Goal: Entertainment & Leisure: Browse casually

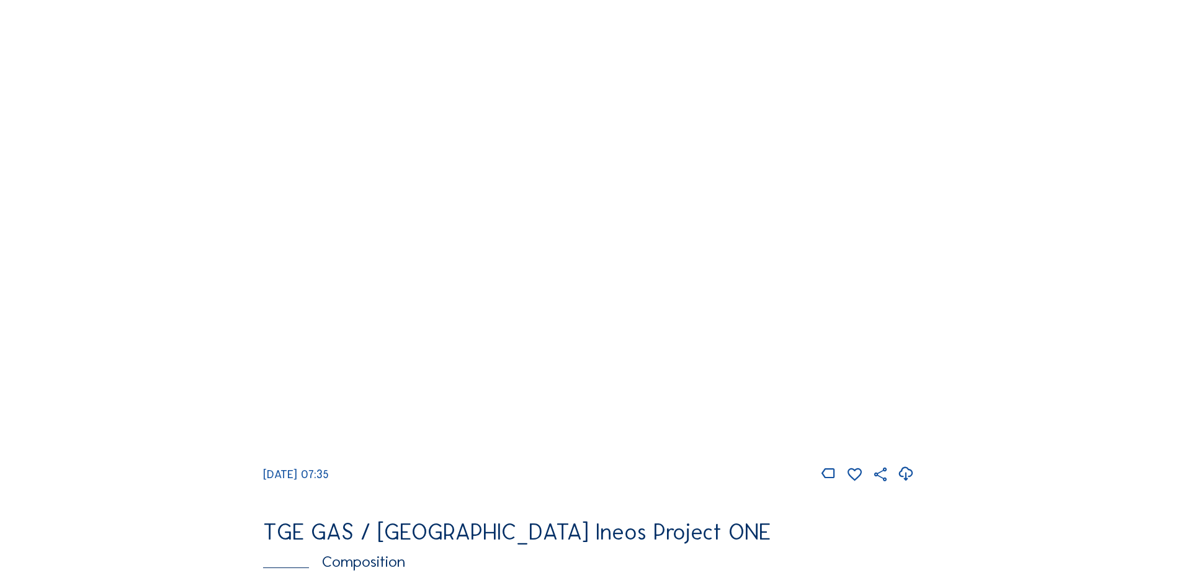
scroll to position [1117, 0]
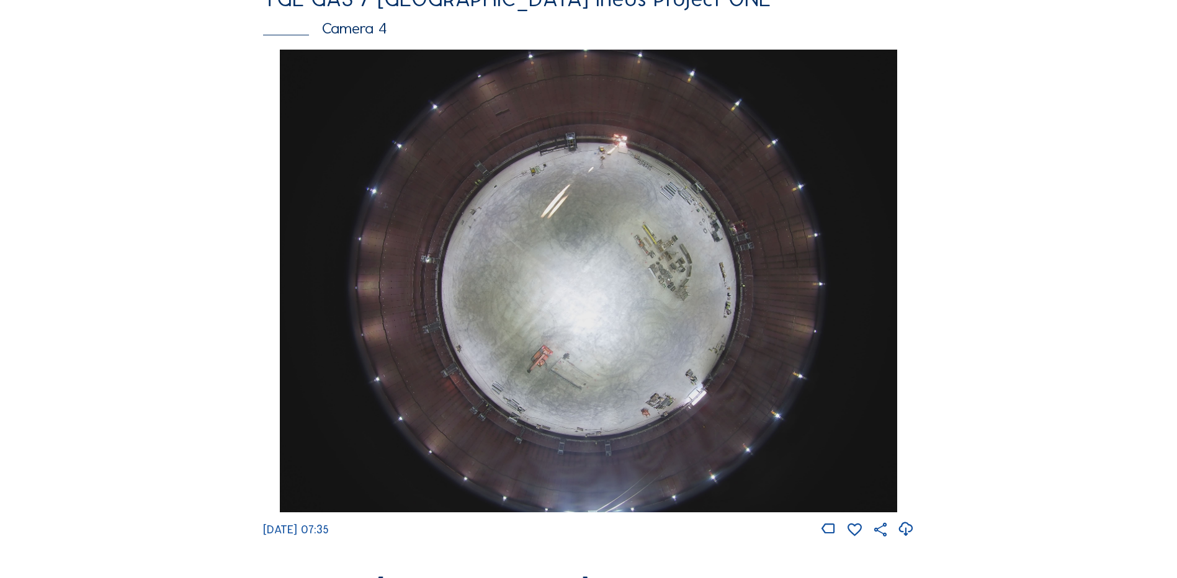
click at [601, 177] on img at bounding box center [588, 281] width 617 height 463
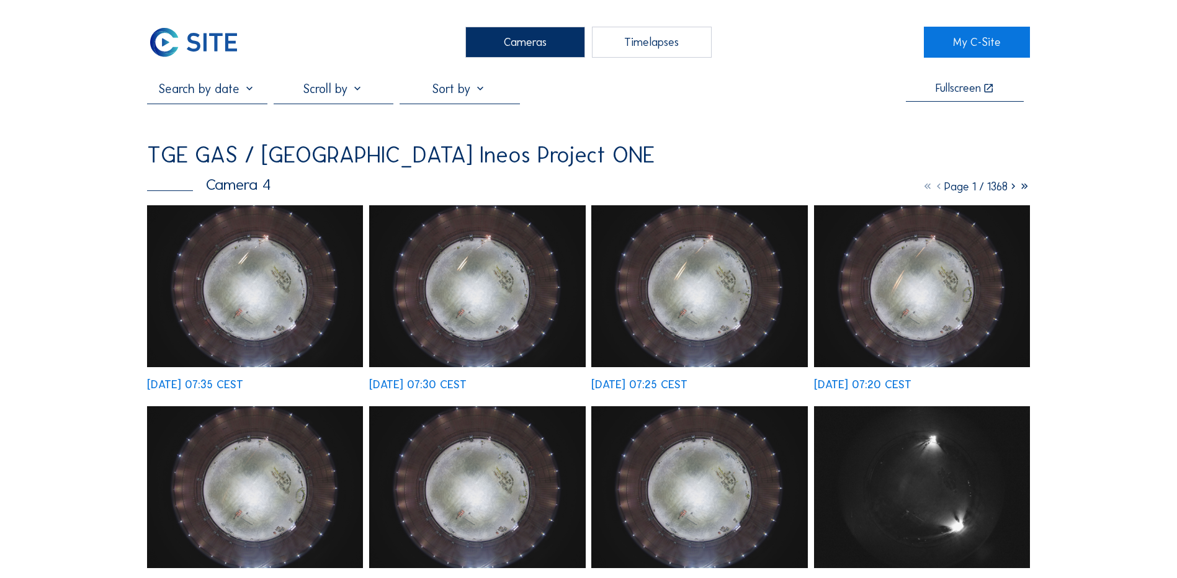
click at [279, 303] on img at bounding box center [255, 286] width 216 height 162
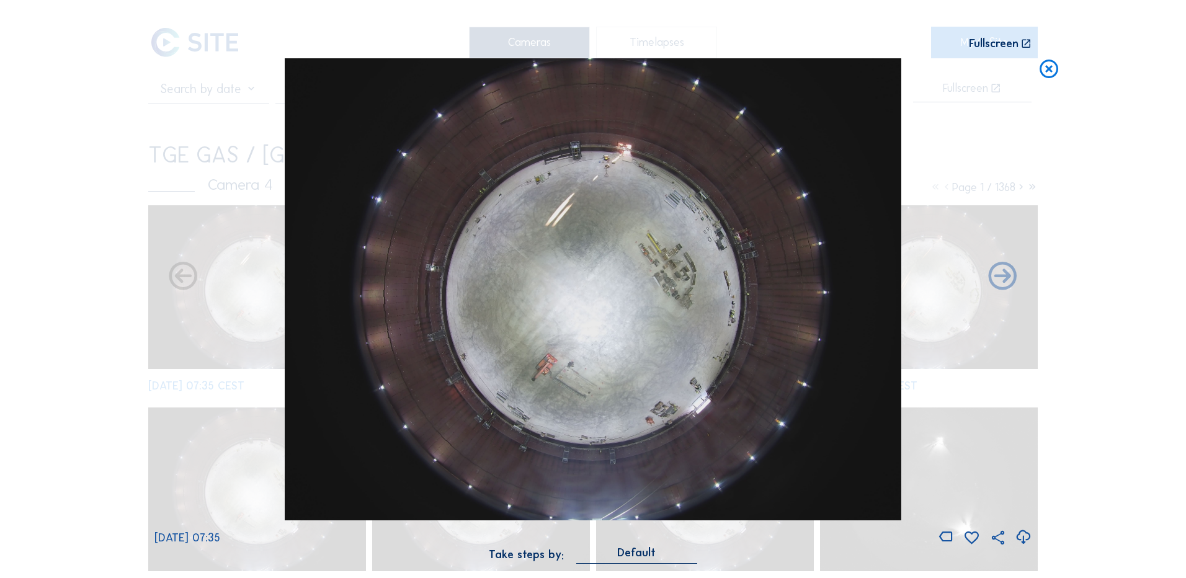
click at [1023, 540] on icon at bounding box center [1023, 537] width 17 height 20
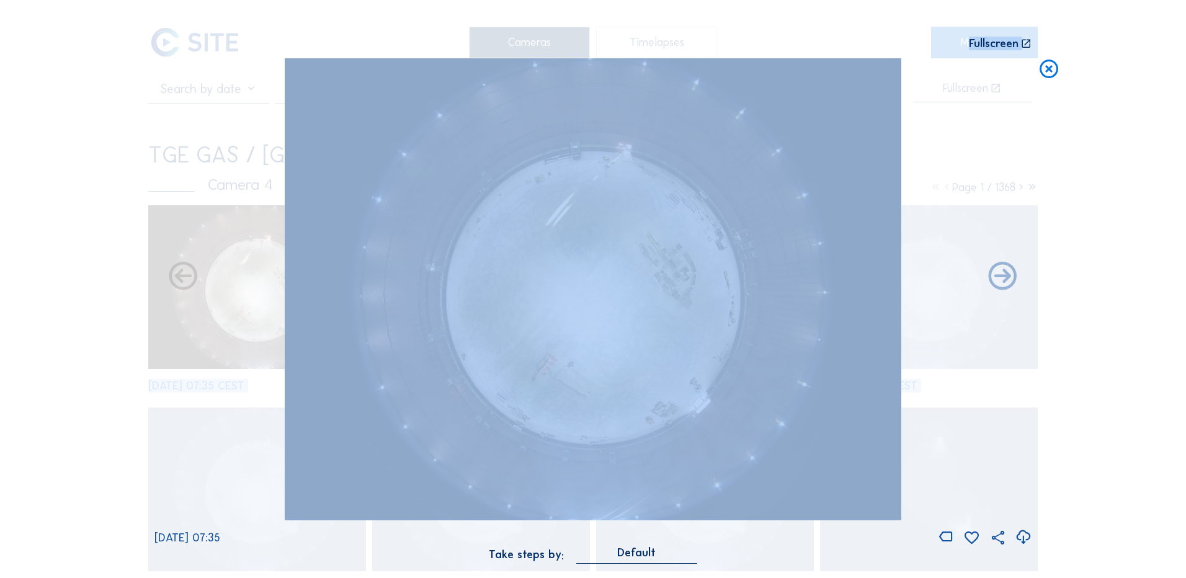
click at [1097, 131] on div "Scroll to travel through time | Press 'Alt' Button + Scroll to Zoom | Click and…" at bounding box center [593, 289] width 1186 height 578
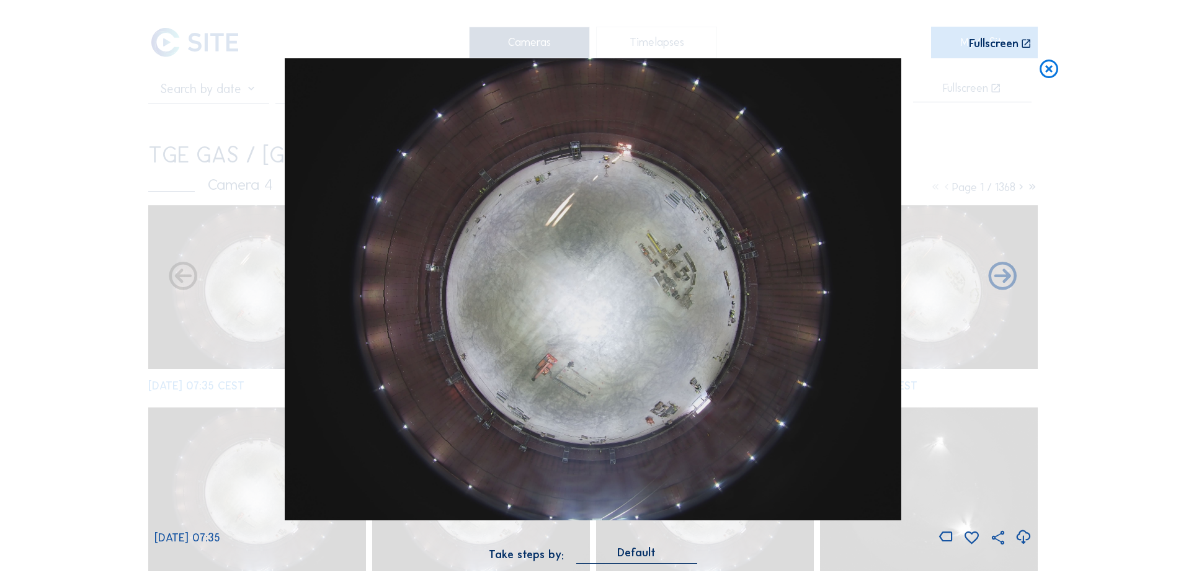
click at [1053, 66] on icon at bounding box center [1049, 69] width 22 height 23
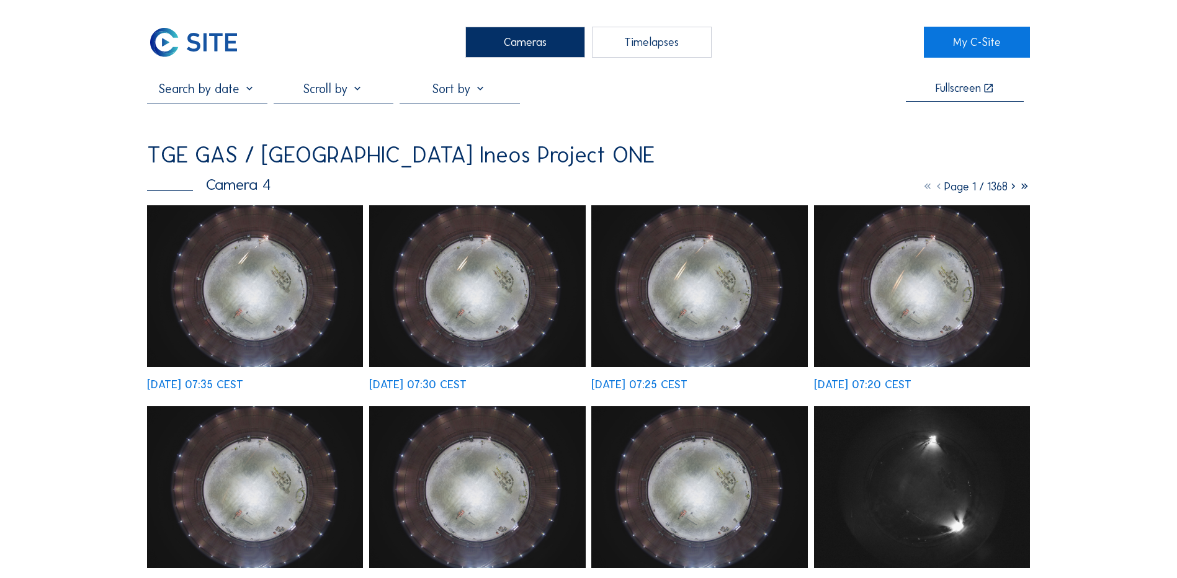
click at [537, 49] on div "Cameras" at bounding box center [525, 42] width 120 height 31
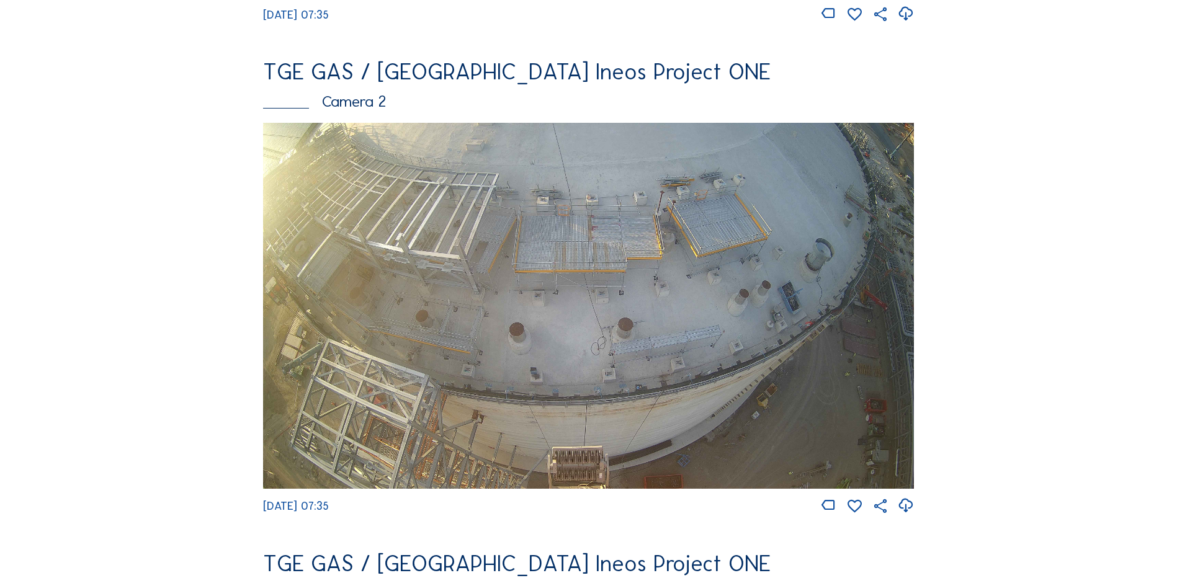
scroll to position [558, 0]
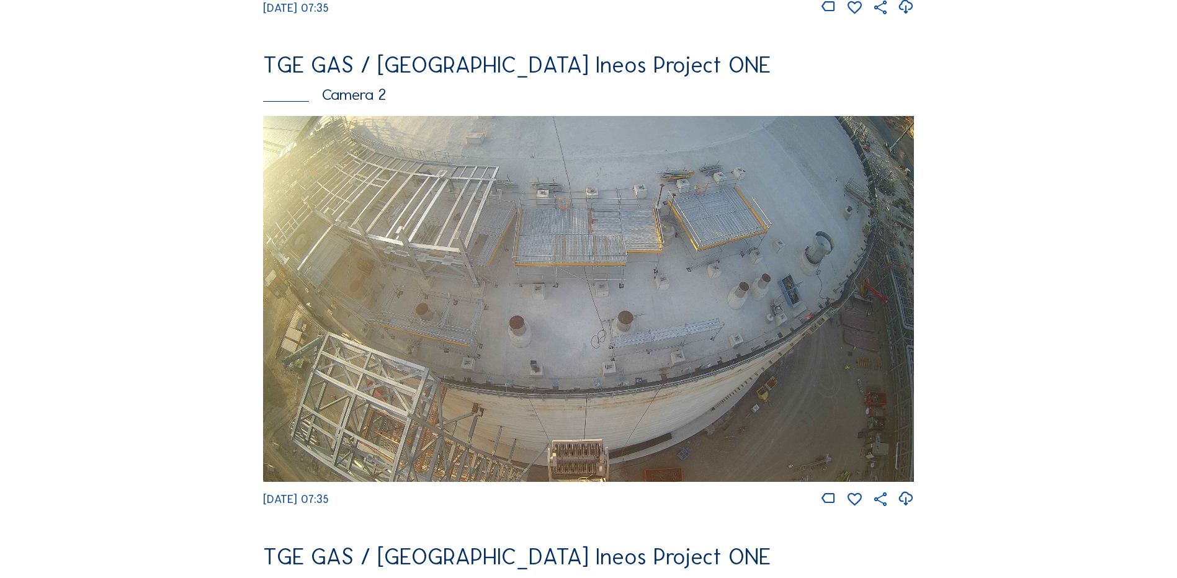
click at [625, 278] on img at bounding box center [588, 299] width 651 height 366
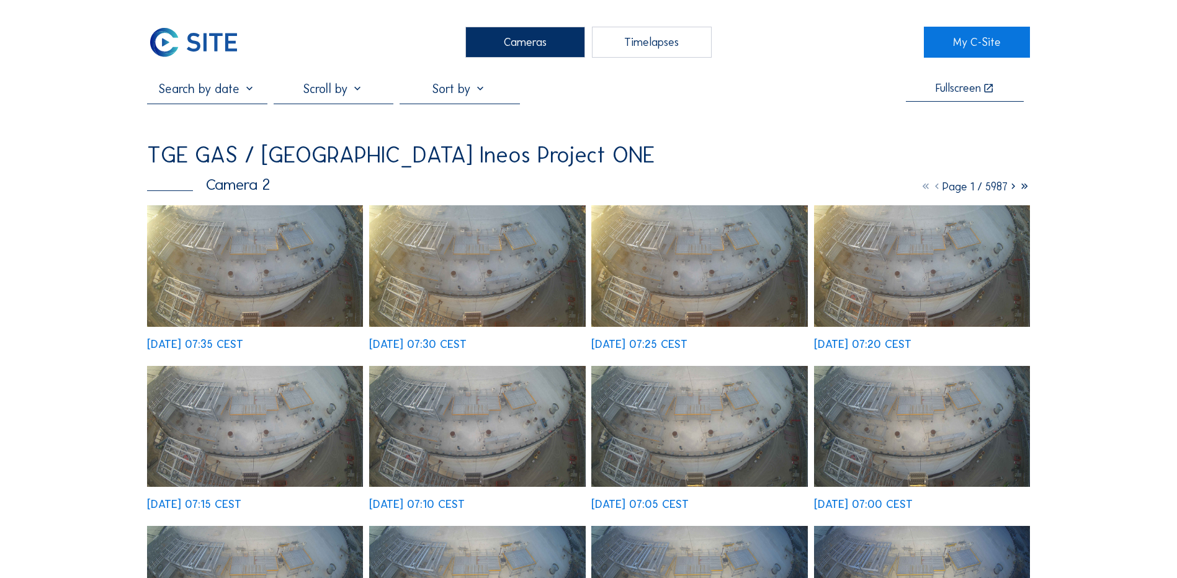
click at [306, 262] on img at bounding box center [255, 266] width 216 height 122
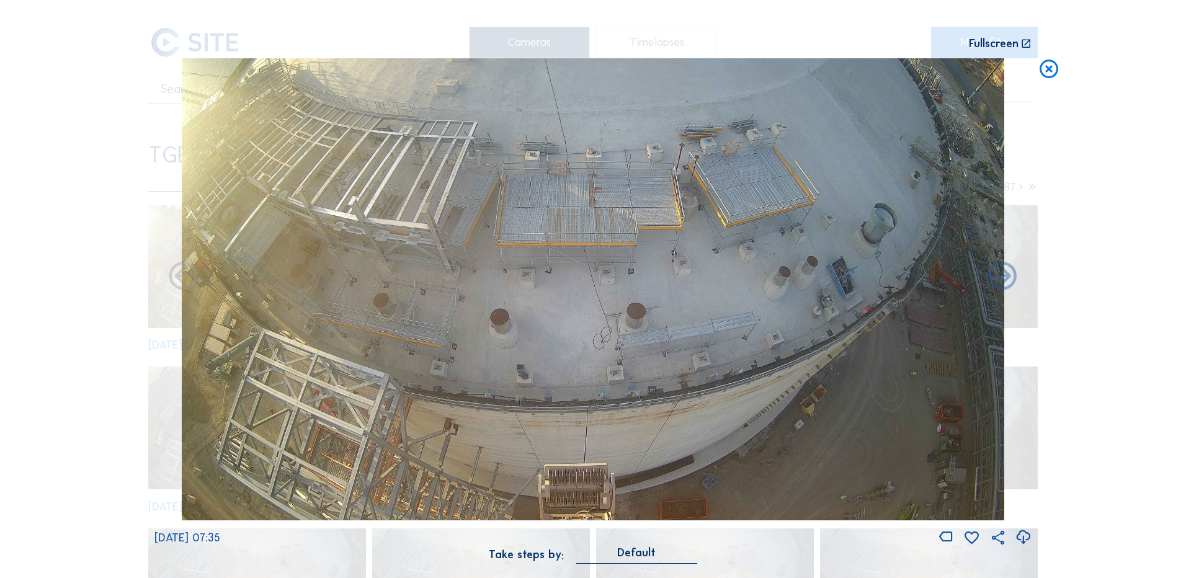
click at [1029, 537] on icon at bounding box center [1023, 537] width 17 height 20
click at [55, 286] on div "Scroll to travel through time | Press 'Alt' Button + Scroll to Zoom | Click and…" at bounding box center [593, 289] width 1186 height 578
click at [1050, 70] on icon at bounding box center [1049, 69] width 22 height 23
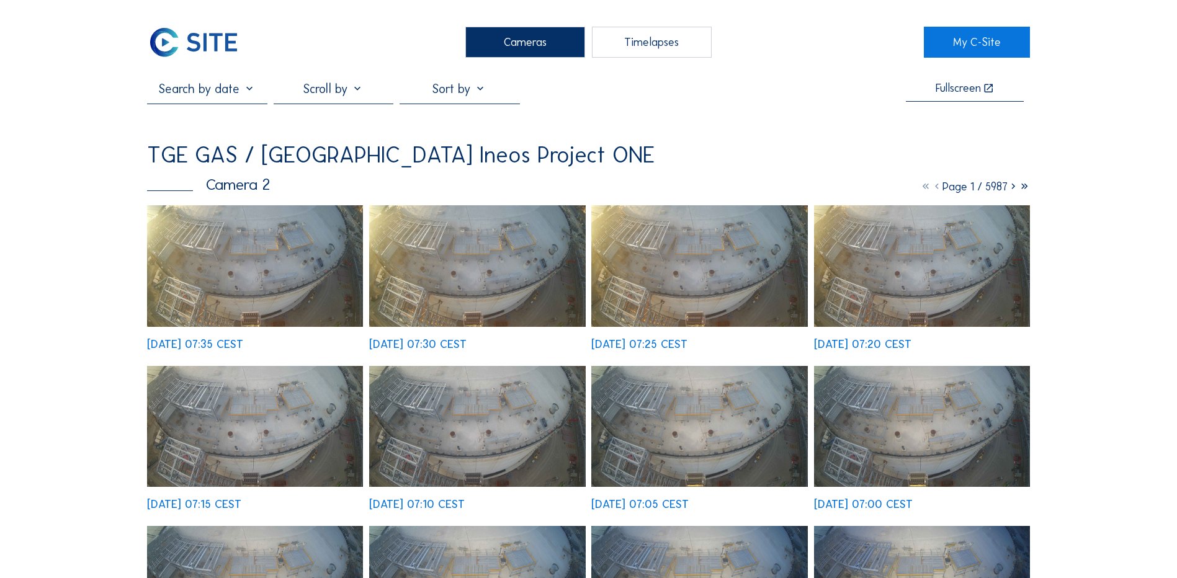
click at [495, 37] on div "Cameras" at bounding box center [525, 42] width 120 height 31
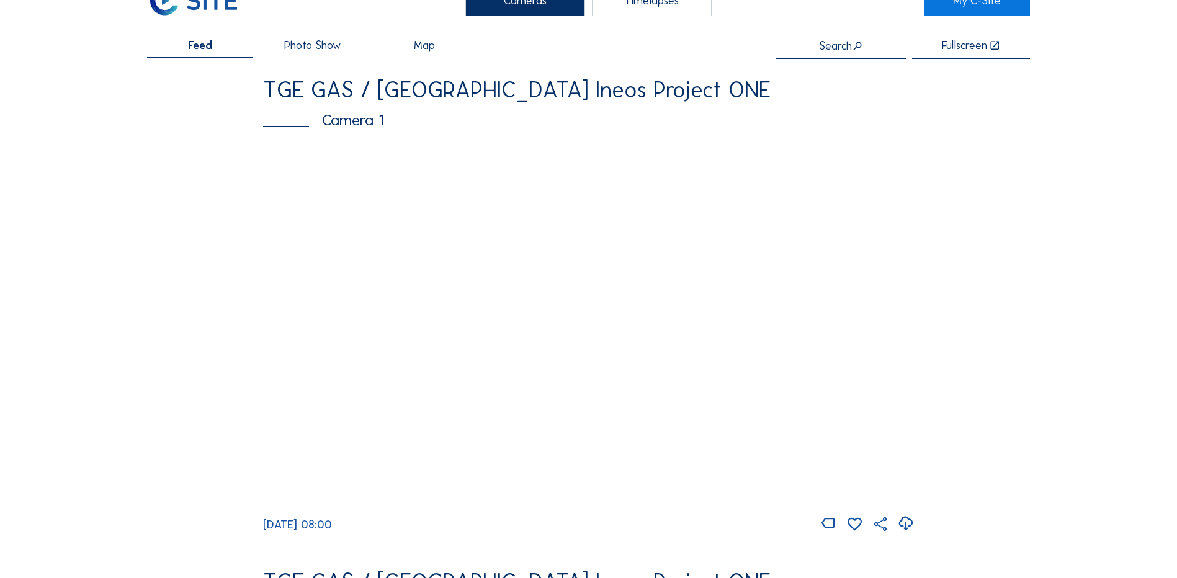
scroll to position [62, 0]
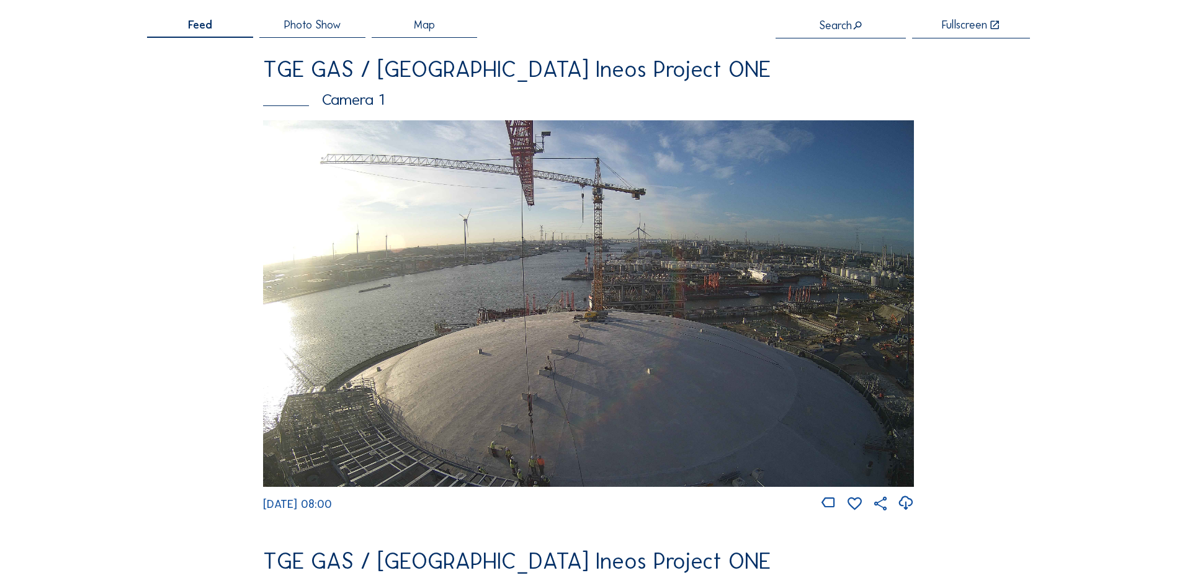
click at [576, 326] on img at bounding box center [588, 303] width 651 height 366
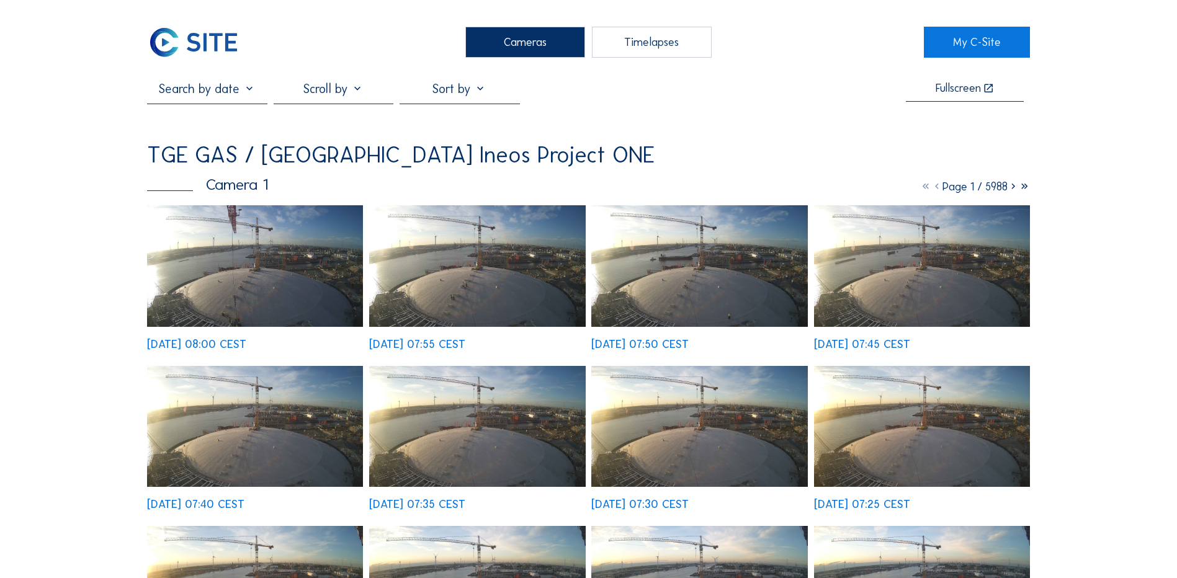
click at [241, 267] on img at bounding box center [255, 266] width 216 height 122
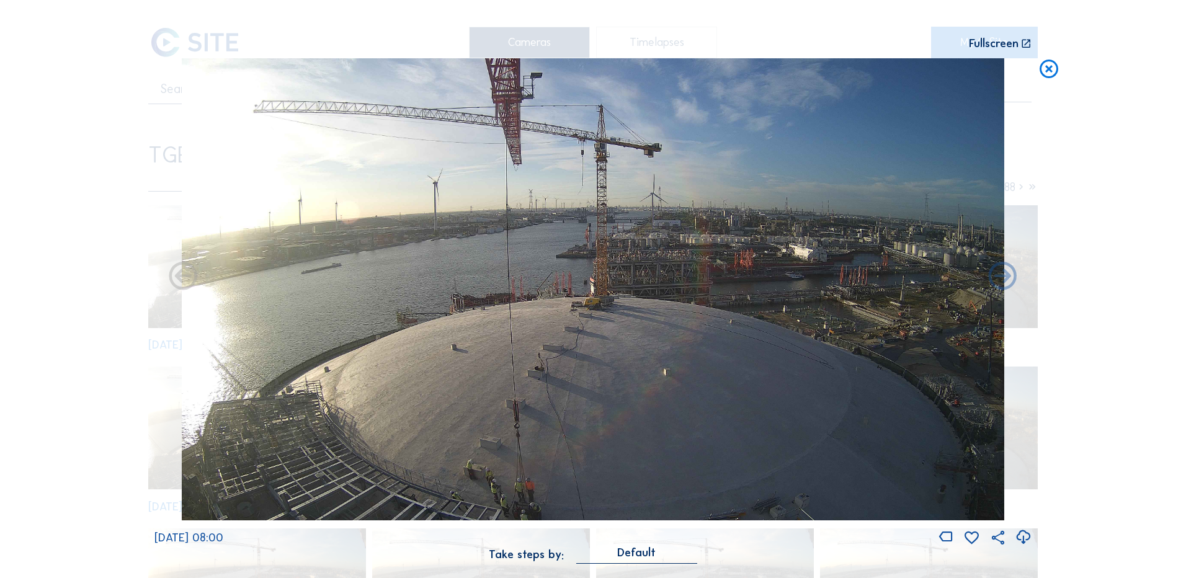
click at [1051, 69] on icon at bounding box center [1049, 69] width 22 height 23
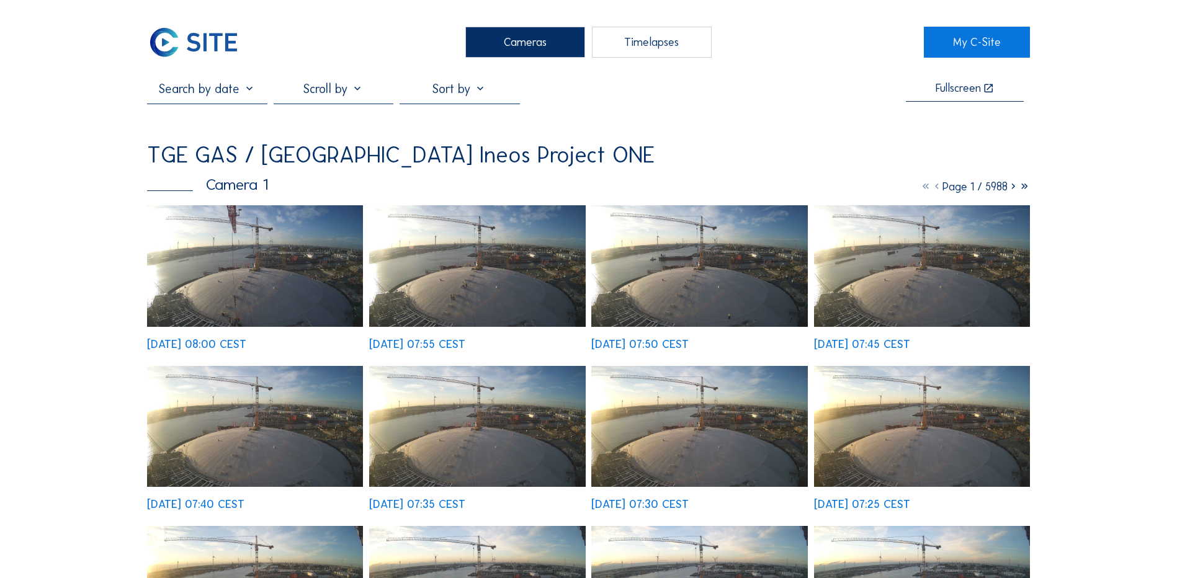
click at [513, 47] on div "Cameras" at bounding box center [525, 42] width 120 height 31
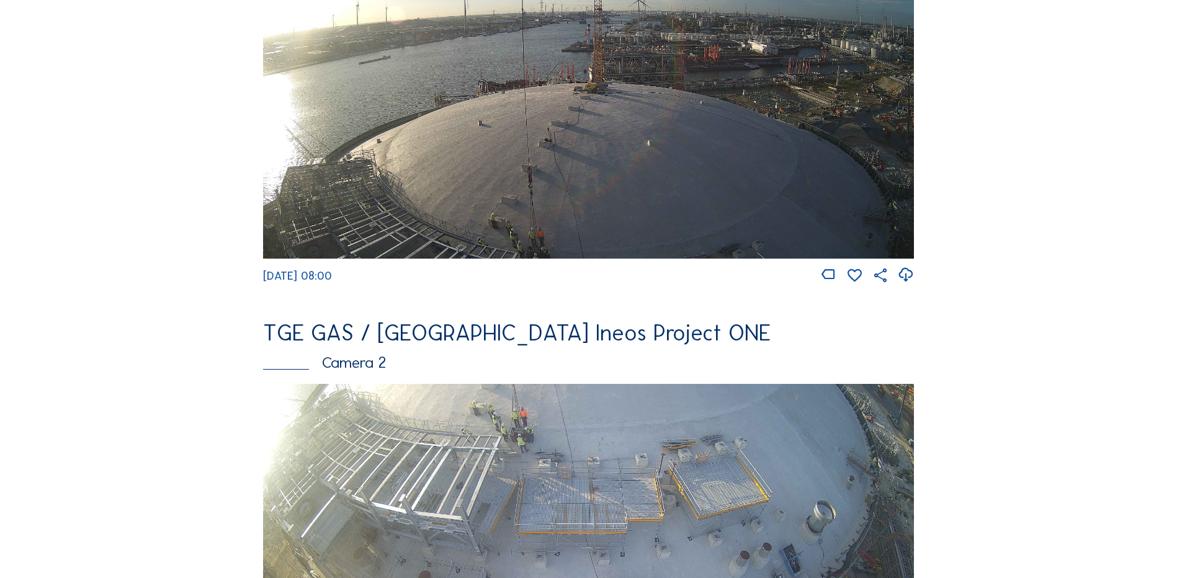
scroll to position [434, 0]
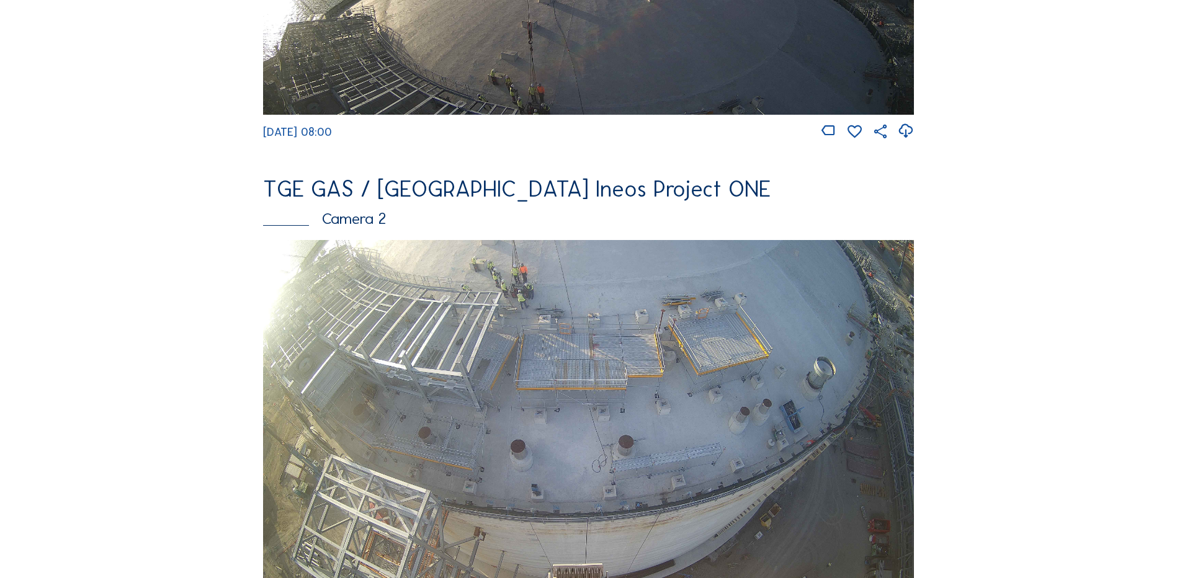
click at [555, 391] on img at bounding box center [588, 423] width 651 height 366
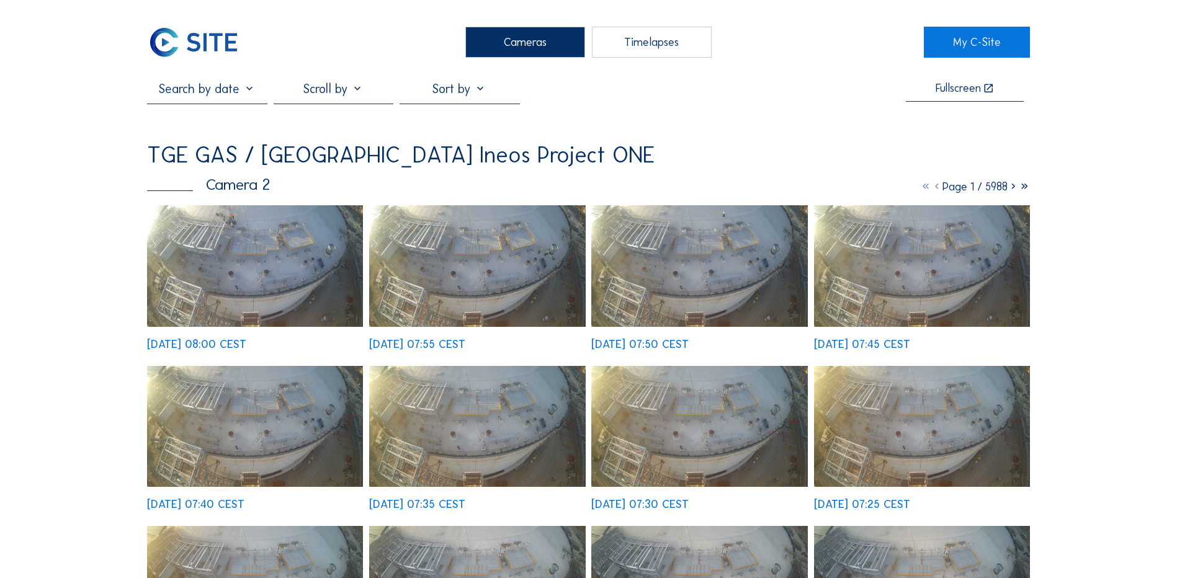
click at [252, 264] on img at bounding box center [255, 266] width 216 height 122
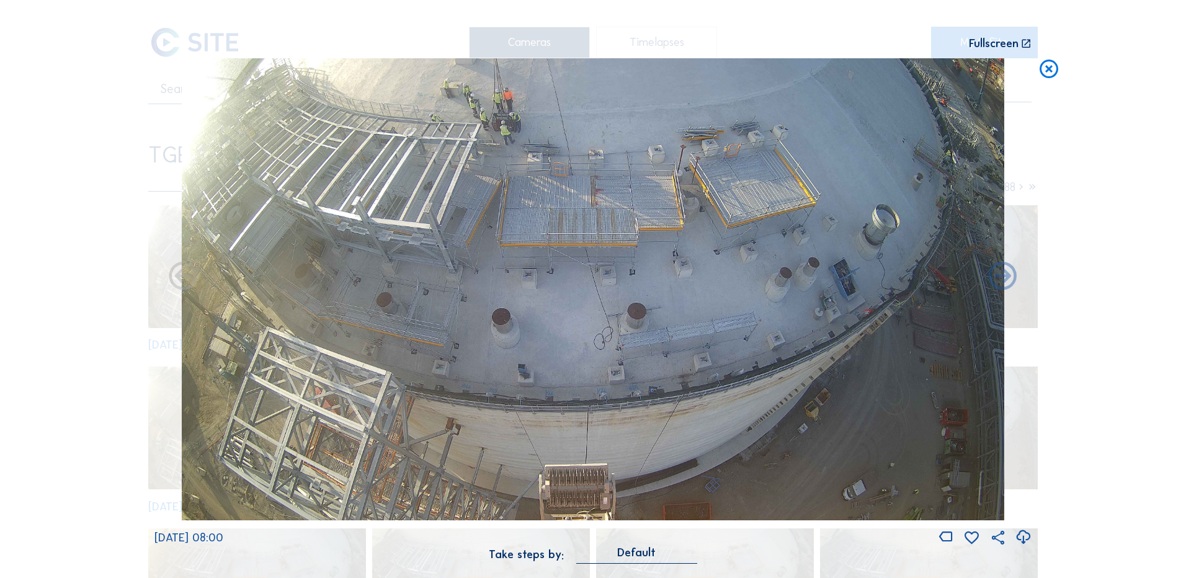
click at [1021, 538] on icon at bounding box center [1023, 537] width 17 height 20
drag, startPoint x: 134, startPoint y: 354, endPoint x: 476, endPoint y: 256, distance: 355.6
click at [134, 354] on div "Scroll to travel through time | Press 'Alt' Button + Scroll to Zoom | Click and…" at bounding box center [593, 289] width 1186 height 578
click at [1047, 66] on icon at bounding box center [1049, 69] width 22 height 23
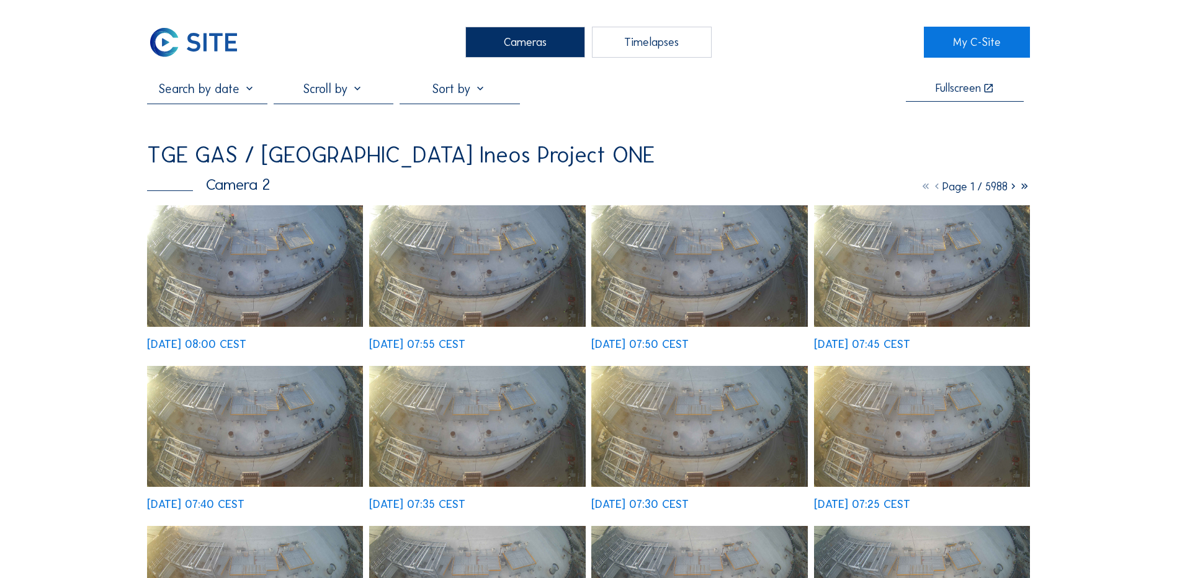
click at [530, 48] on div "Cameras" at bounding box center [525, 42] width 120 height 31
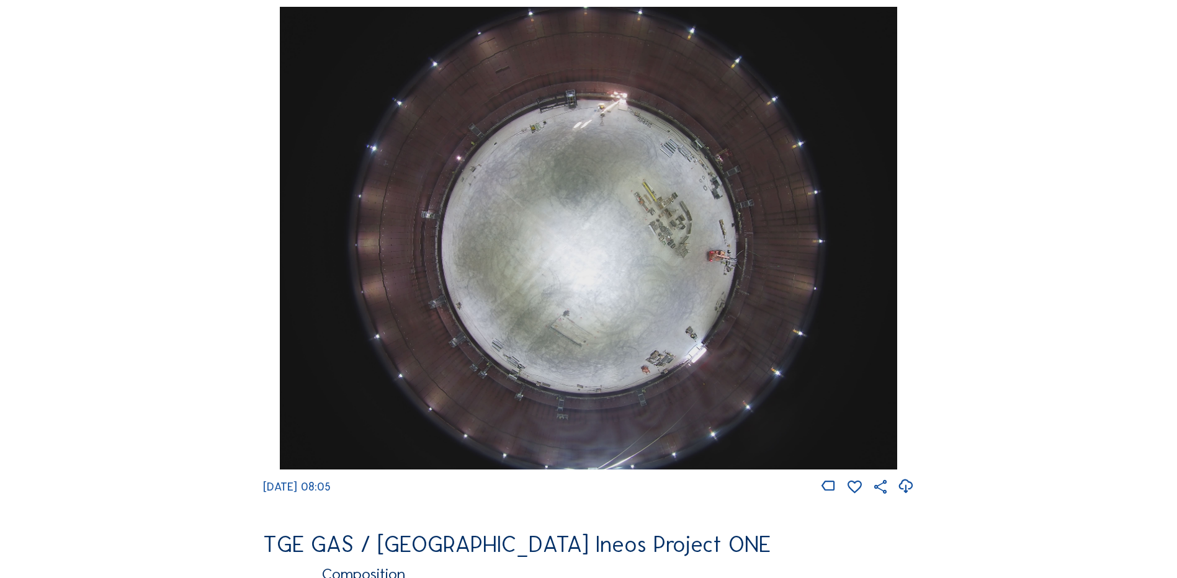
scroll to position [1179, 0]
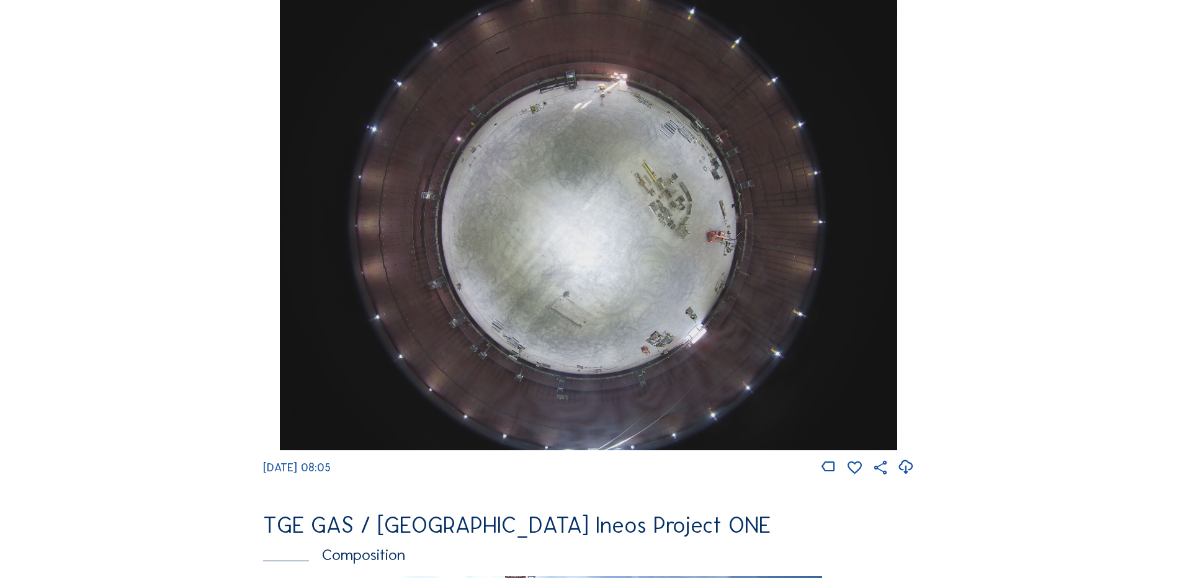
click at [576, 262] on img at bounding box center [588, 219] width 617 height 463
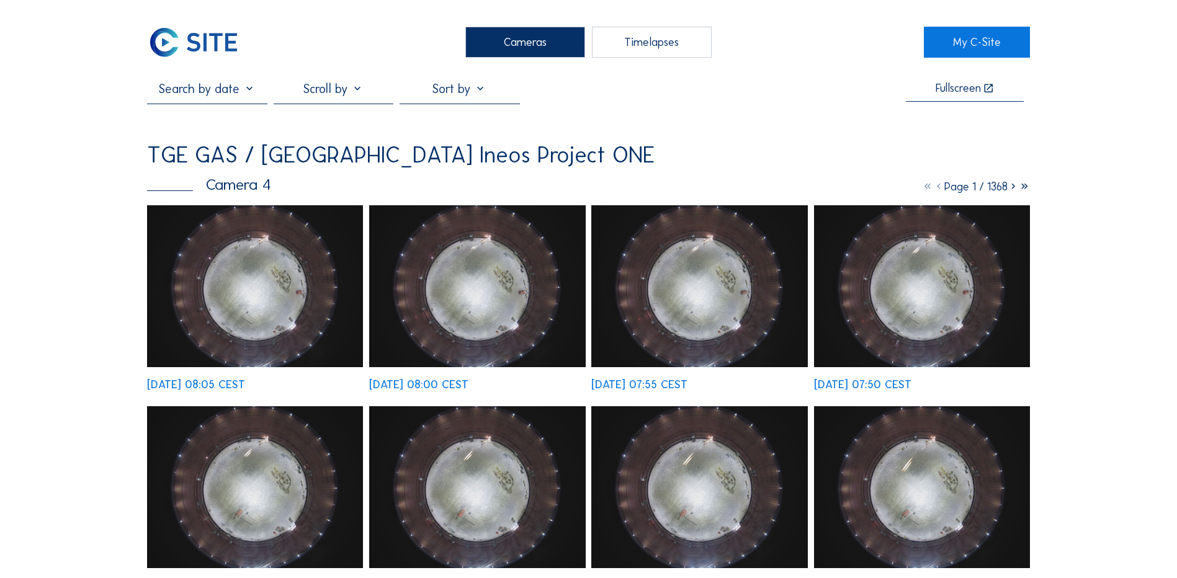
click at [240, 308] on img at bounding box center [255, 286] width 216 height 162
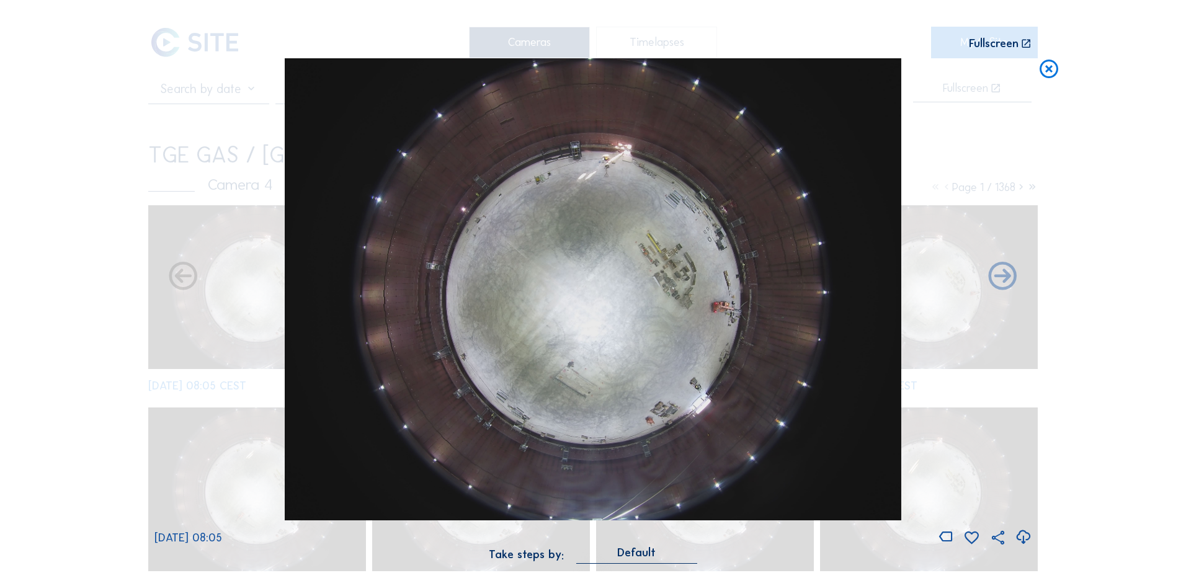
click at [1024, 537] on icon at bounding box center [1023, 537] width 17 height 20
click at [107, 280] on div "Scroll to travel through time | Press 'Alt' Button + Scroll to Zoom | Click and…" at bounding box center [593, 289] width 1186 height 578
click at [1048, 73] on icon at bounding box center [1049, 69] width 22 height 23
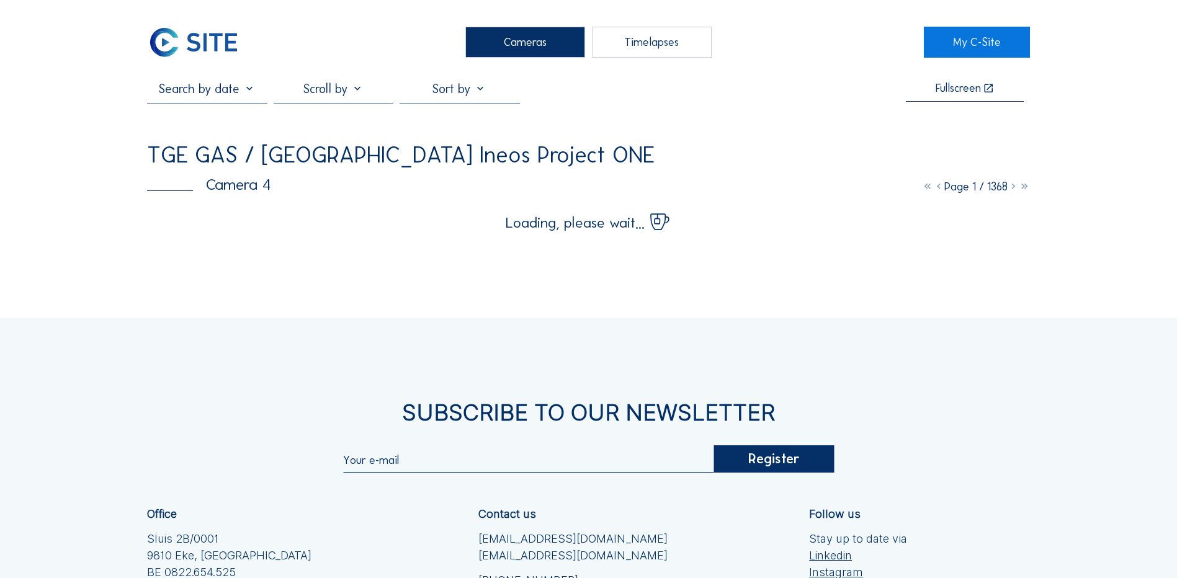
click at [516, 44] on div "Cameras" at bounding box center [525, 42] width 120 height 31
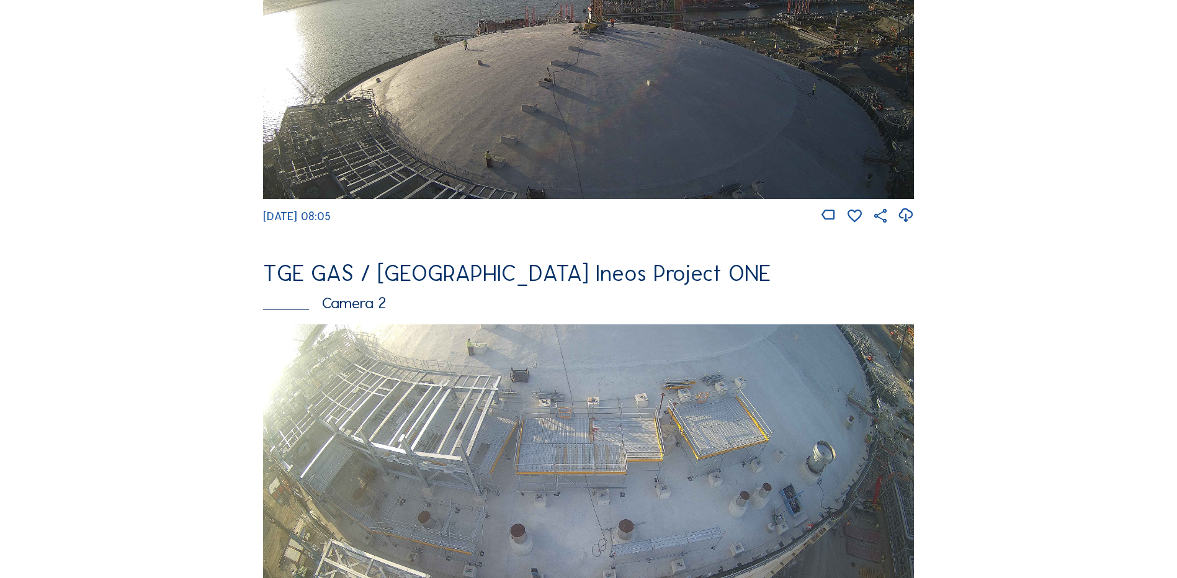
scroll to position [372, 0]
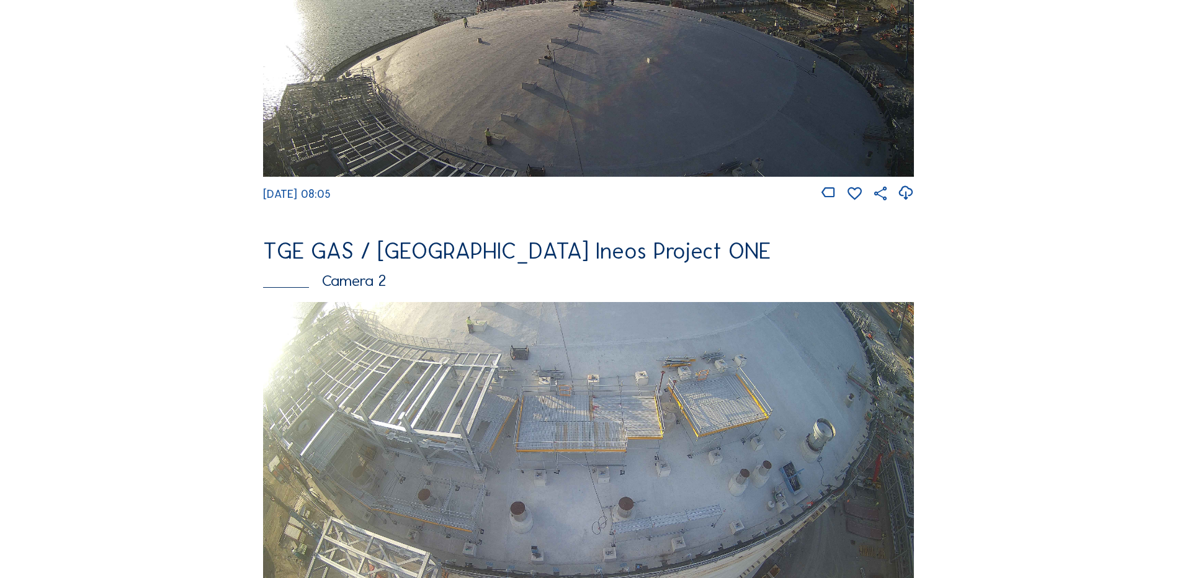
click at [543, 398] on img at bounding box center [588, 485] width 651 height 366
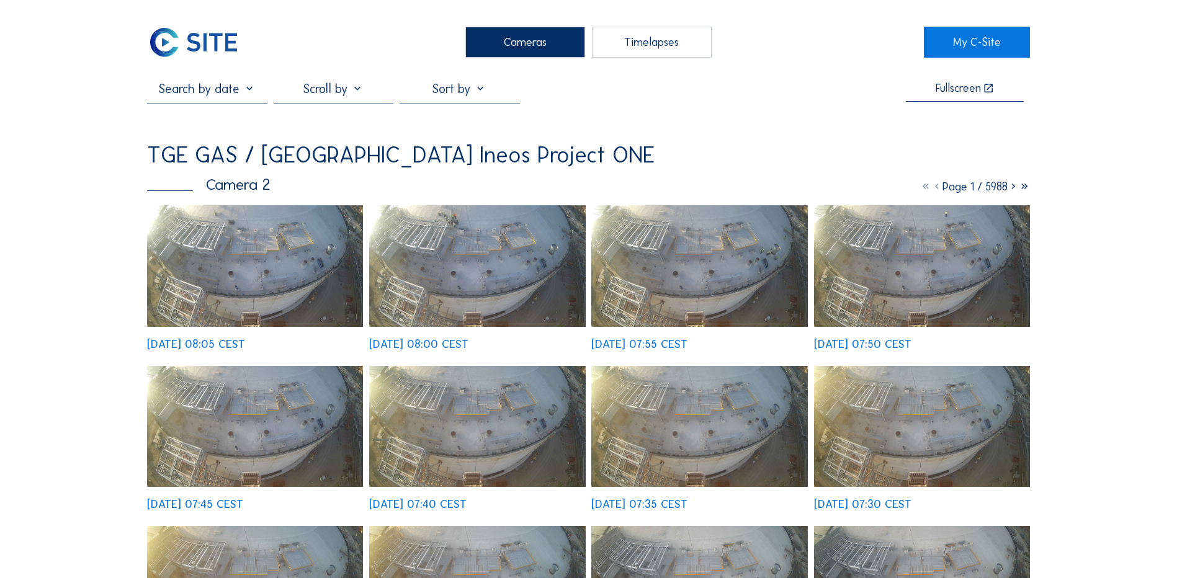
click at [270, 252] on img at bounding box center [255, 266] width 216 height 122
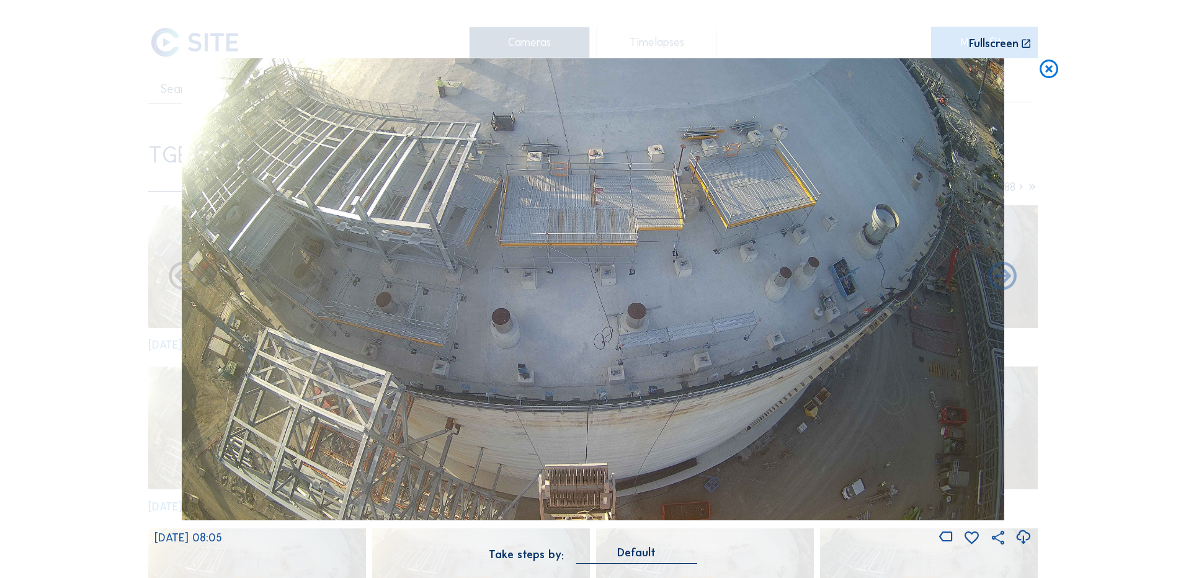
click at [1024, 537] on icon at bounding box center [1023, 537] width 17 height 20
click at [33, 261] on div "Scroll to travel through time | Press 'Alt' Button + Scroll to Zoom | Click and…" at bounding box center [593, 289] width 1186 height 578
click at [1046, 69] on icon at bounding box center [1049, 69] width 22 height 23
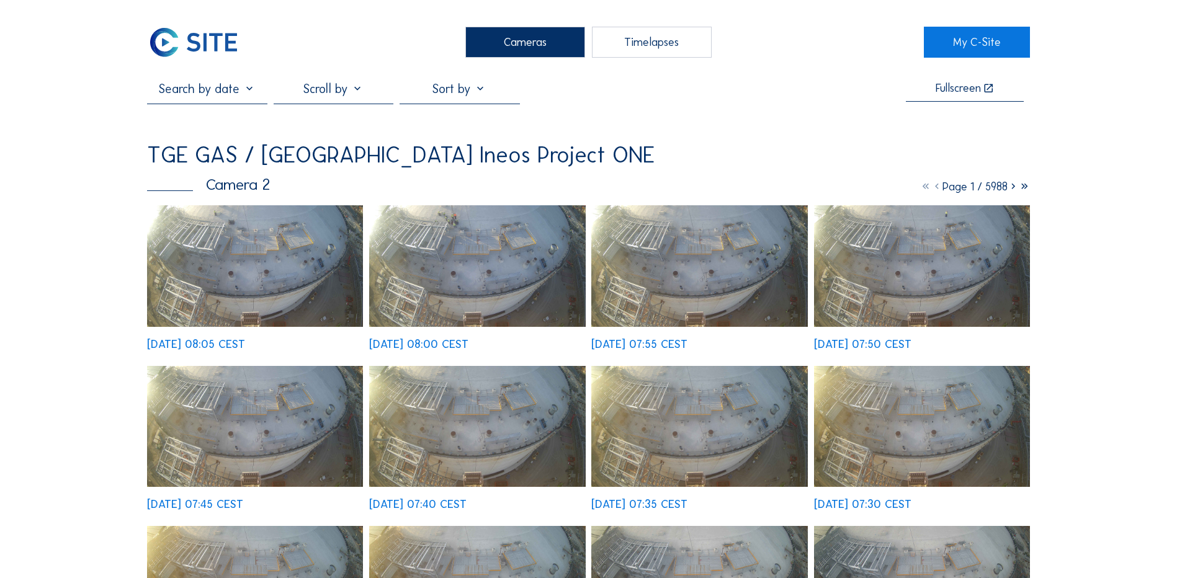
click at [525, 42] on div "Cameras" at bounding box center [525, 42] width 120 height 31
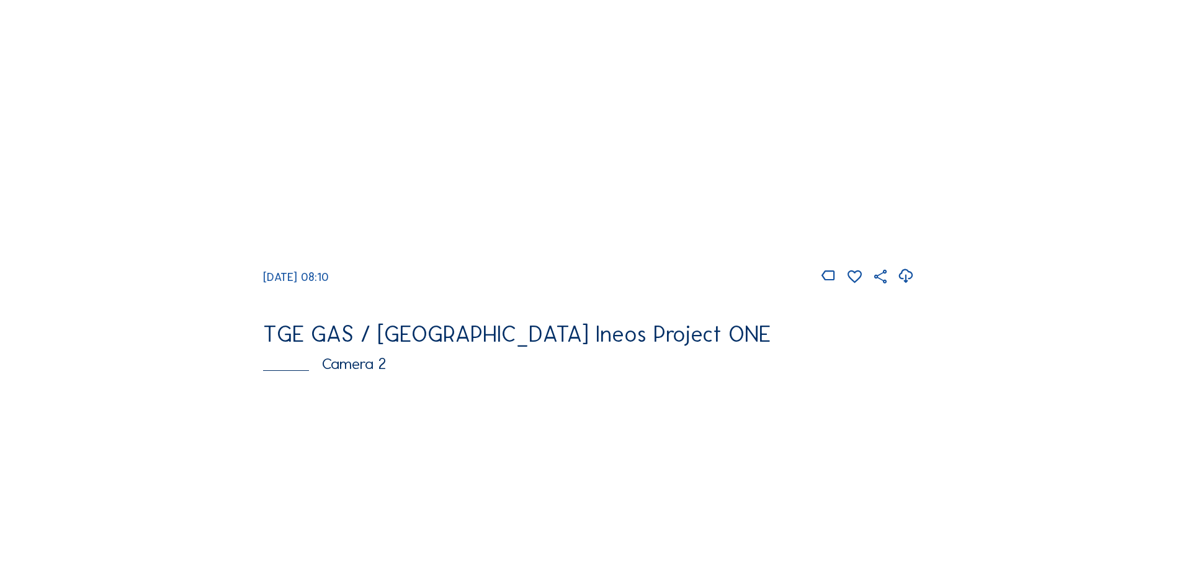
scroll to position [186, 0]
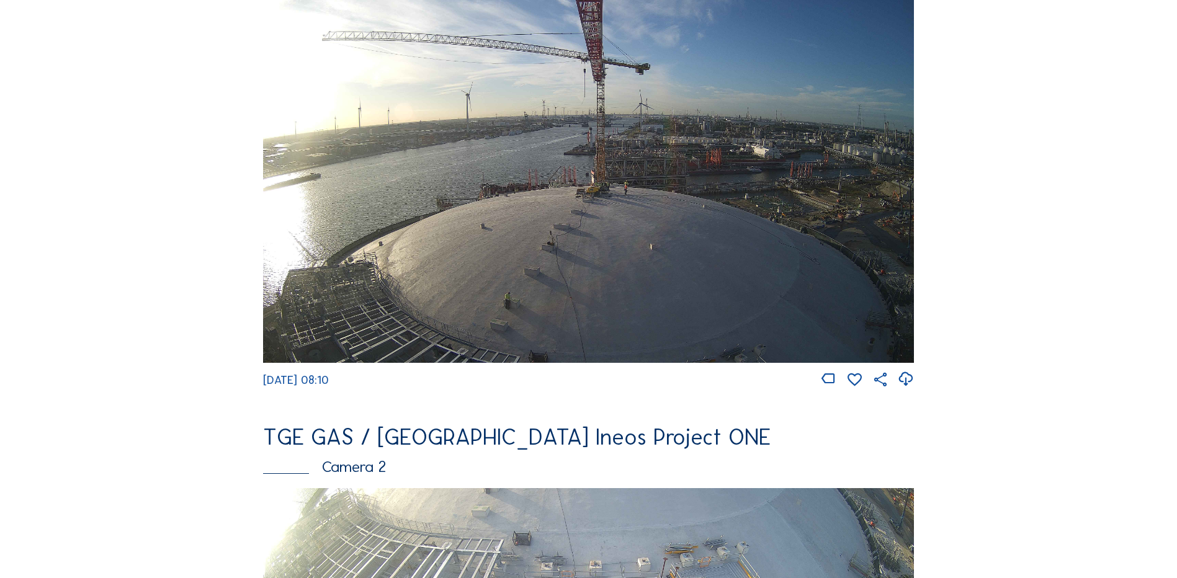
click at [631, 221] on img at bounding box center [588, 179] width 651 height 366
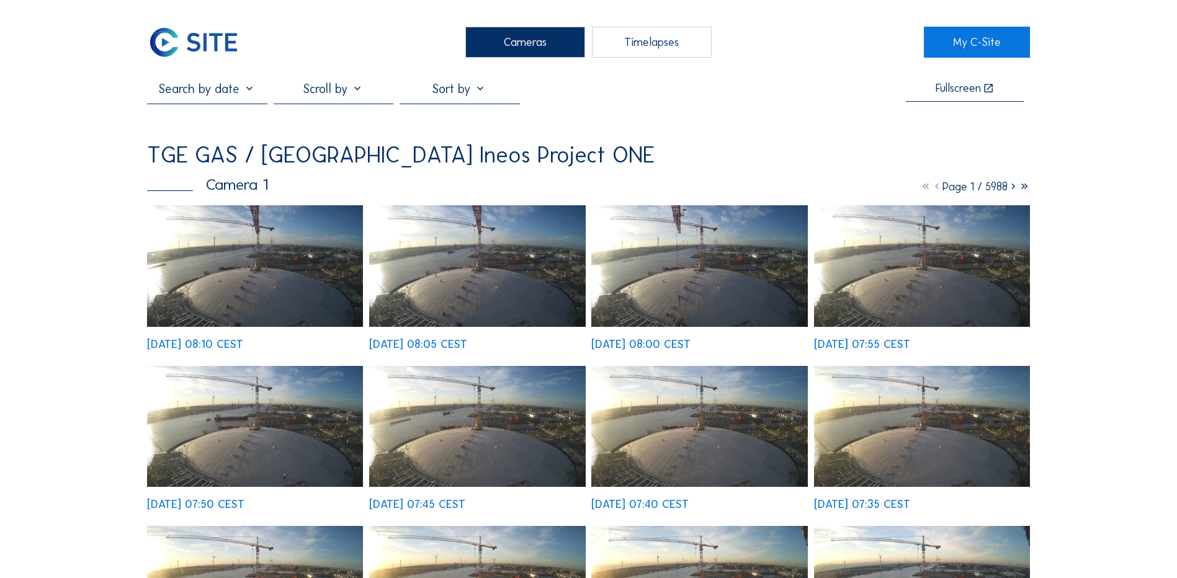
click at [232, 244] on img at bounding box center [255, 266] width 216 height 122
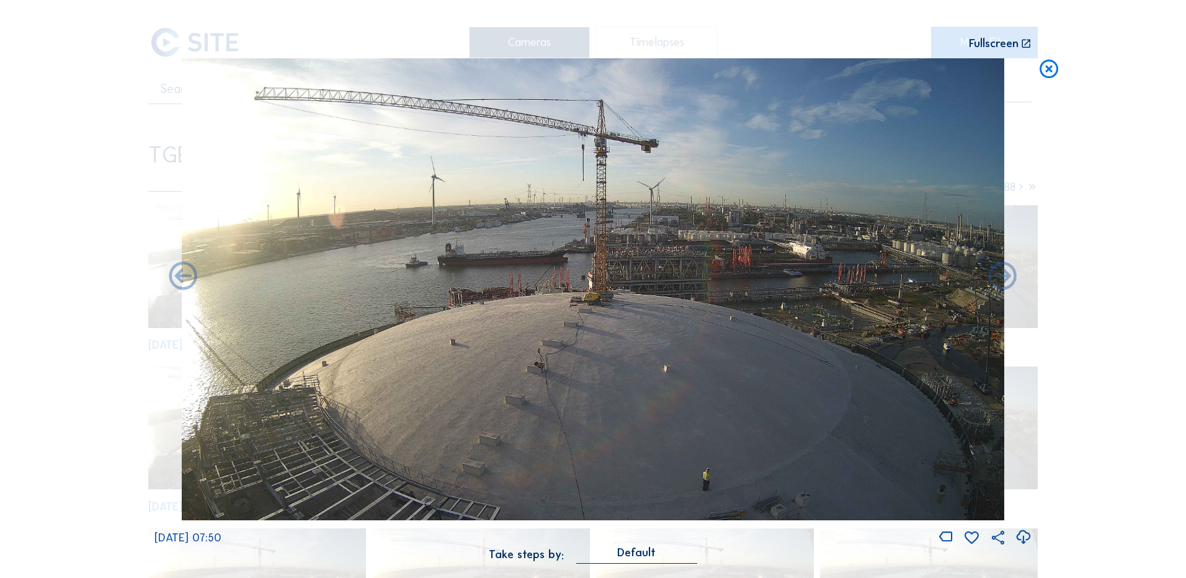
drag, startPoint x: 1057, startPoint y: 76, endPoint x: 1053, endPoint y: 71, distance: 6.6
click at [1054, 73] on icon at bounding box center [1049, 69] width 22 height 23
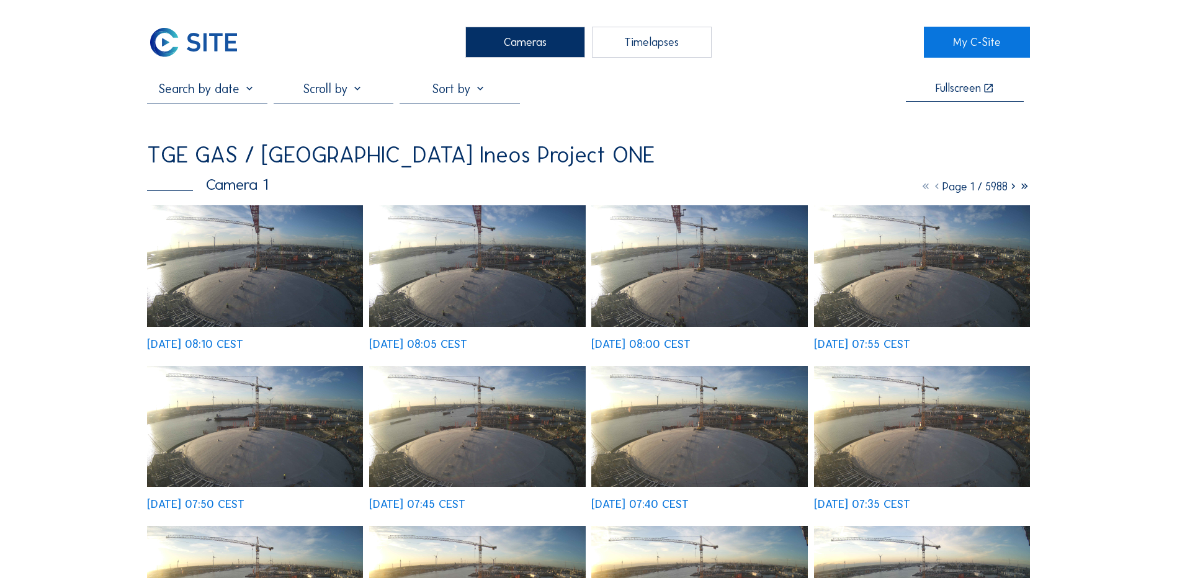
click at [507, 47] on div "Cameras" at bounding box center [525, 42] width 120 height 31
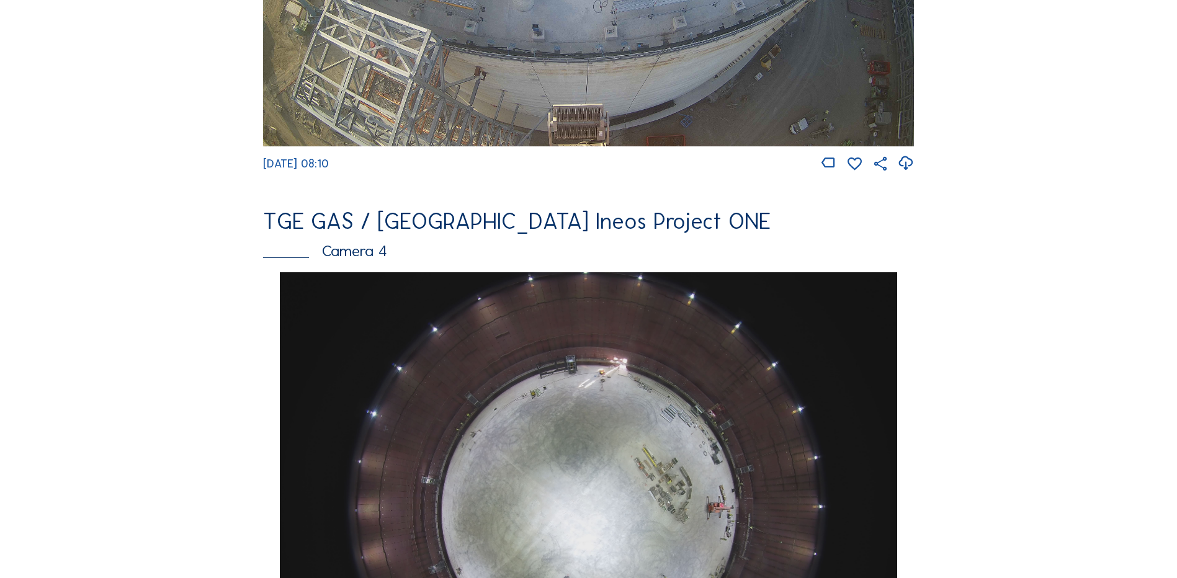
scroll to position [1055, 0]
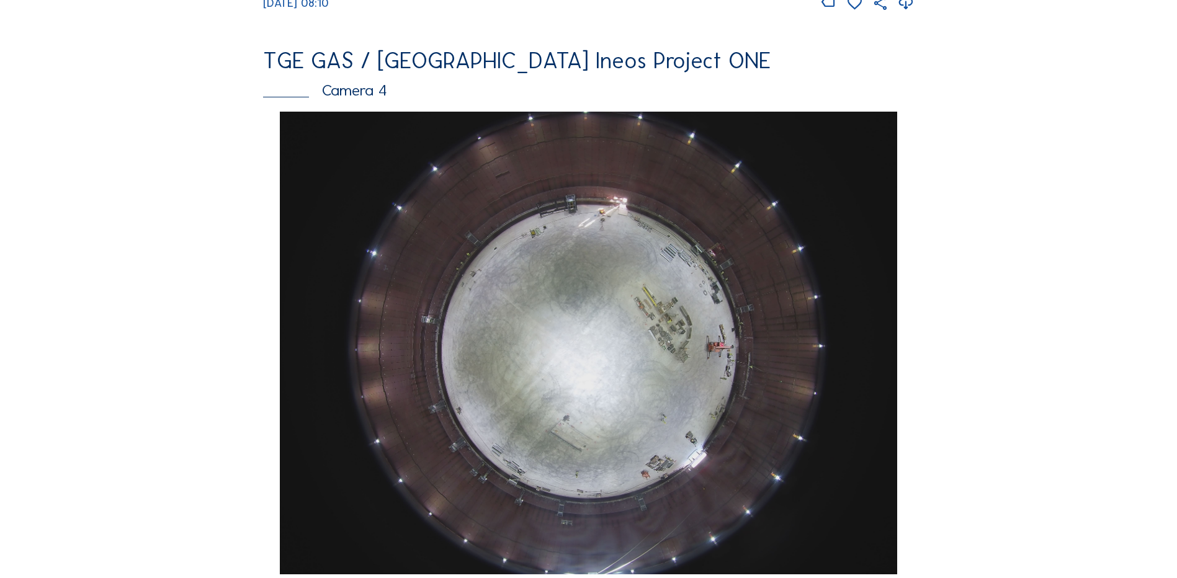
click at [601, 320] on img at bounding box center [588, 343] width 617 height 463
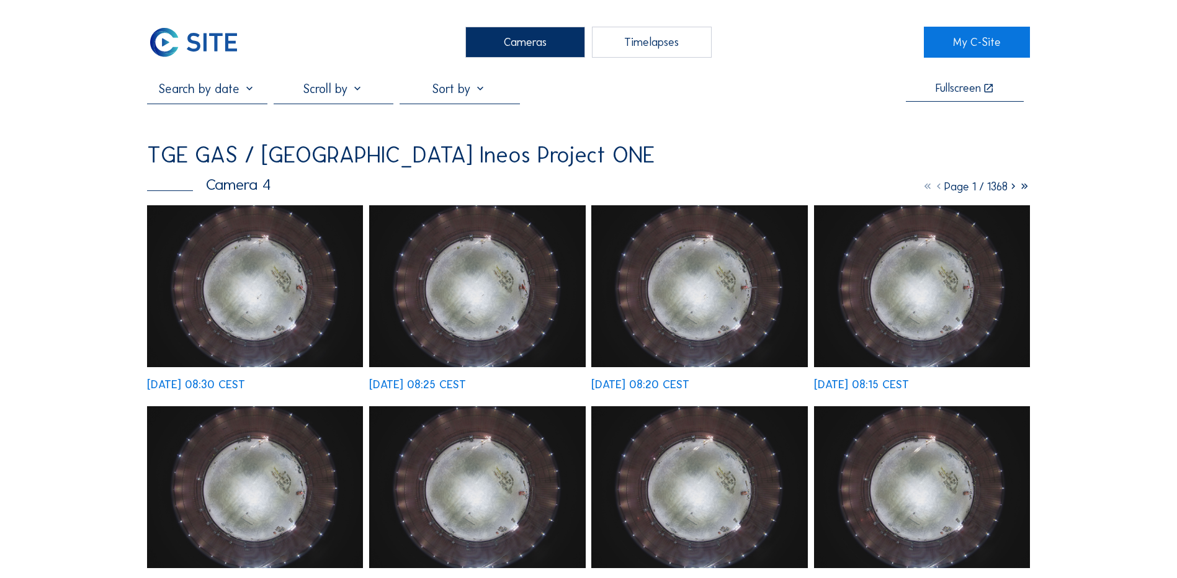
click at [282, 285] on img at bounding box center [255, 286] width 216 height 162
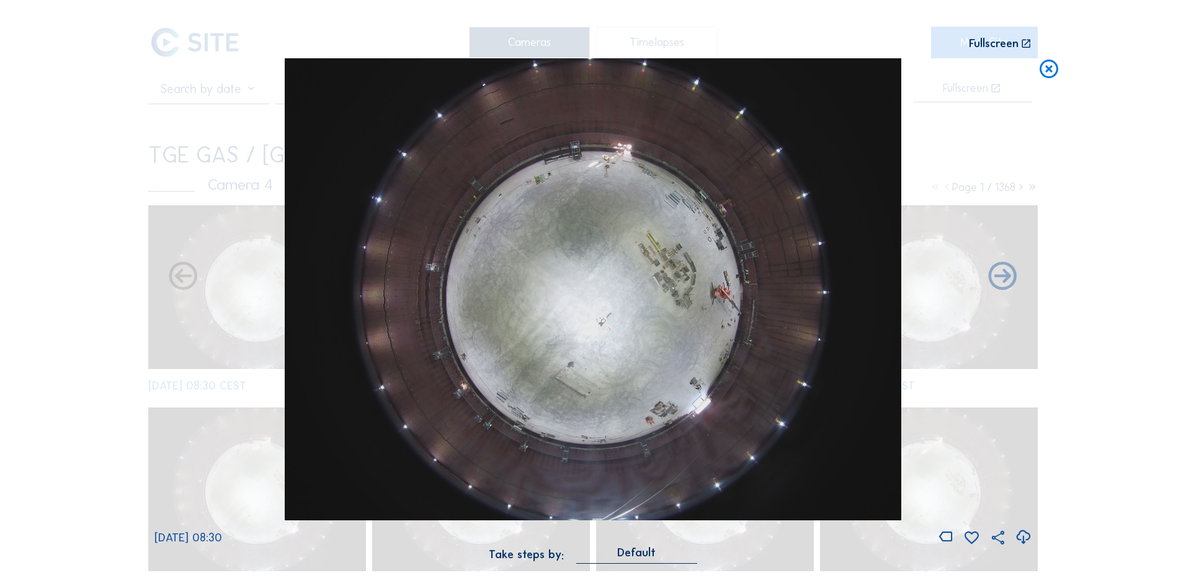
click at [1026, 537] on icon at bounding box center [1023, 537] width 17 height 20
drag, startPoint x: 101, startPoint y: 290, endPoint x: 135, endPoint y: 276, distance: 37.6
click at [101, 290] on div "Scroll to travel through time | Press 'Alt' Button + Scroll to Zoom | Click and…" at bounding box center [593, 289] width 1186 height 578
click at [1051, 72] on icon at bounding box center [1049, 69] width 22 height 23
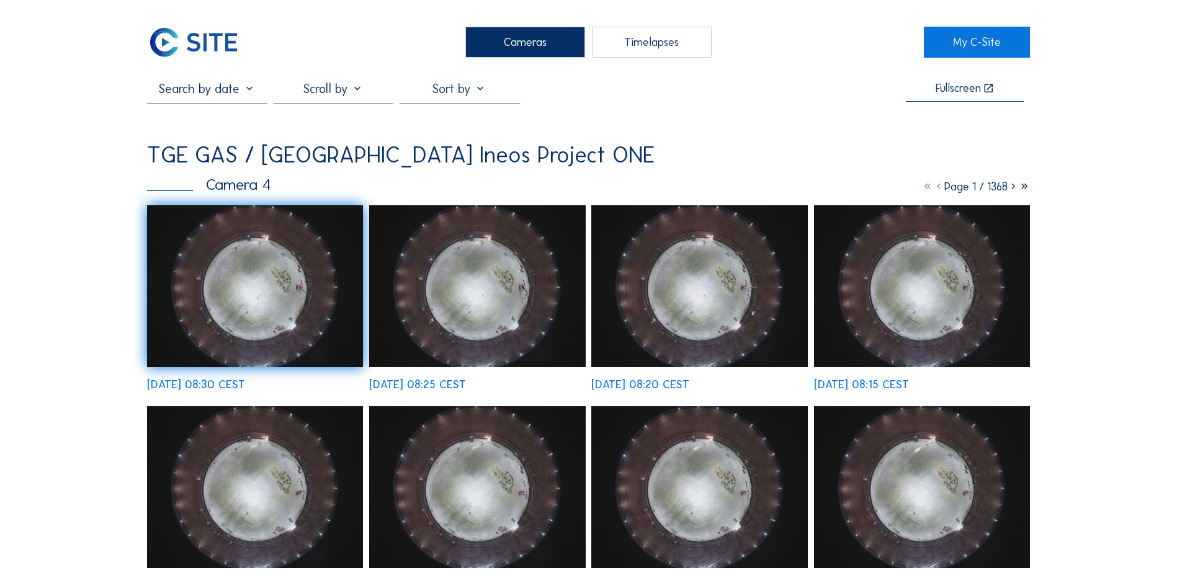
click at [504, 39] on div "Cameras" at bounding box center [525, 42] width 120 height 31
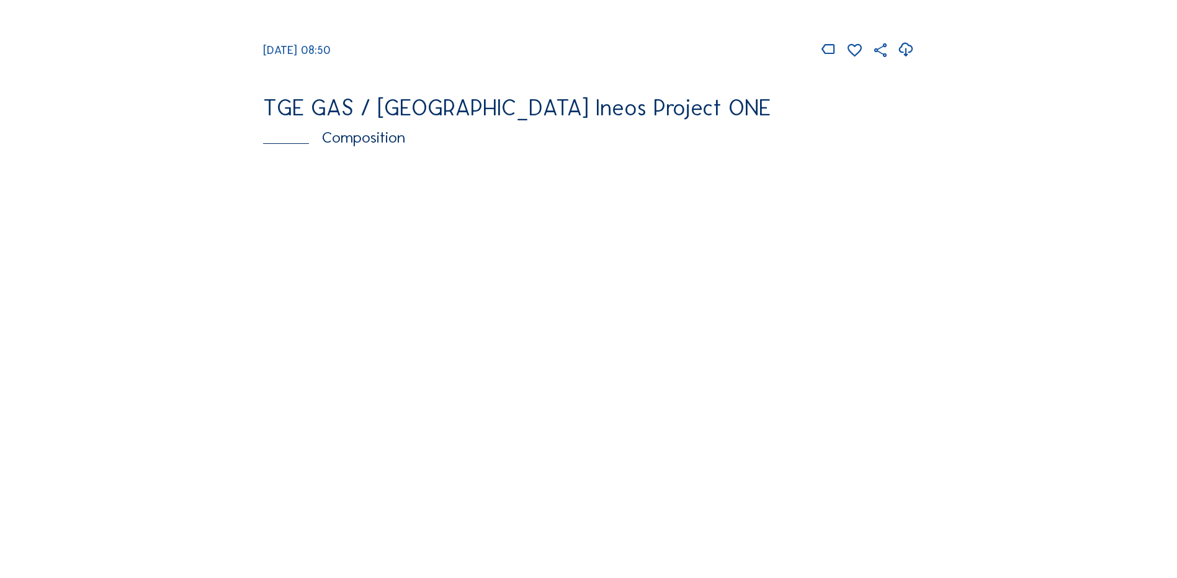
scroll to position [1675, 0]
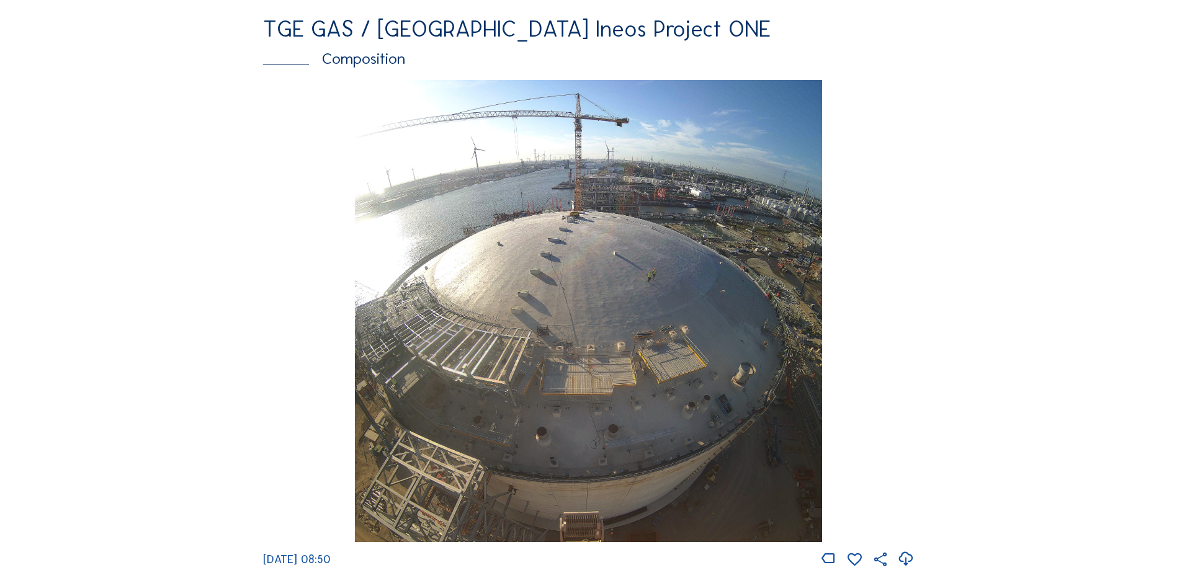
click at [543, 256] on img at bounding box center [588, 311] width 467 height 463
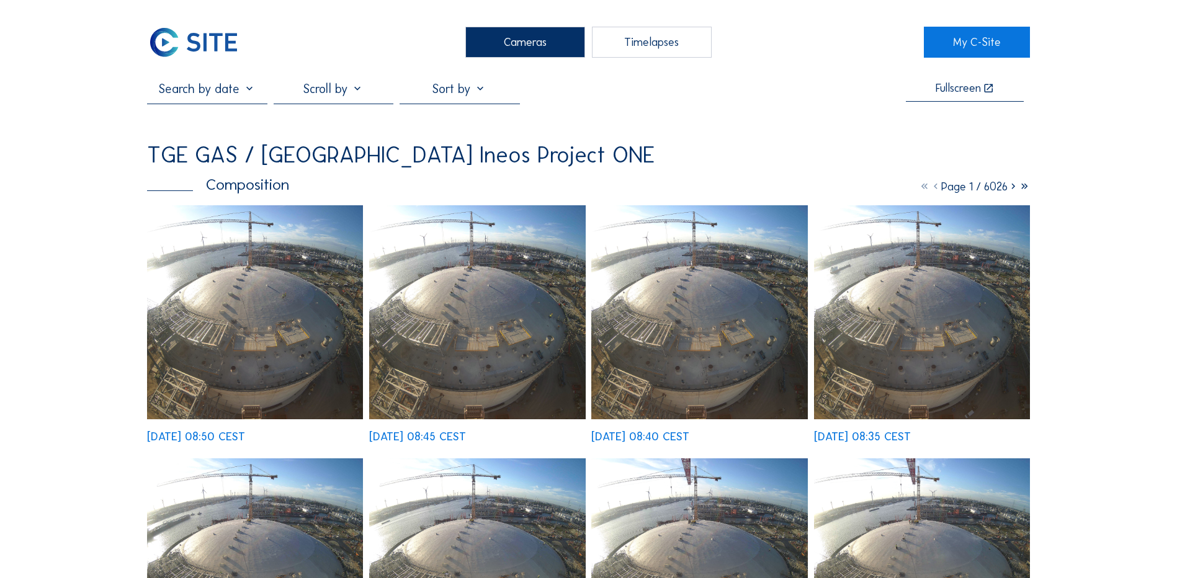
click at [259, 279] on img at bounding box center [255, 312] width 216 height 214
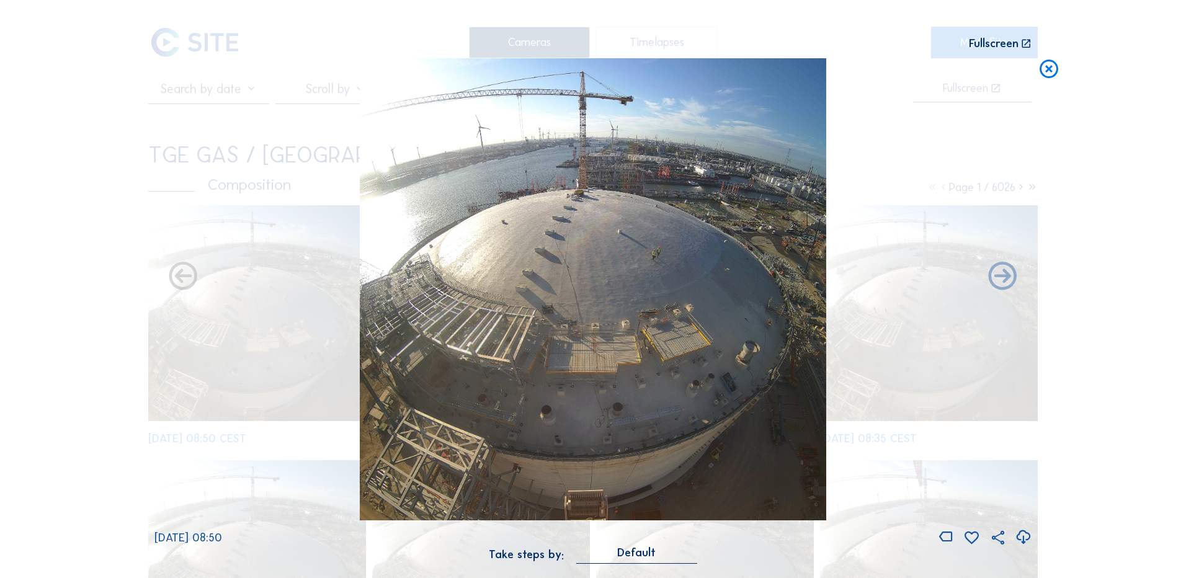
click at [1022, 537] on icon at bounding box center [1023, 537] width 17 height 20
click at [112, 254] on div "Scroll to travel through time | Press 'Alt' Button + Scroll to Zoom | Click and…" at bounding box center [593, 289] width 1186 height 578
click at [1046, 70] on icon at bounding box center [1049, 69] width 22 height 23
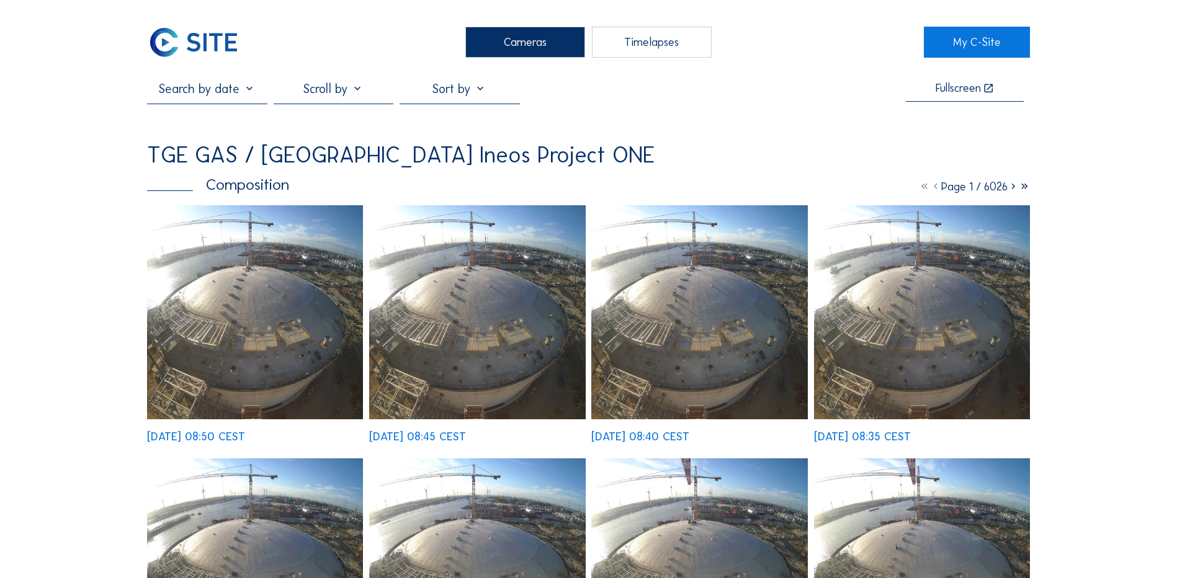
click at [540, 47] on div "Cameras" at bounding box center [525, 42] width 120 height 31
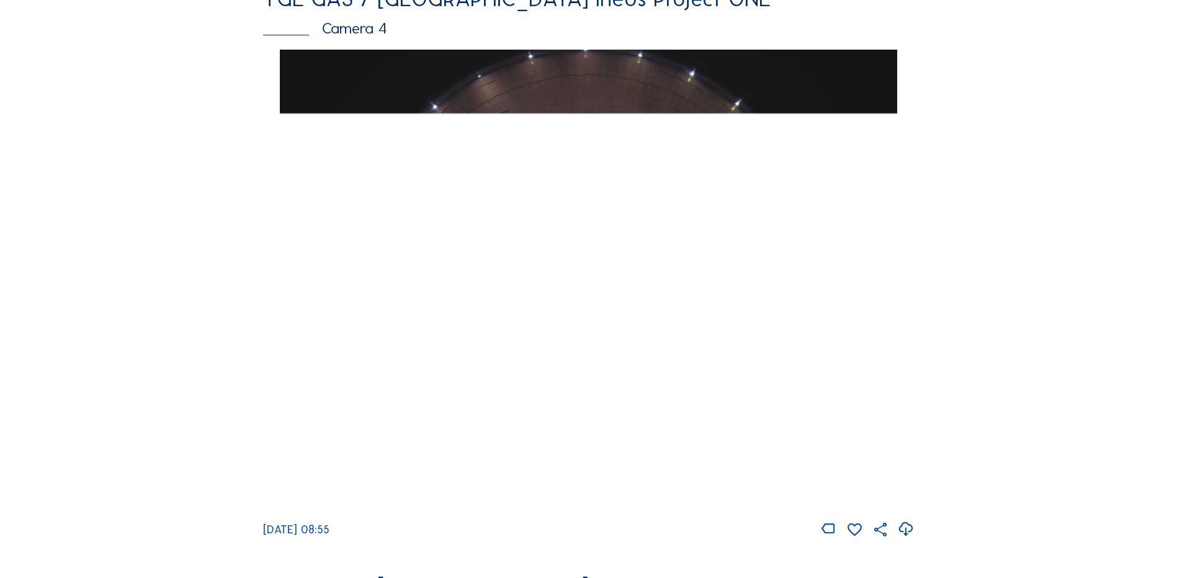
scroll to position [1179, 0]
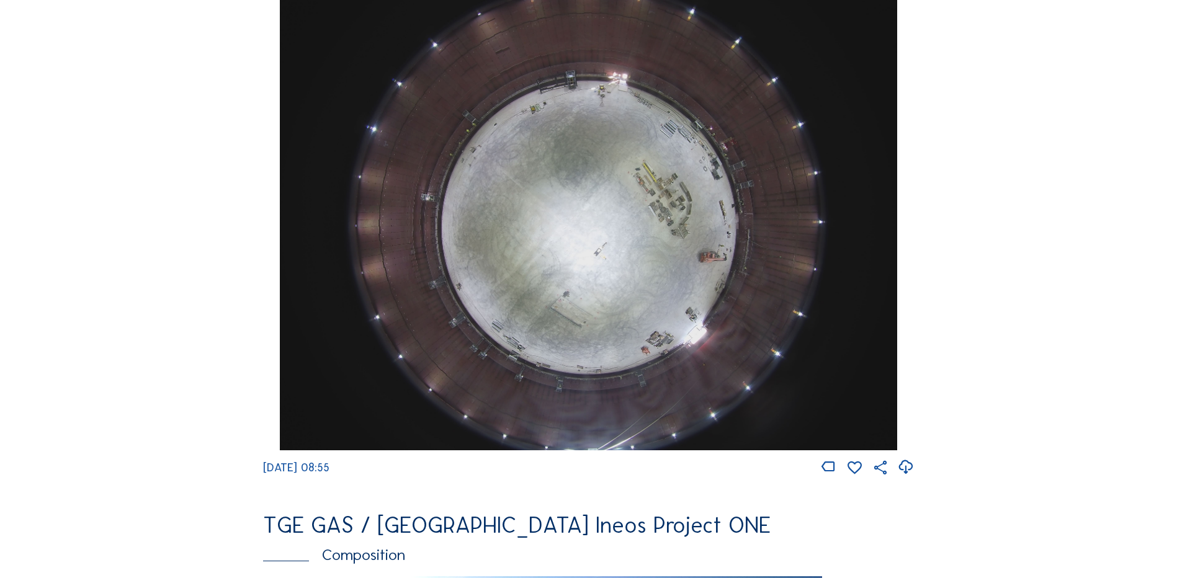
click at [656, 225] on img at bounding box center [588, 219] width 617 height 463
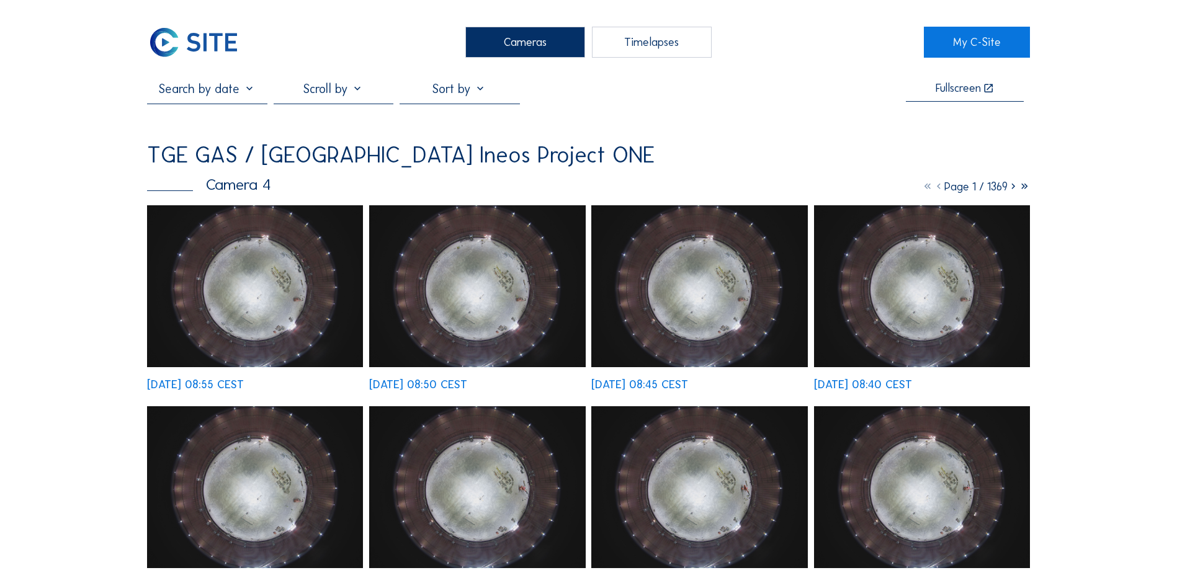
click at [226, 267] on img at bounding box center [255, 286] width 216 height 162
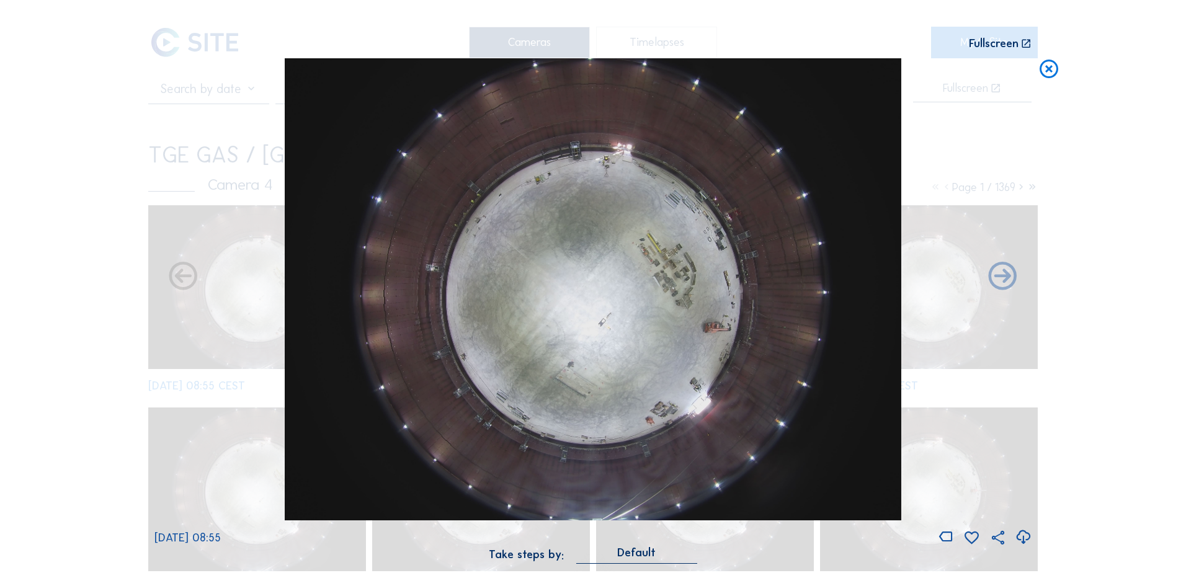
click at [1025, 538] on icon at bounding box center [1023, 537] width 17 height 20
drag, startPoint x: 128, startPoint y: 241, endPoint x: 212, endPoint y: 228, distance: 84.7
click at [128, 241] on div "Scroll to travel through time | Press 'Alt' Button + Scroll to Zoom | Click and…" at bounding box center [593, 289] width 1186 height 578
click at [1053, 71] on icon at bounding box center [1049, 69] width 22 height 23
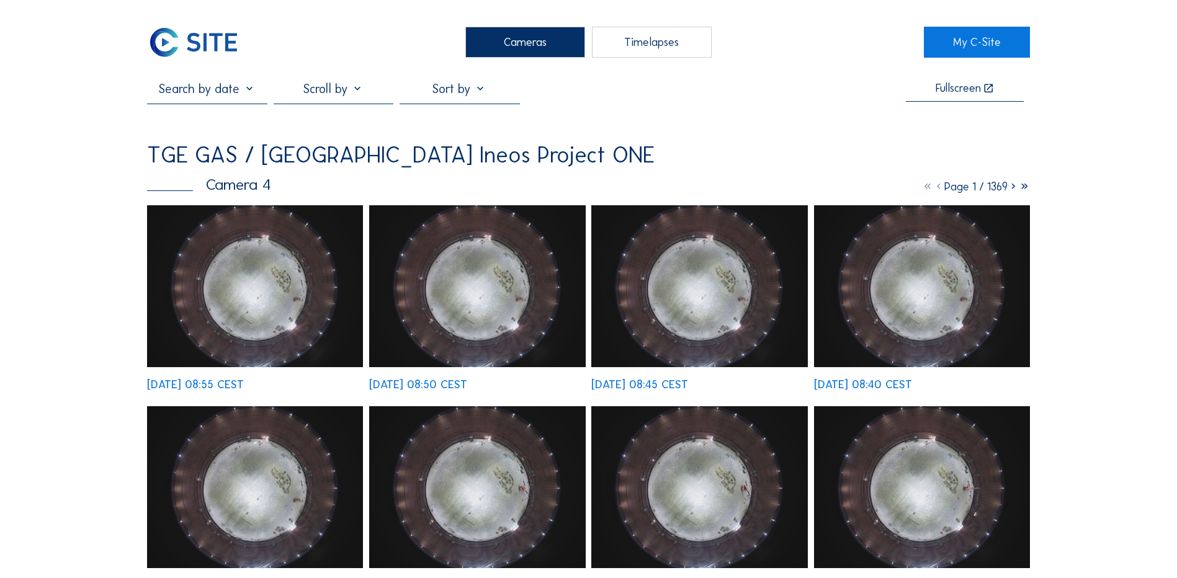
click at [505, 40] on div "Cameras" at bounding box center [525, 42] width 120 height 31
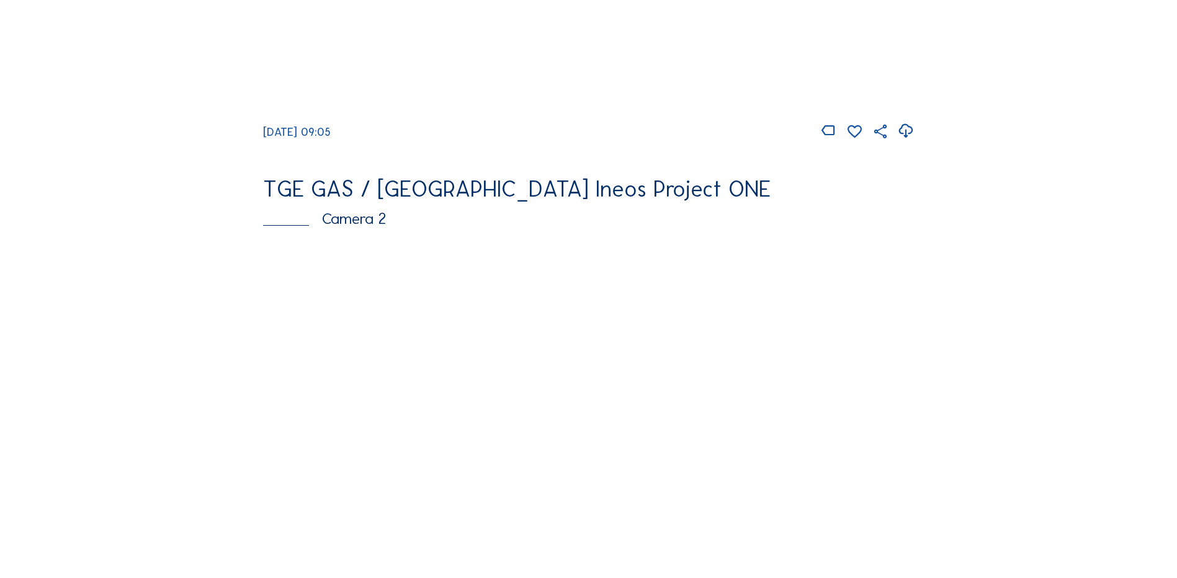
scroll to position [310, 0]
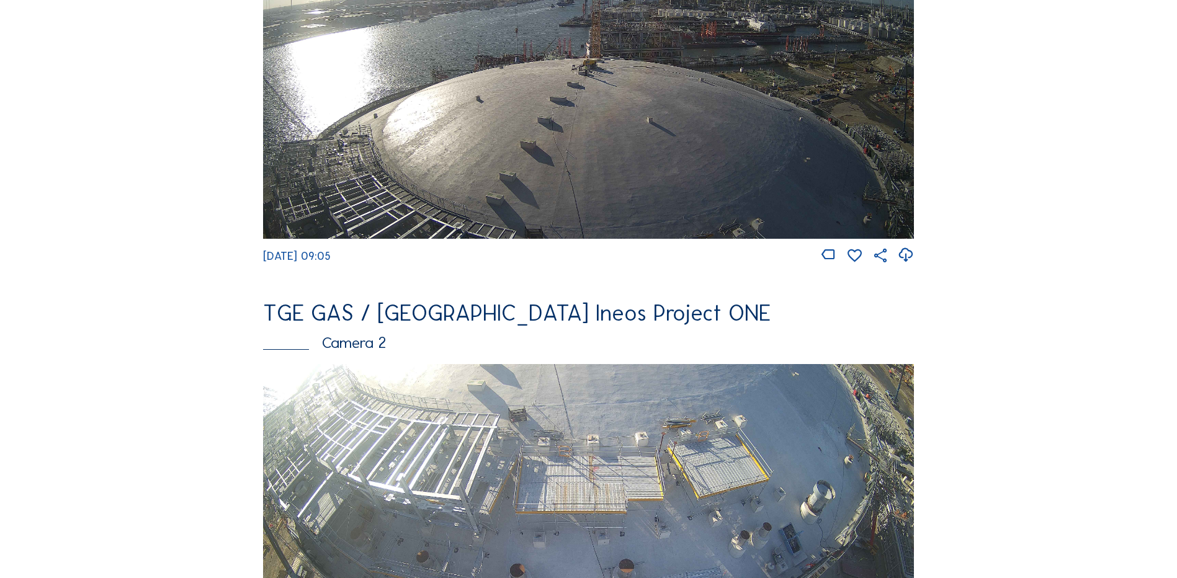
click at [574, 84] on img at bounding box center [588, 55] width 651 height 366
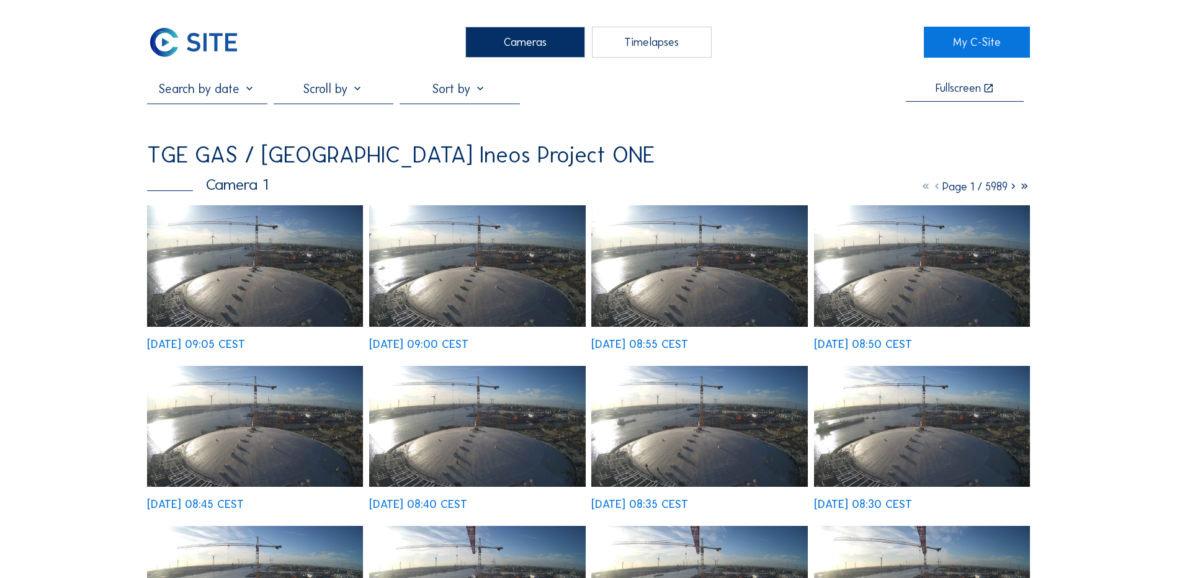
click at [260, 259] on img at bounding box center [255, 266] width 216 height 122
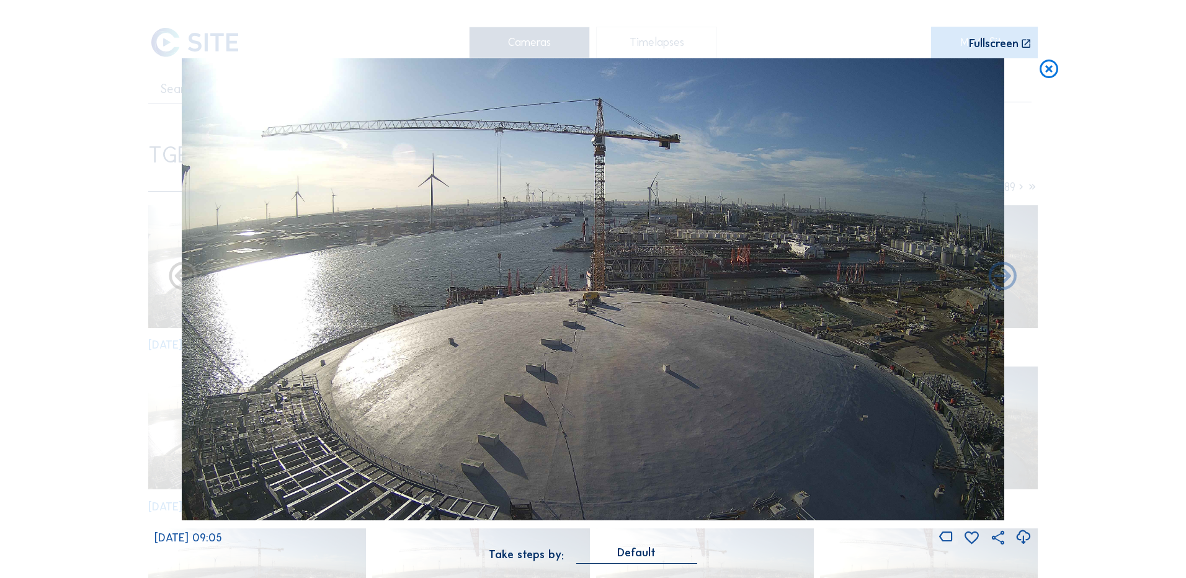
click at [1022, 538] on icon at bounding box center [1023, 537] width 17 height 20
click at [63, 153] on div "Scroll to travel through time | Press 'Alt' Button + Scroll to Zoom | Click and…" at bounding box center [593, 289] width 1186 height 578
click at [1049, 65] on icon at bounding box center [1049, 69] width 22 height 23
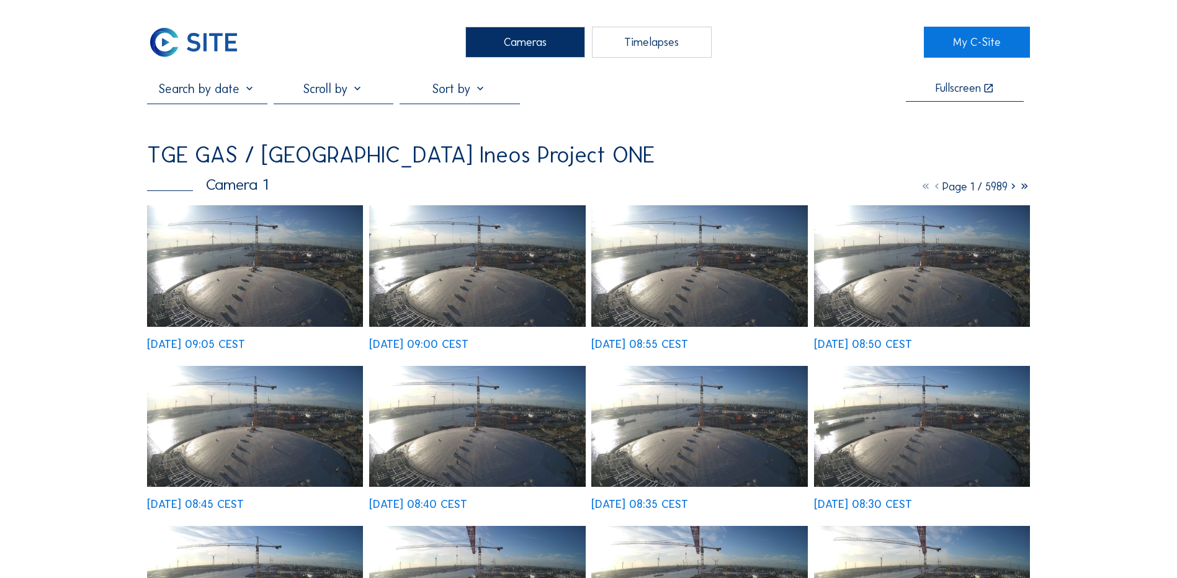
click at [504, 32] on div "Cameras" at bounding box center [525, 42] width 120 height 31
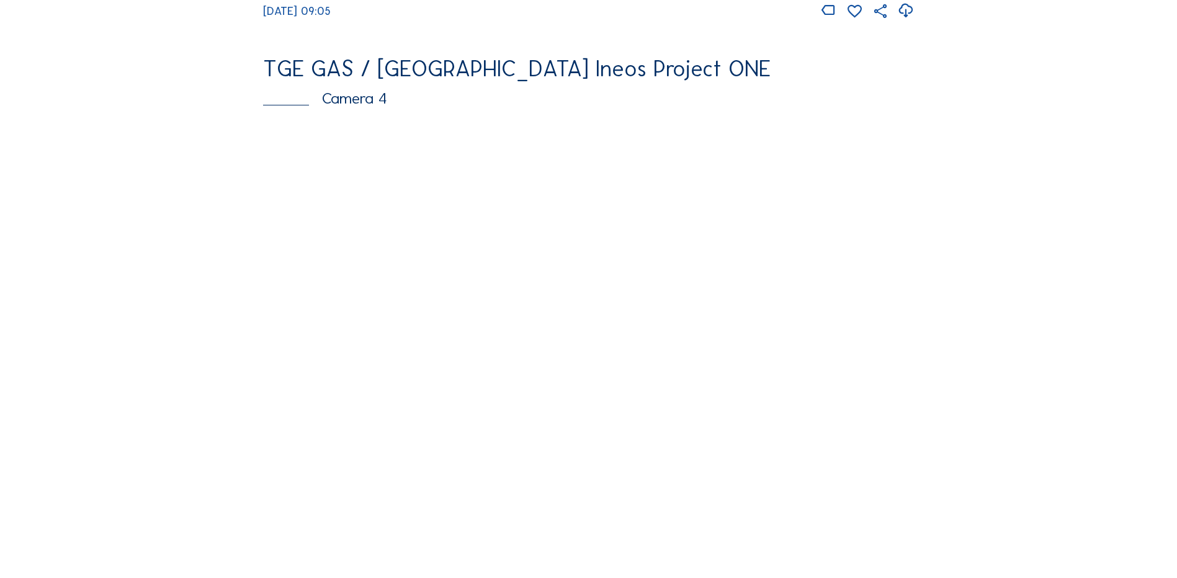
scroll to position [1117, 0]
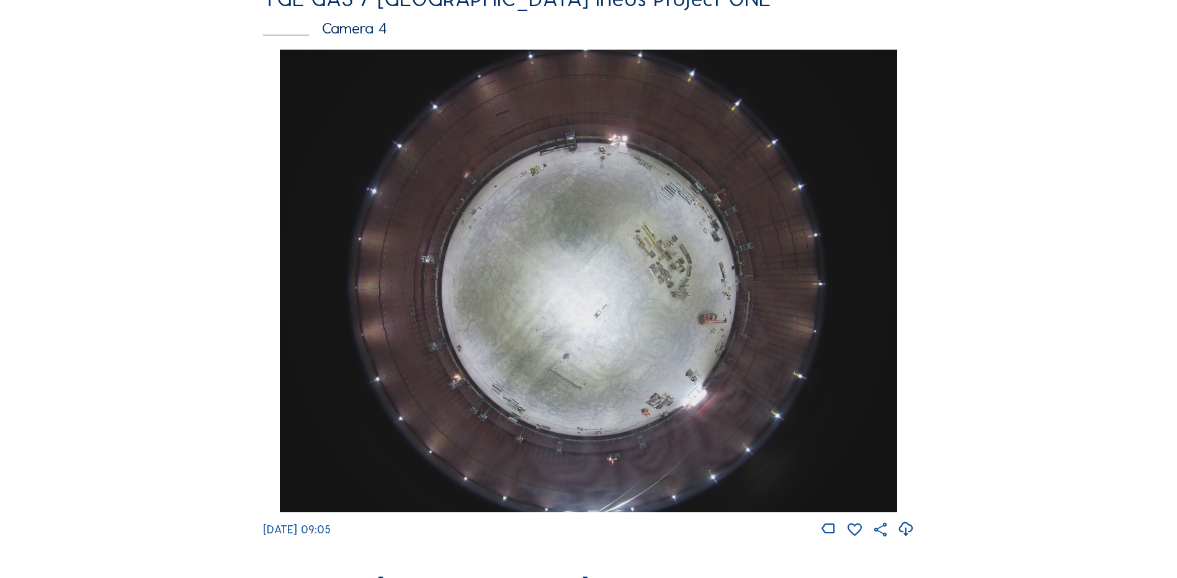
click at [612, 285] on img at bounding box center [588, 281] width 617 height 463
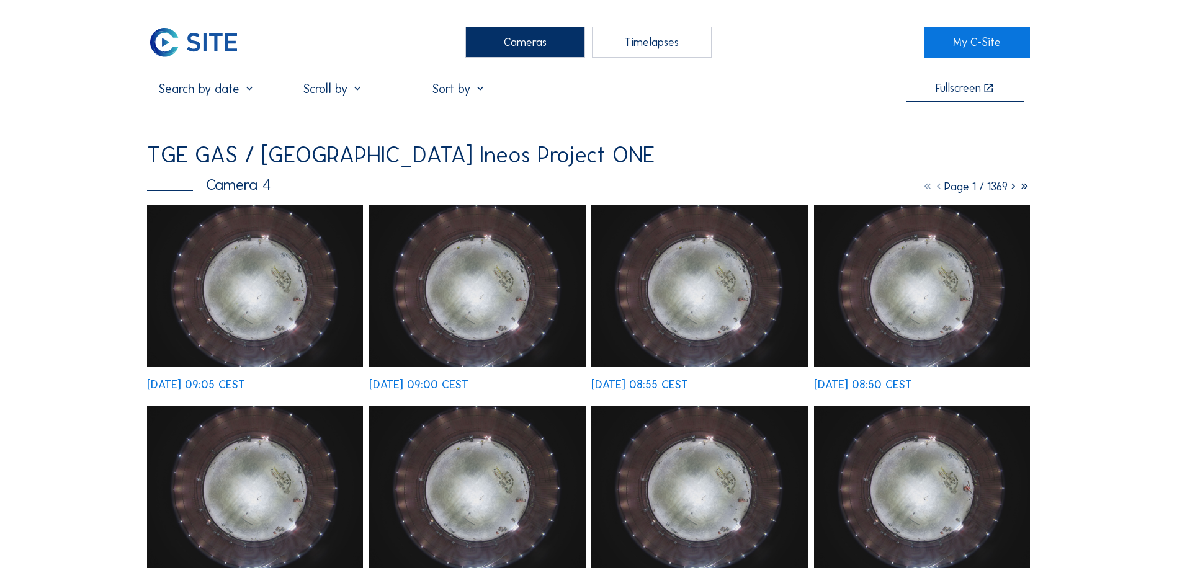
click at [256, 261] on img at bounding box center [255, 286] width 216 height 162
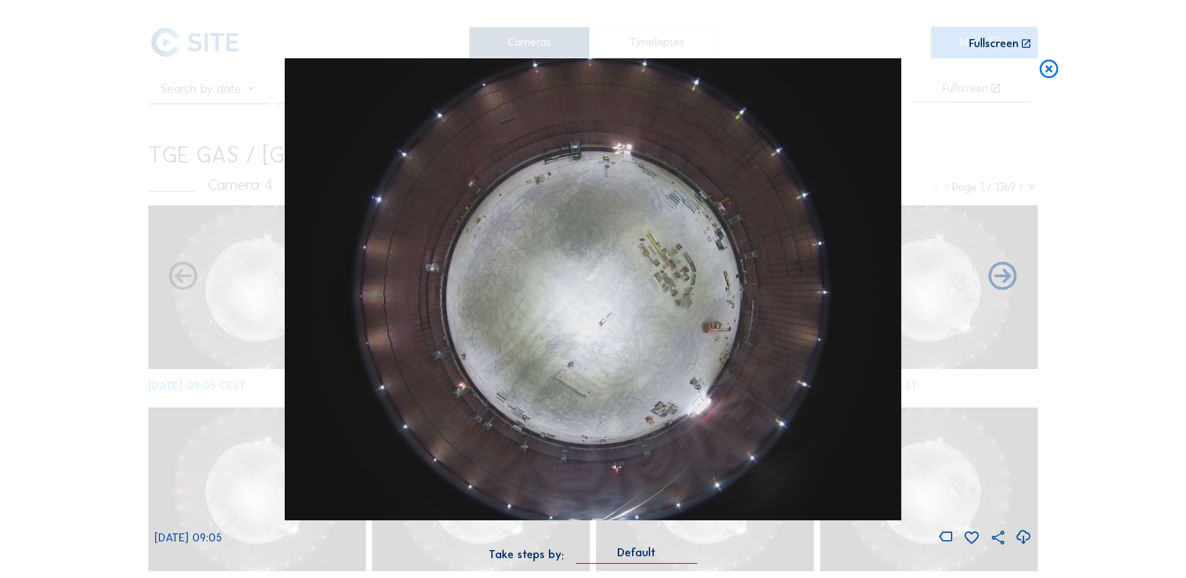
click at [1027, 536] on icon at bounding box center [1023, 537] width 17 height 20
click at [135, 156] on div "Scroll to travel through time | Press 'Alt' Button + Scroll to Zoom | Click and…" at bounding box center [593, 289] width 1186 height 578
click at [1045, 68] on icon at bounding box center [1049, 69] width 22 height 23
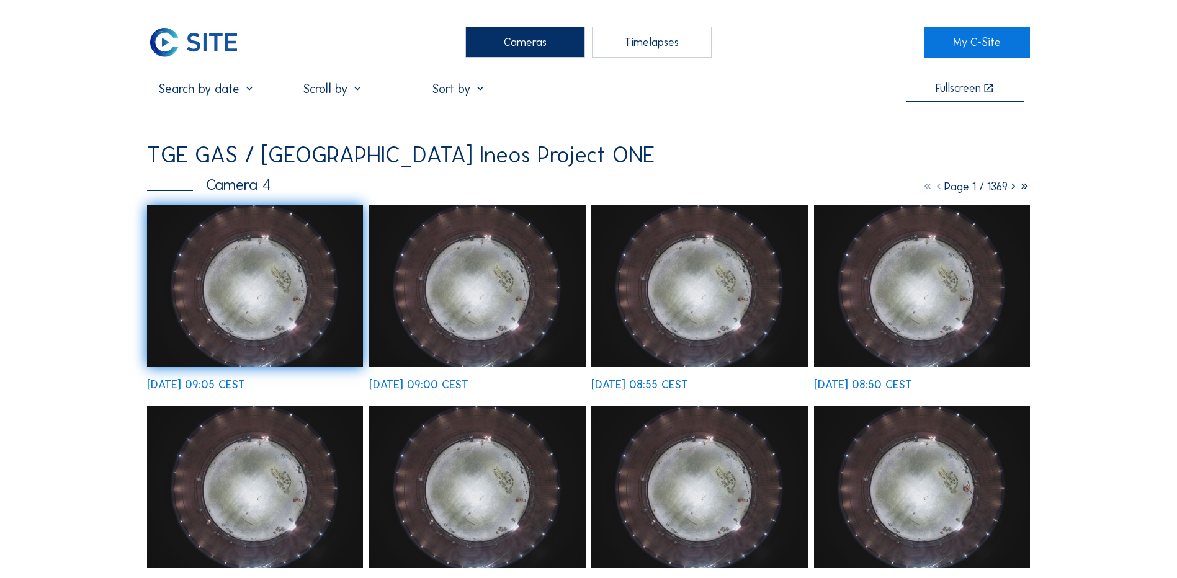
click at [514, 45] on div "Cameras" at bounding box center [525, 42] width 120 height 31
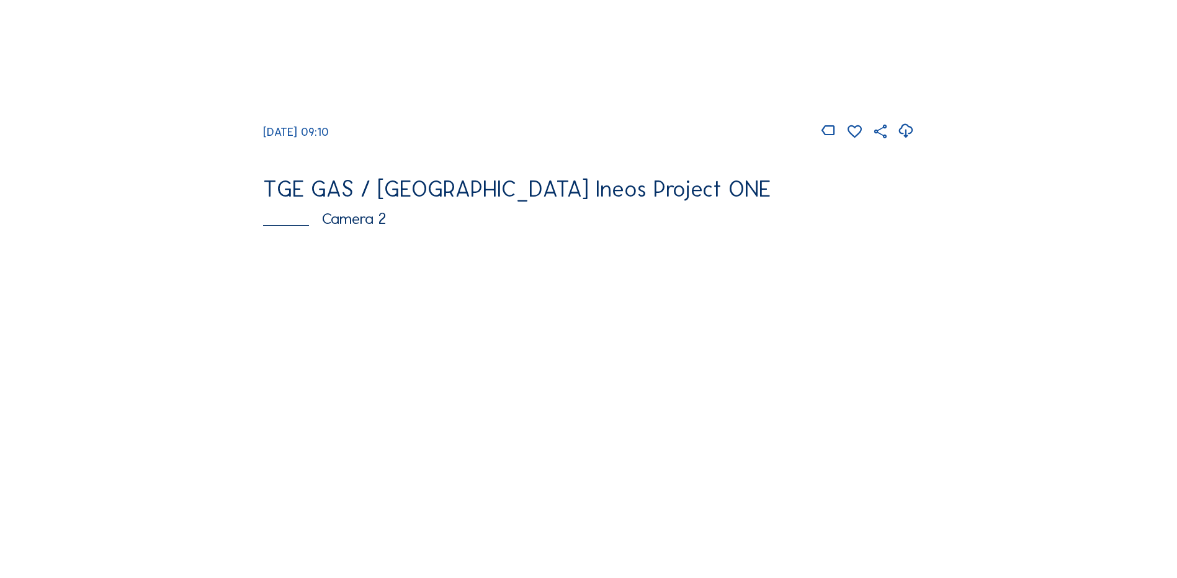
scroll to position [62, 0]
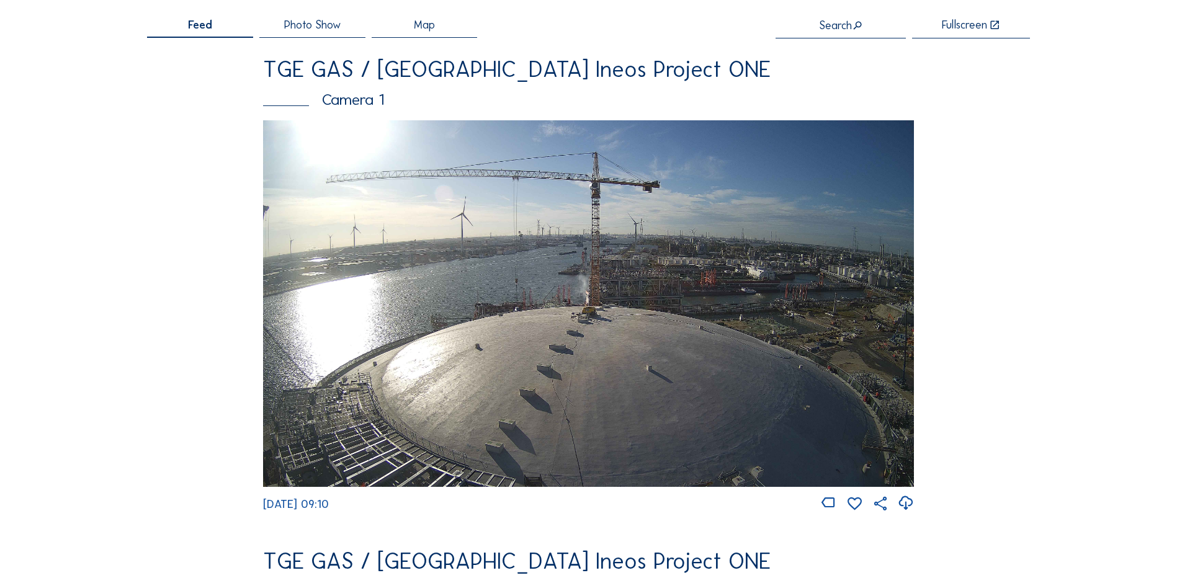
click at [574, 292] on img at bounding box center [588, 303] width 651 height 366
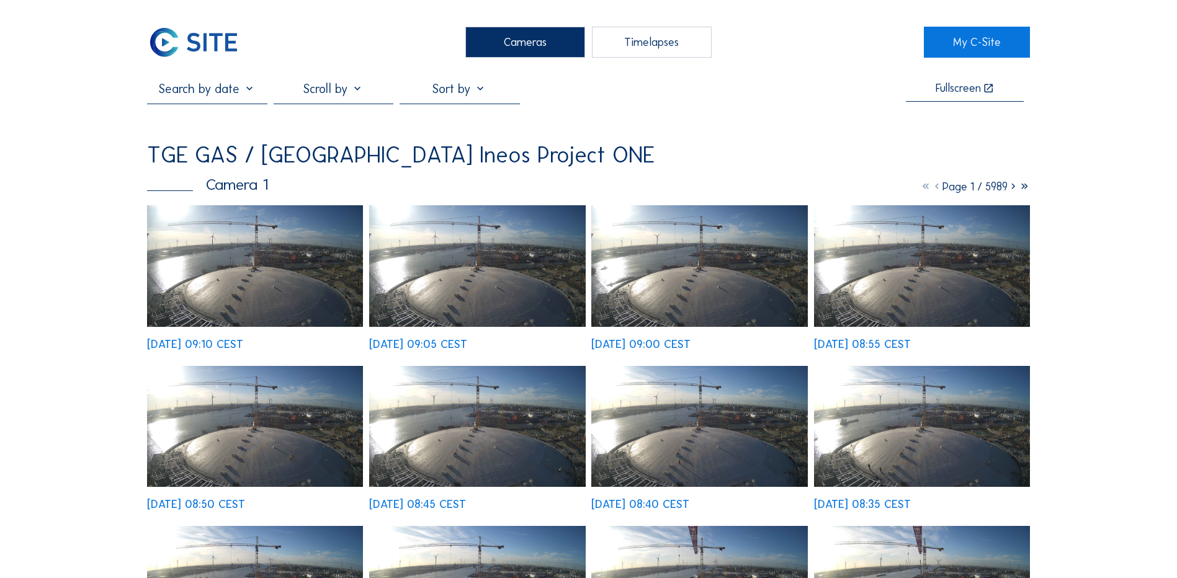
click at [272, 274] on img at bounding box center [255, 266] width 216 height 122
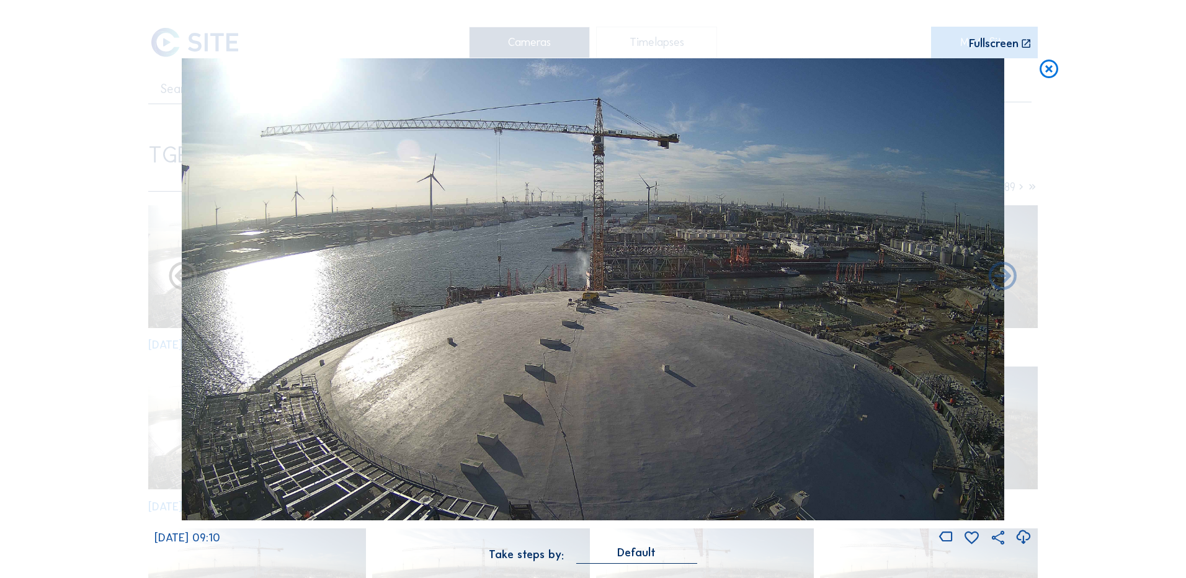
click at [1051, 67] on icon at bounding box center [1049, 69] width 22 height 23
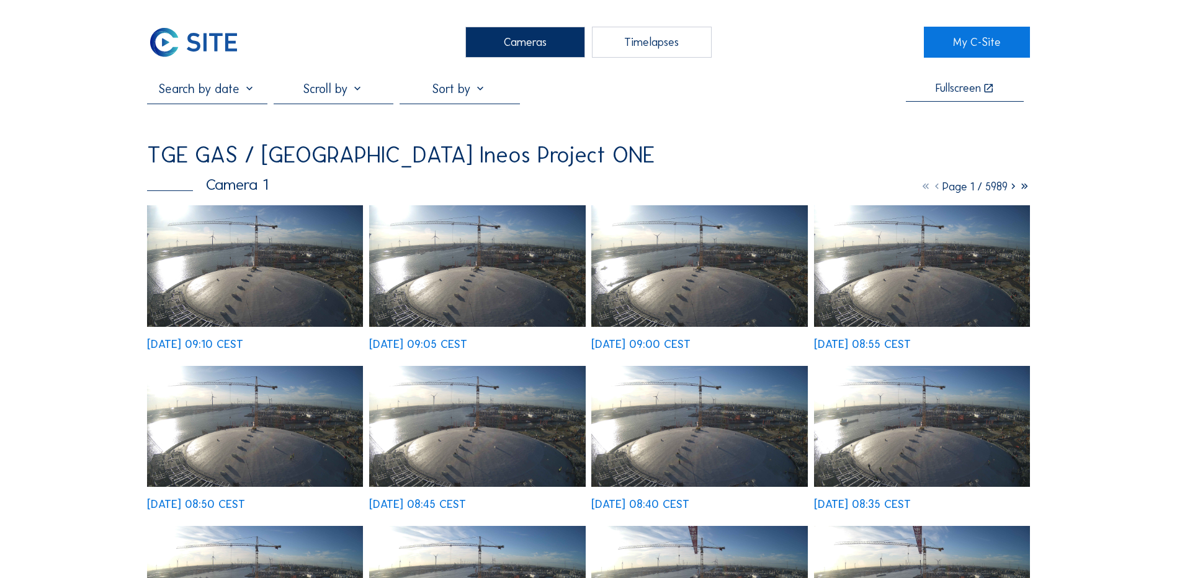
click at [483, 39] on div "Cameras" at bounding box center [525, 42] width 120 height 31
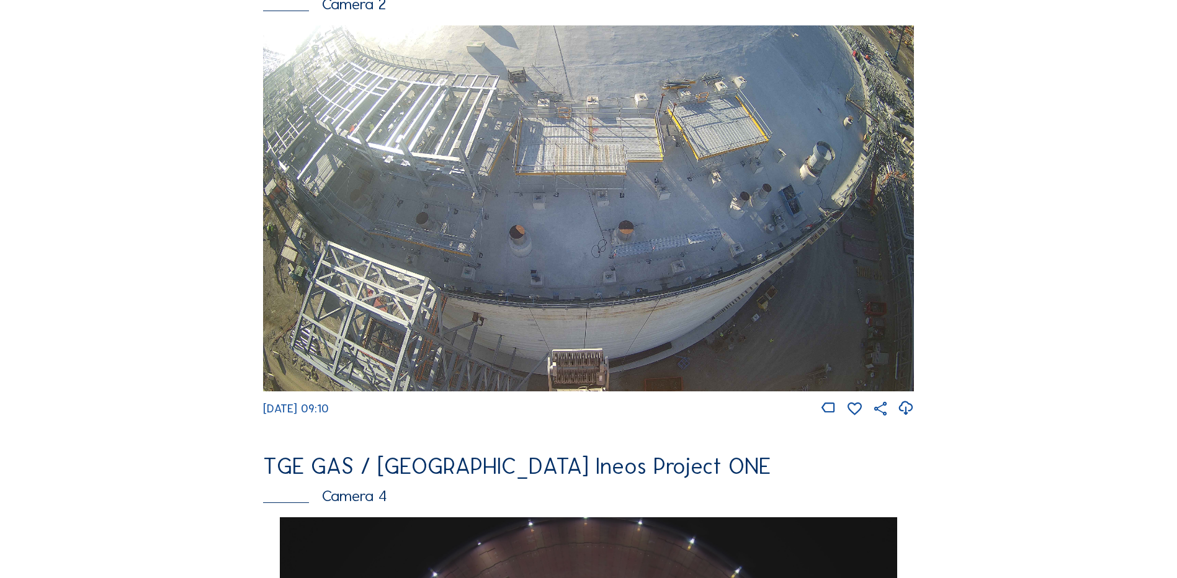
scroll to position [542, 0]
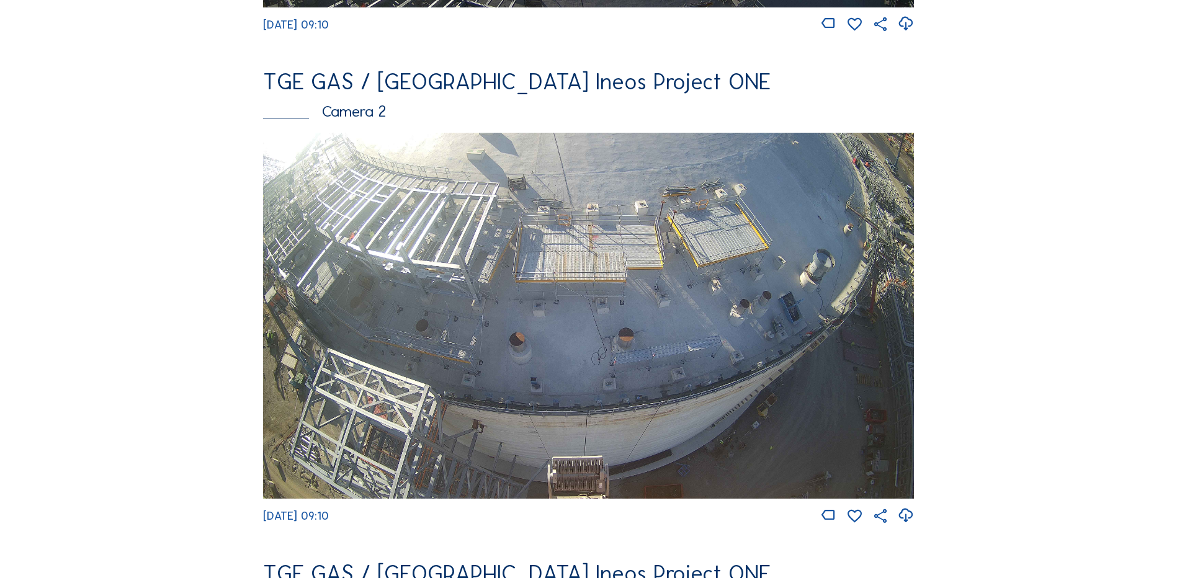
click at [537, 233] on img at bounding box center [588, 316] width 651 height 366
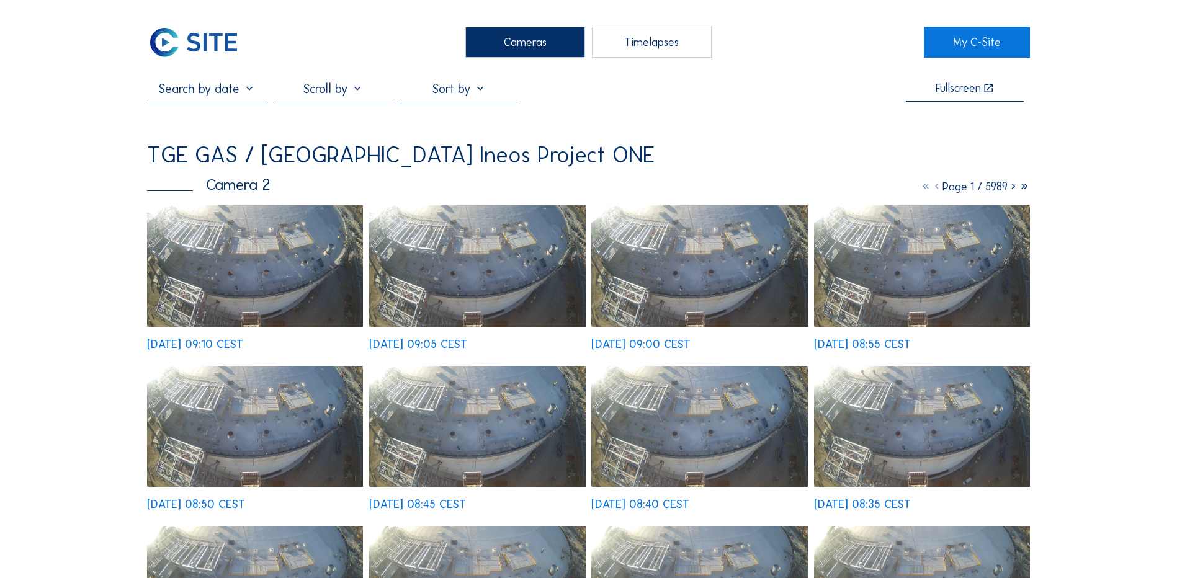
click at [269, 261] on img at bounding box center [255, 266] width 216 height 122
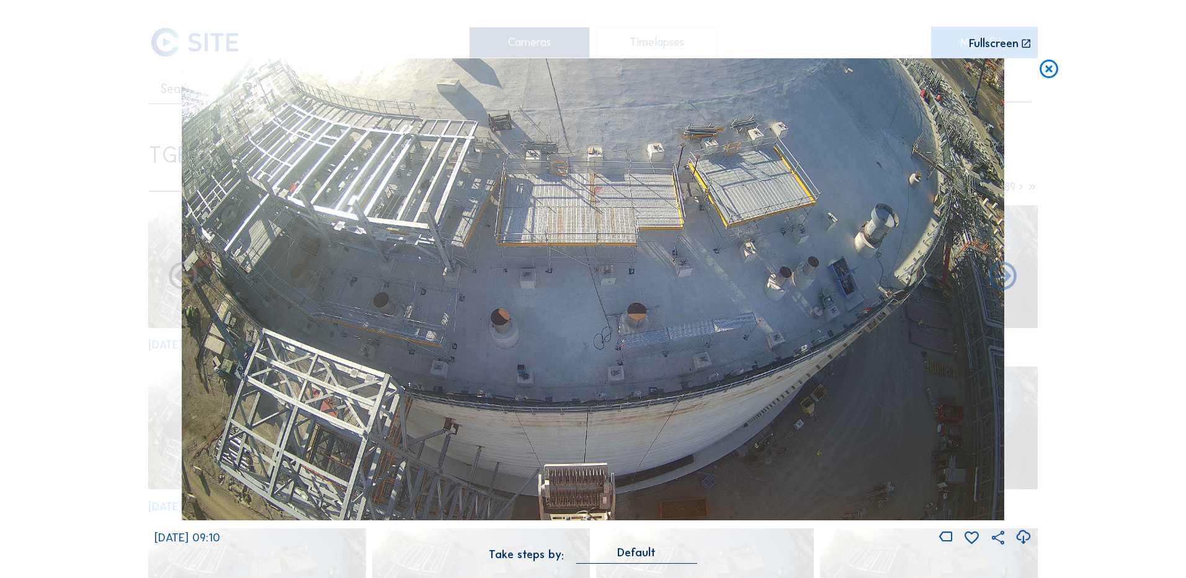
click at [1025, 542] on icon at bounding box center [1023, 537] width 17 height 20
drag, startPoint x: 1074, startPoint y: 413, endPoint x: 954, endPoint y: 465, distance: 131.4
click at [1074, 413] on div "Scroll to travel through time | Press 'Alt' Button + Scroll to Zoom | Click and…" at bounding box center [593, 289] width 1186 height 578
click at [101, 214] on div "Scroll to travel through time | Press 'Alt' Button + Scroll to Zoom | Click and…" at bounding box center [593, 289] width 1186 height 578
click at [1054, 74] on icon at bounding box center [1049, 69] width 22 height 23
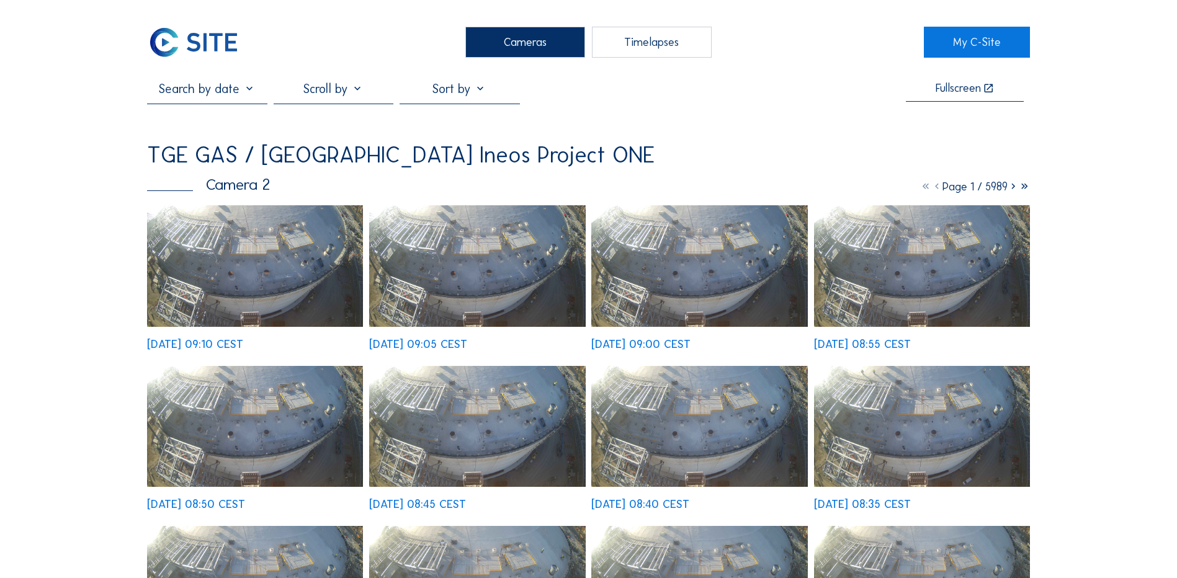
click at [529, 39] on div "Cameras" at bounding box center [525, 42] width 120 height 31
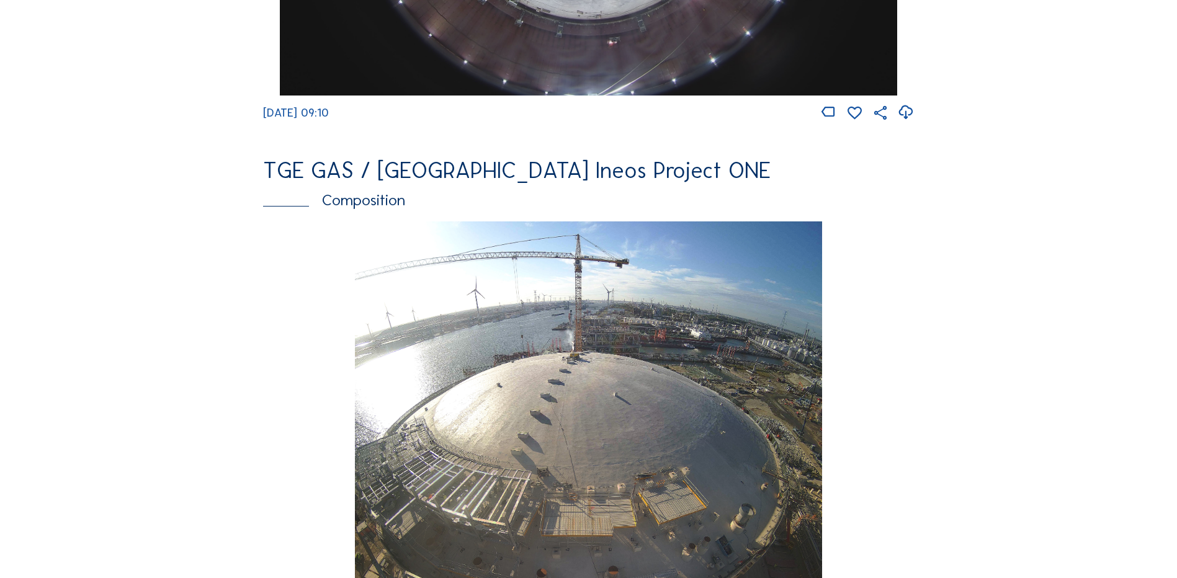
scroll to position [1799, 0]
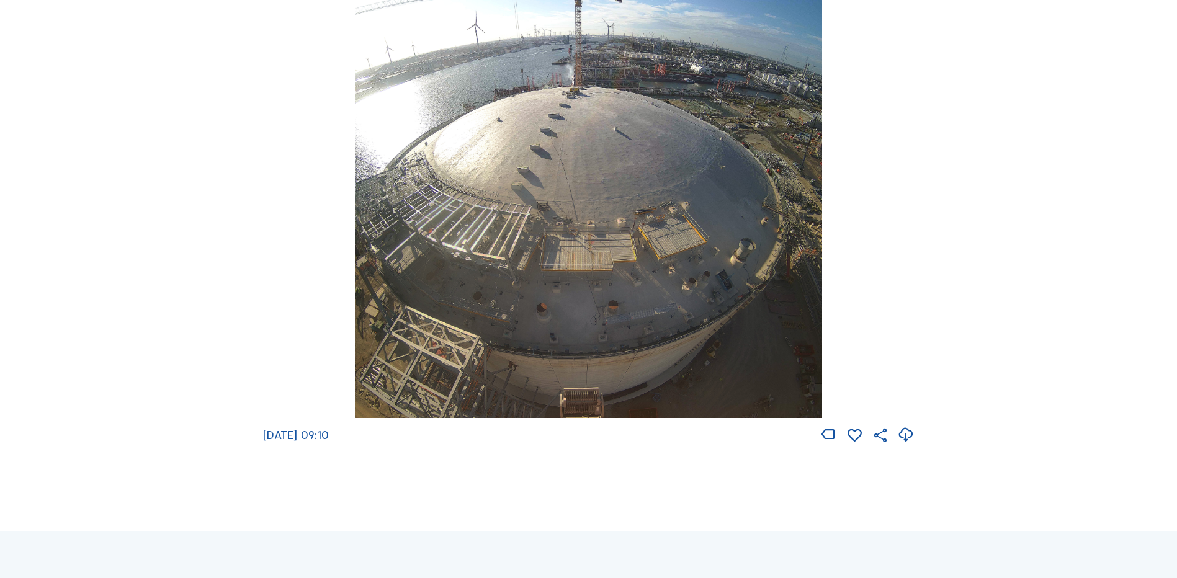
click at [571, 208] on img at bounding box center [588, 187] width 467 height 463
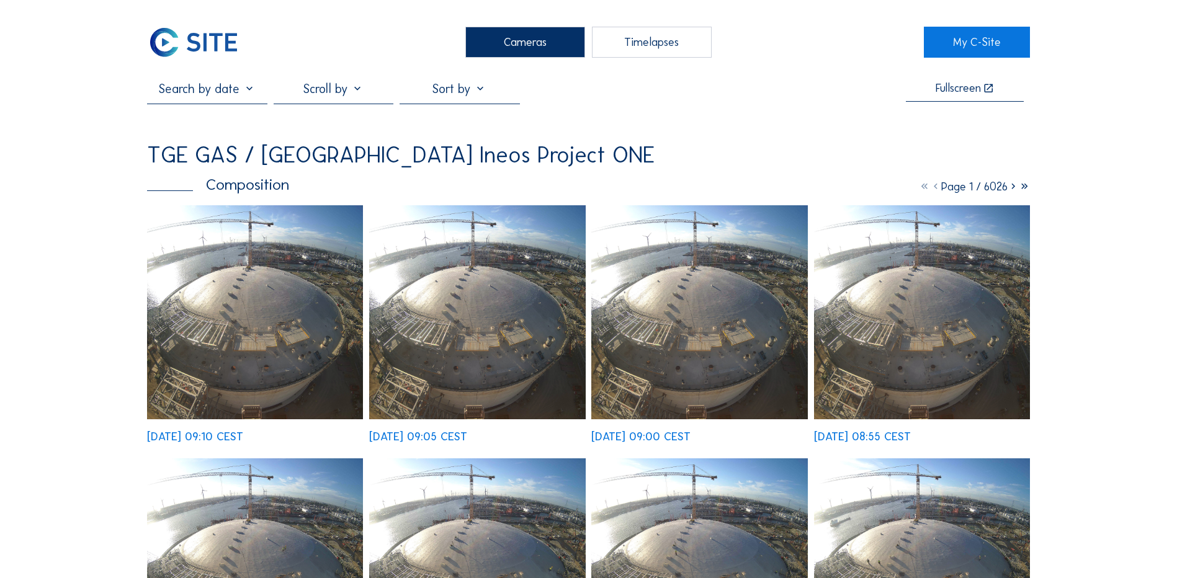
click at [522, 38] on div "Cameras" at bounding box center [525, 42] width 120 height 31
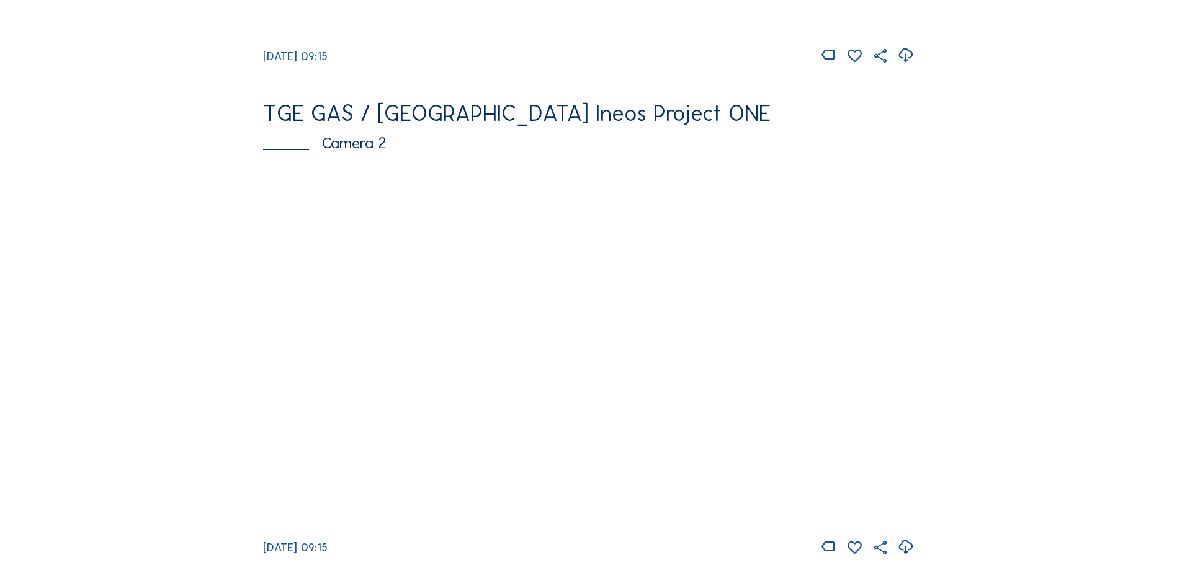
scroll to position [496, 0]
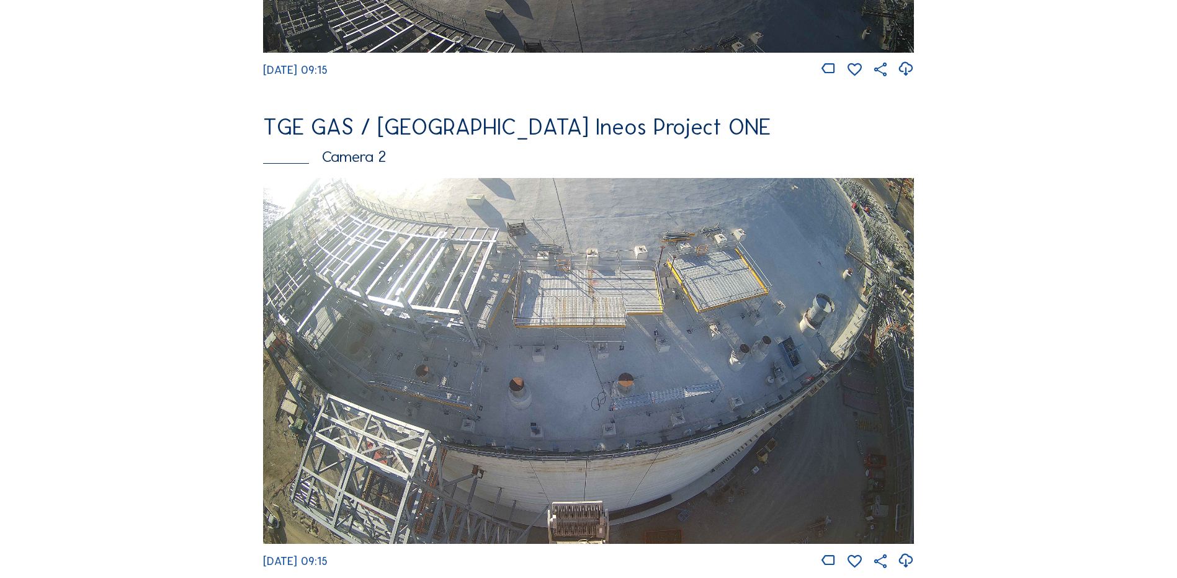
click at [467, 346] on img at bounding box center [588, 361] width 651 height 366
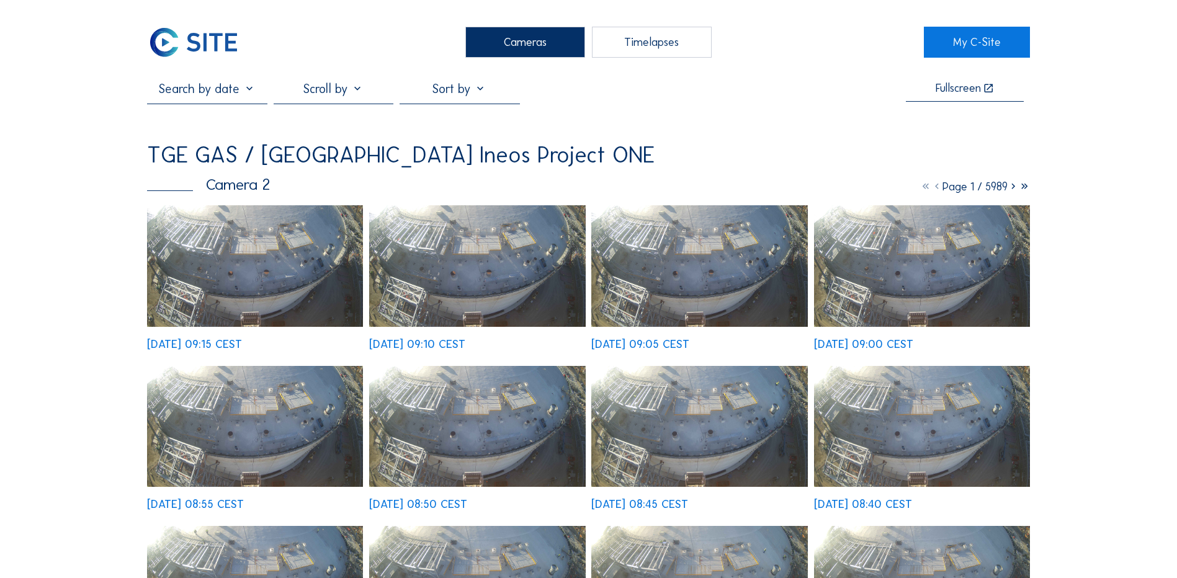
click at [274, 266] on img at bounding box center [255, 266] width 216 height 122
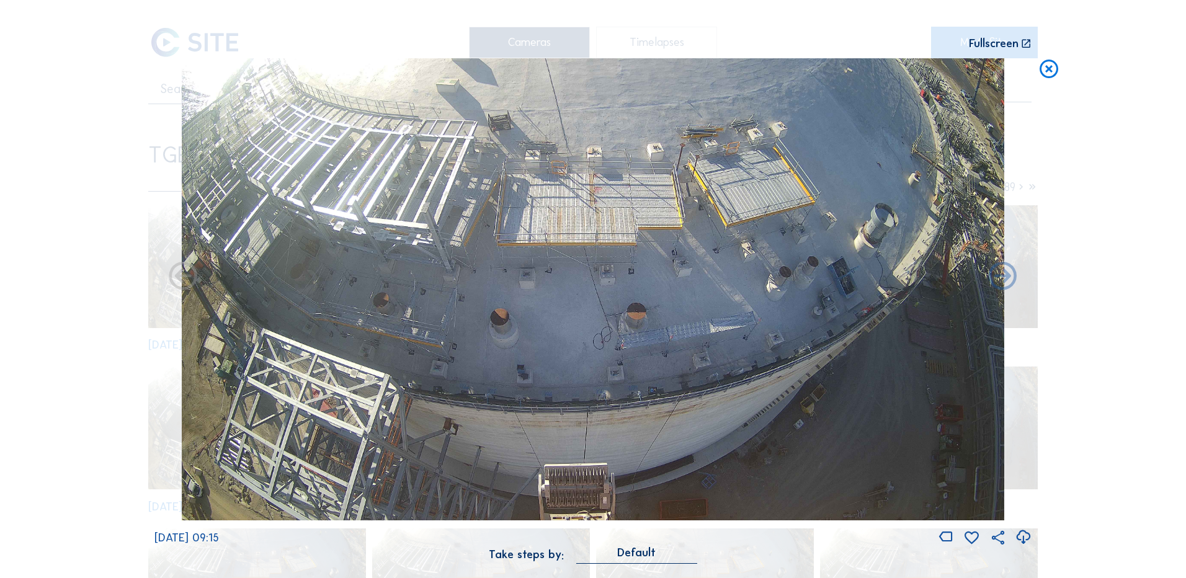
click at [1023, 538] on icon at bounding box center [1023, 537] width 17 height 20
click at [63, 246] on div "Scroll to travel through time | Press 'Alt' Button + Scroll to Zoom | Click and…" at bounding box center [593, 289] width 1186 height 578
click at [1047, 68] on icon at bounding box center [1049, 69] width 22 height 23
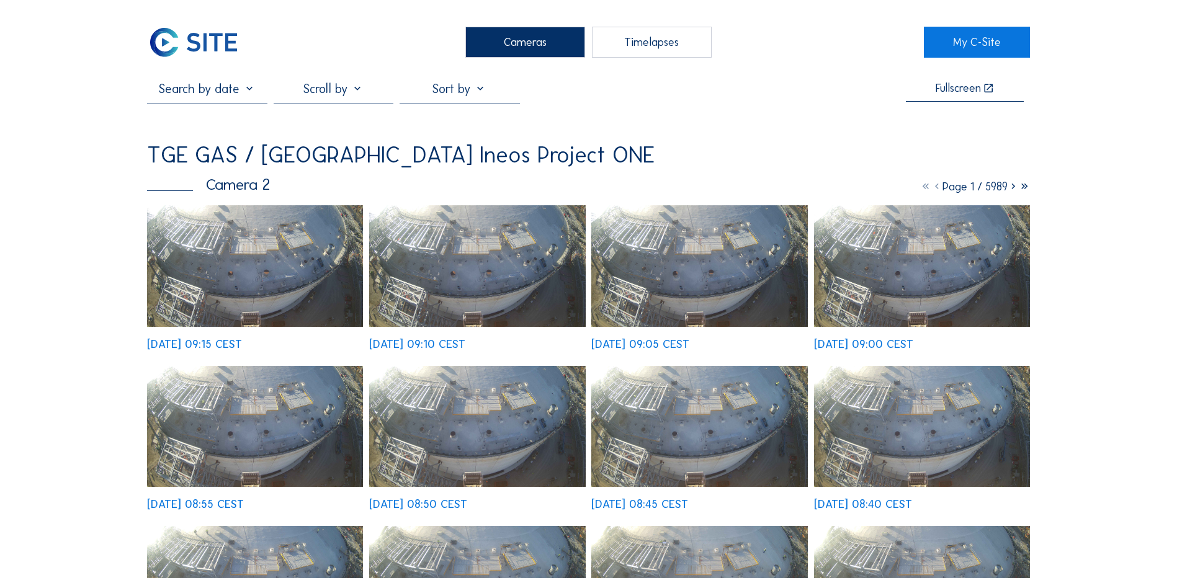
click at [529, 47] on div "Cameras" at bounding box center [525, 42] width 120 height 31
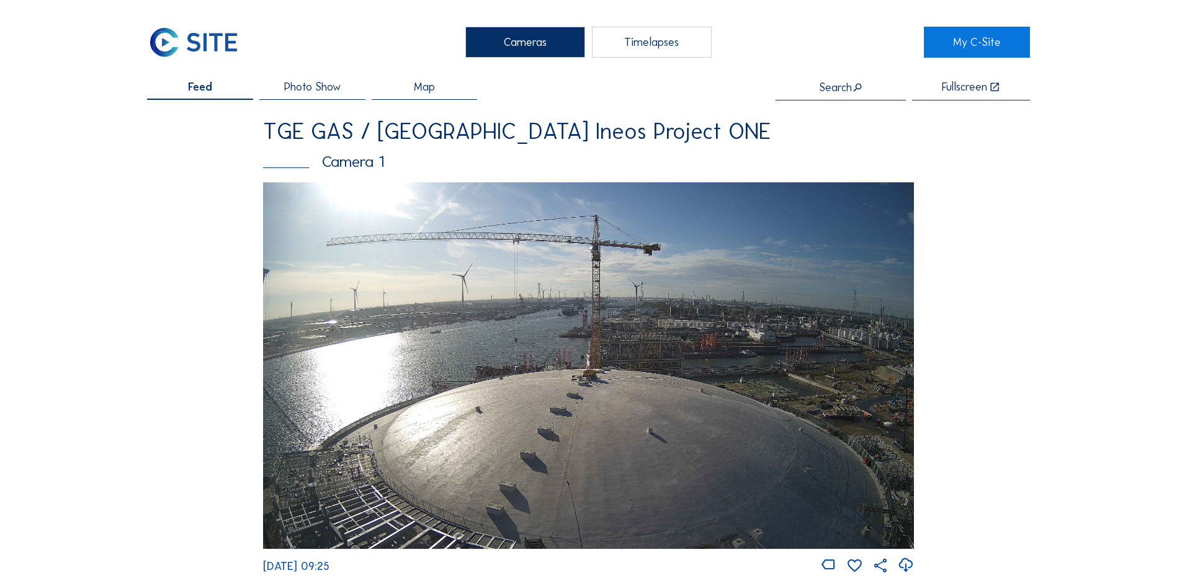
click at [505, 367] on img at bounding box center [588, 365] width 651 height 366
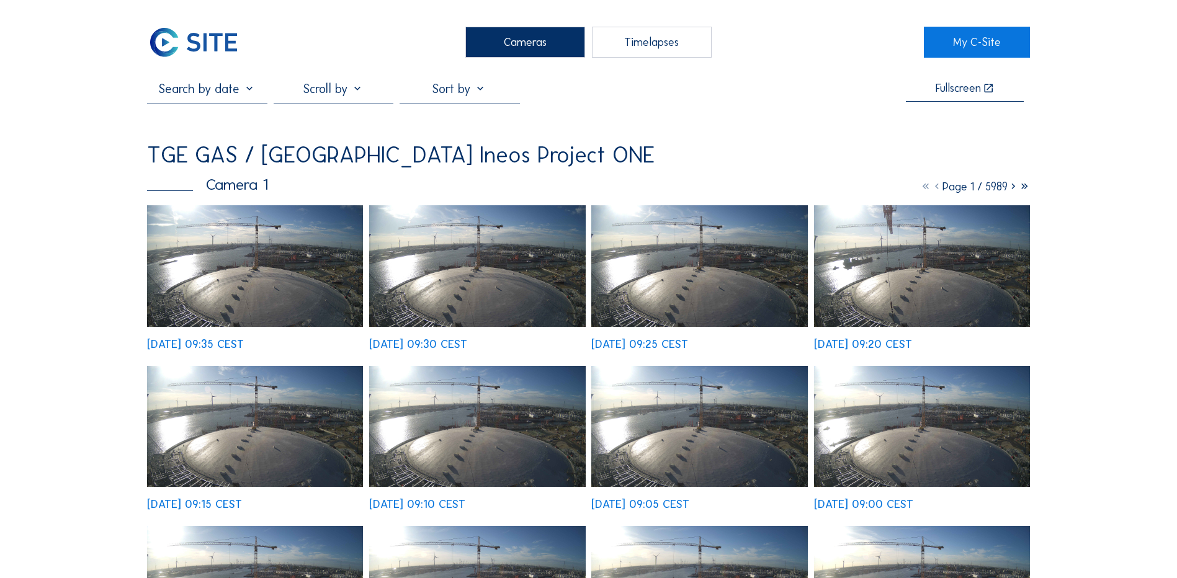
click at [249, 265] on img at bounding box center [255, 266] width 216 height 122
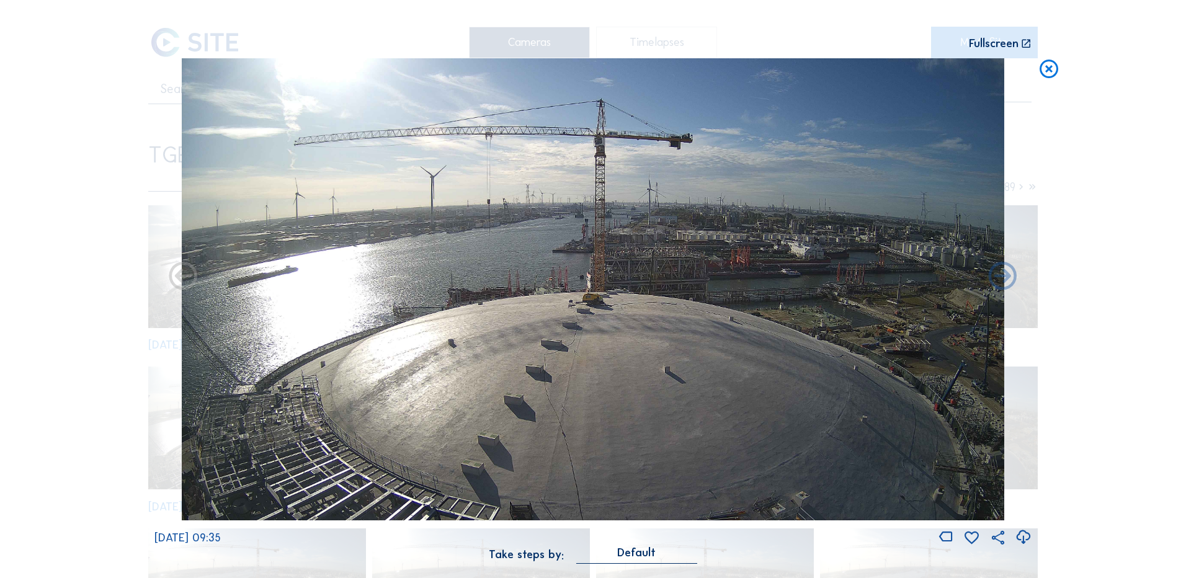
click at [1024, 536] on icon at bounding box center [1023, 537] width 17 height 20
drag, startPoint x: 95, startPoint y: 269, endPoint x: 334, endPoint y: 203, distance: 247.7
click at [95, 269] on div "Scroll to travel through time | Press 'Alt' Button + Scroll to Zoom | Click and…" at bounding box center [593, 289] width 1186 height 578
click at [1053, 70] on icon at bounding box center [1049, 69] width 22 height 23
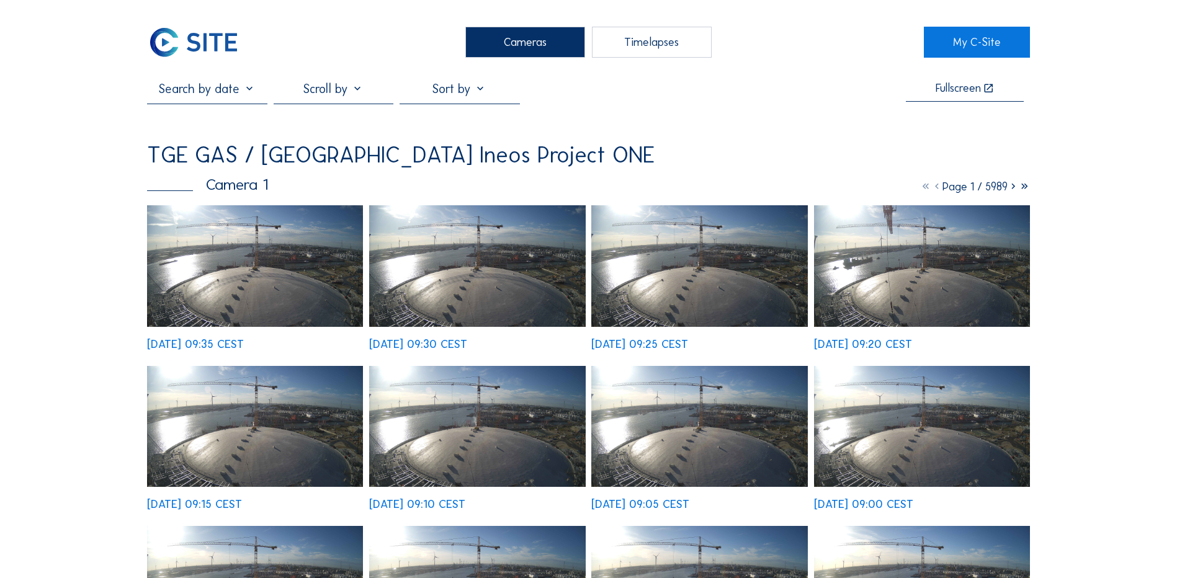
click at [511, 42] on div "Cameras" at bounding box center [525, 42] width 120 height 31
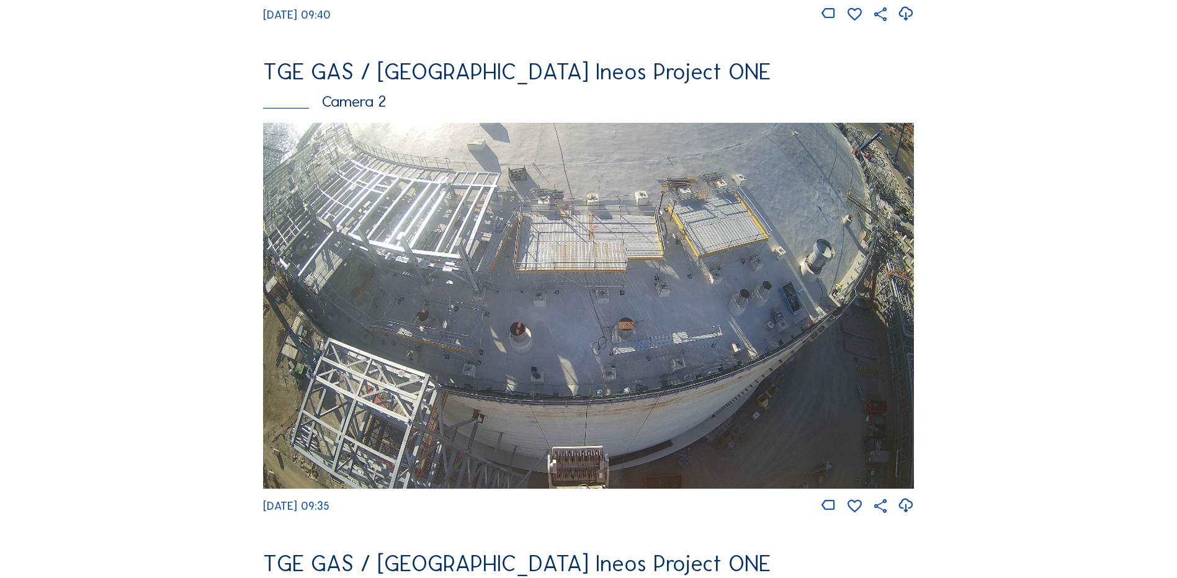
scroll to position [558, 0]
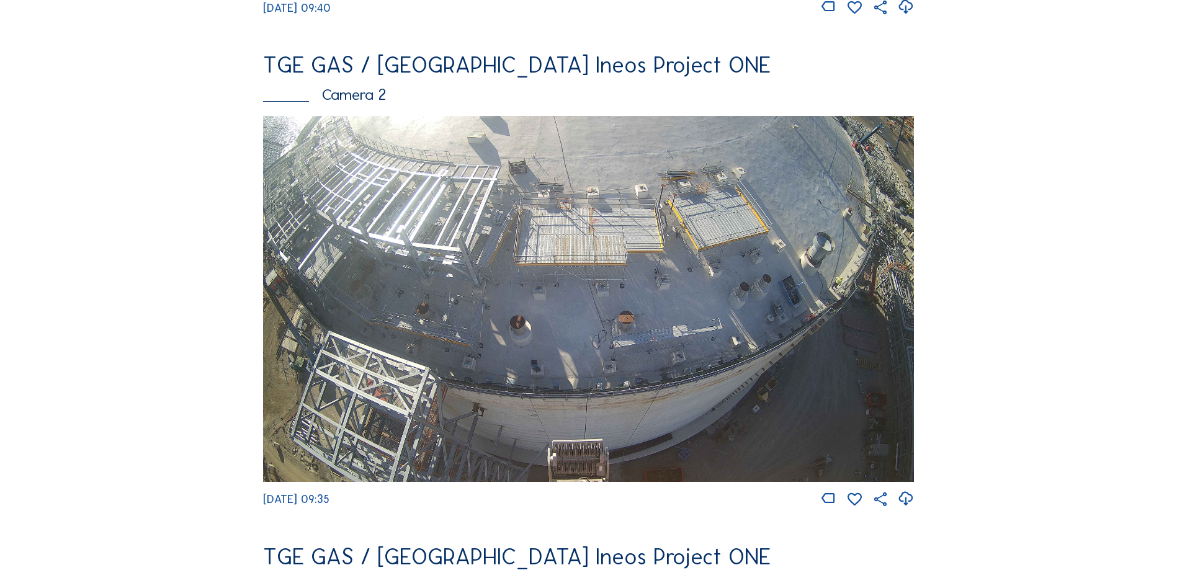
click at [463, 249] on img at bounding box center [588, 299] width 651 height 366
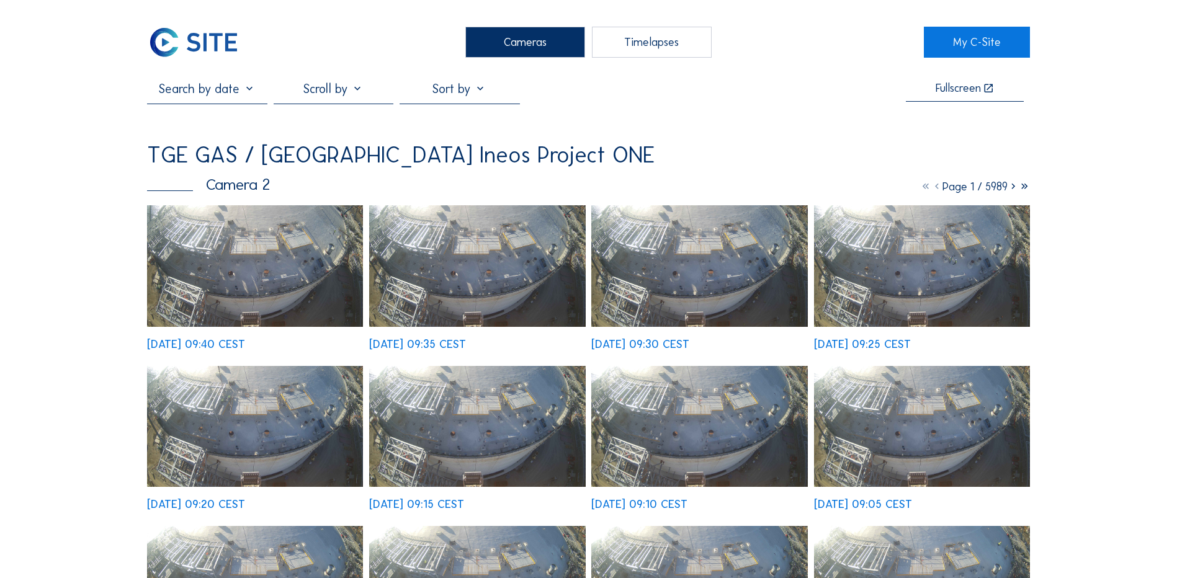
click at [235, 274] on img at bounding box center [255, 266] width 216 height 122
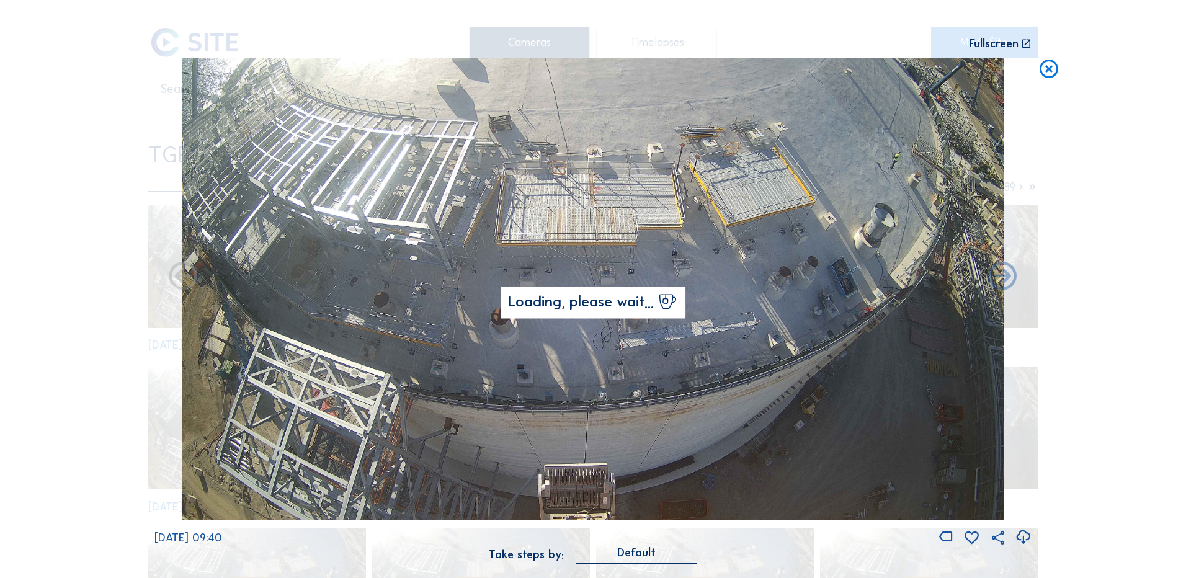
click at [1025, 537] on icon at bounding box center [1023, 537] width 17 height 20
click at [50, 369] on div "Scroll to travel through time | Press 'Alt' Button + Scroll to Zoom | Click and…" at bounding box center [593, 289] width 1186 height 578
click at [1051, 71] on icon at bounding box center [1049, 69] width 22 height 23
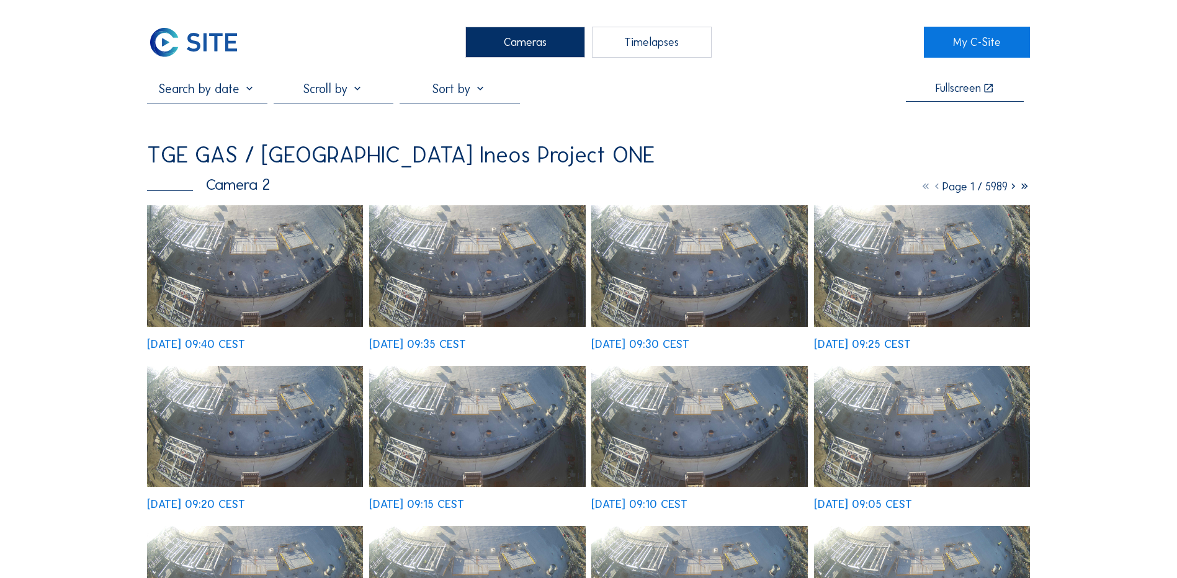
click at [533, 46] on div "Cameras" at bounding box center [525, 42] width 120 height 31
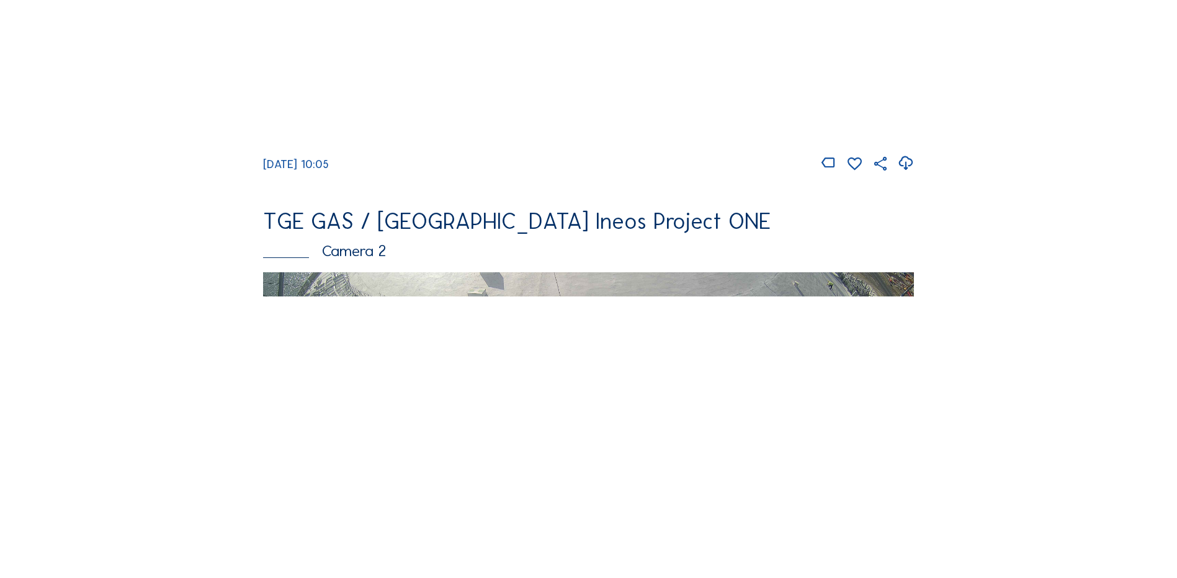
scroll to position [434, 0]
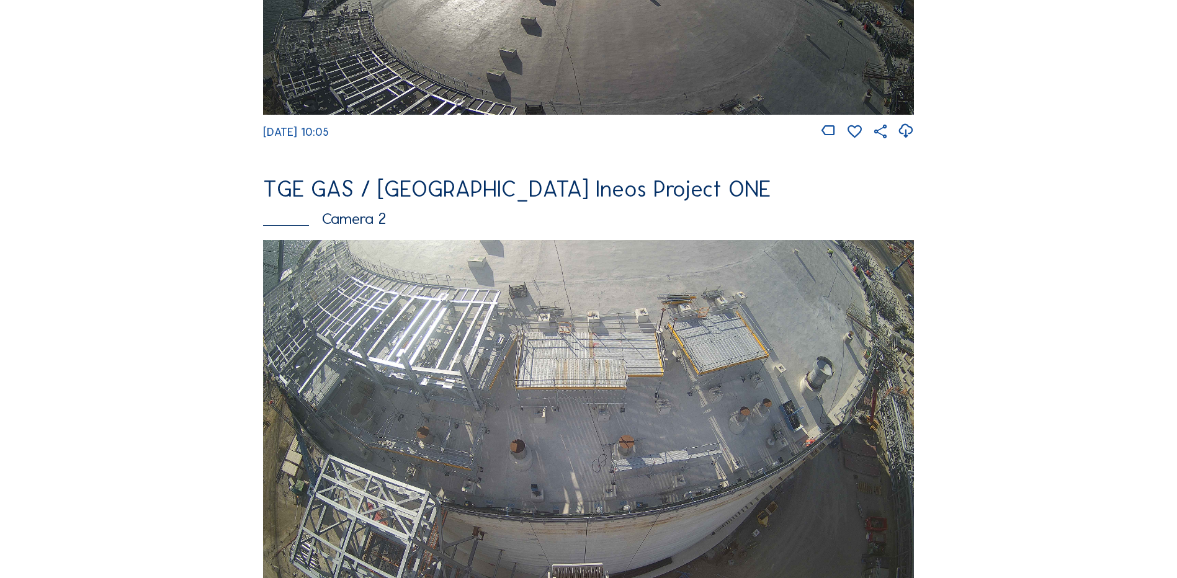
click at [524, 383] on img at bounding box center [588, 423] width 651 height 366
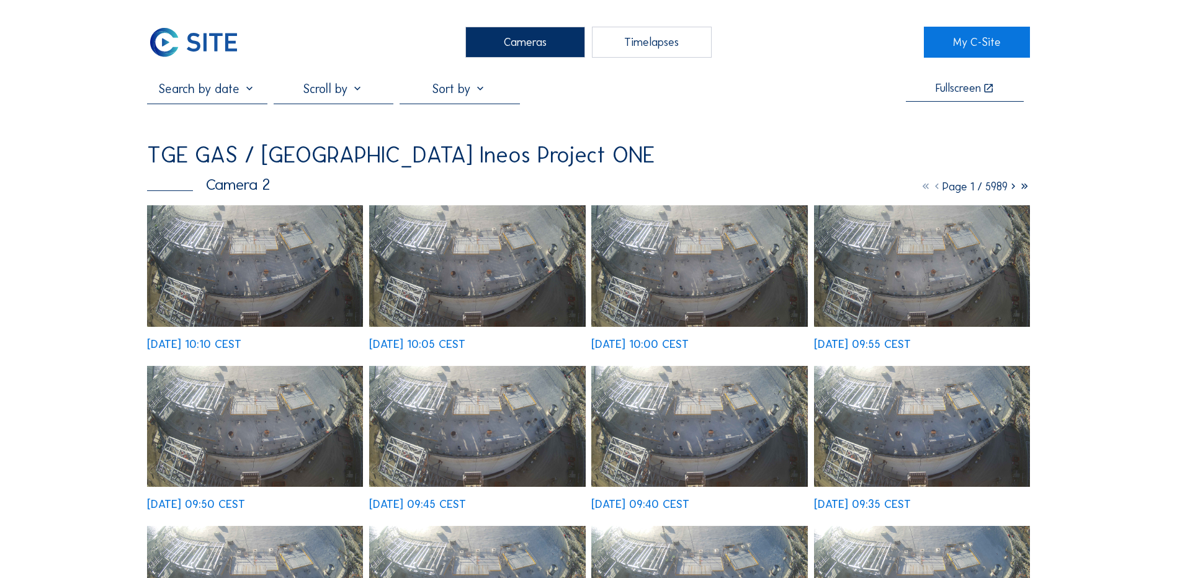
click at [264, 277] on img at bounding box center [255, 266] width 216 height 122
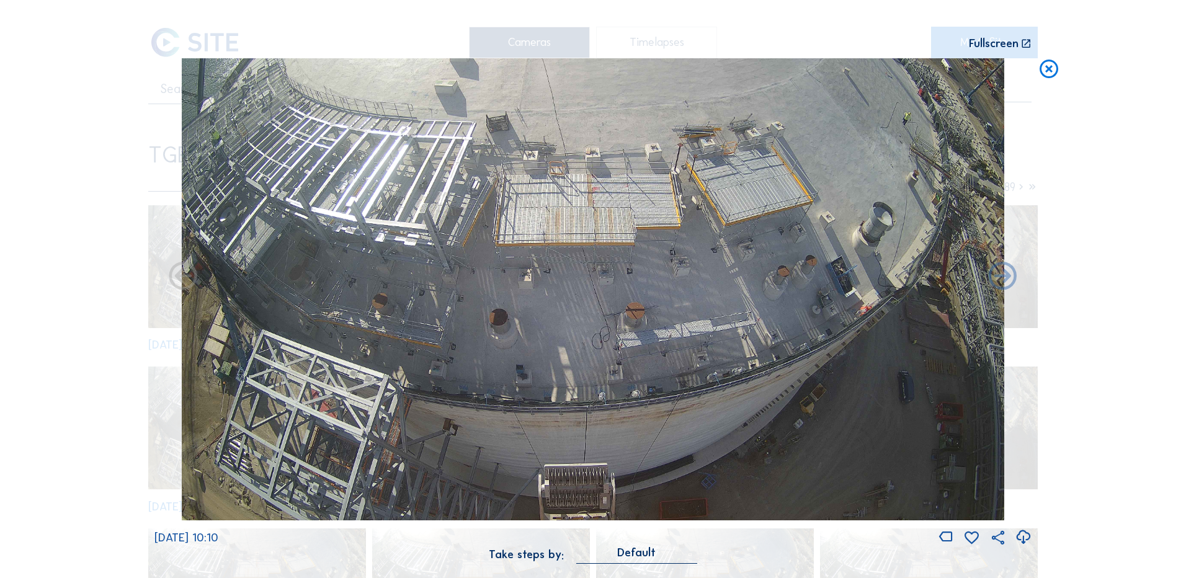
click at [1023, 537] on icon at bounding box center [1023, 537] width 17 height 20
click at [141, 361] on div "Scroll to travel through time | Press 'Alt' Button + Scroll to Zoom | Click and…" at bounding box center [593, 289] width 1186 height 578
click at [1054, 66] on icon at bounding box center [1049, 69] width 22 height 23
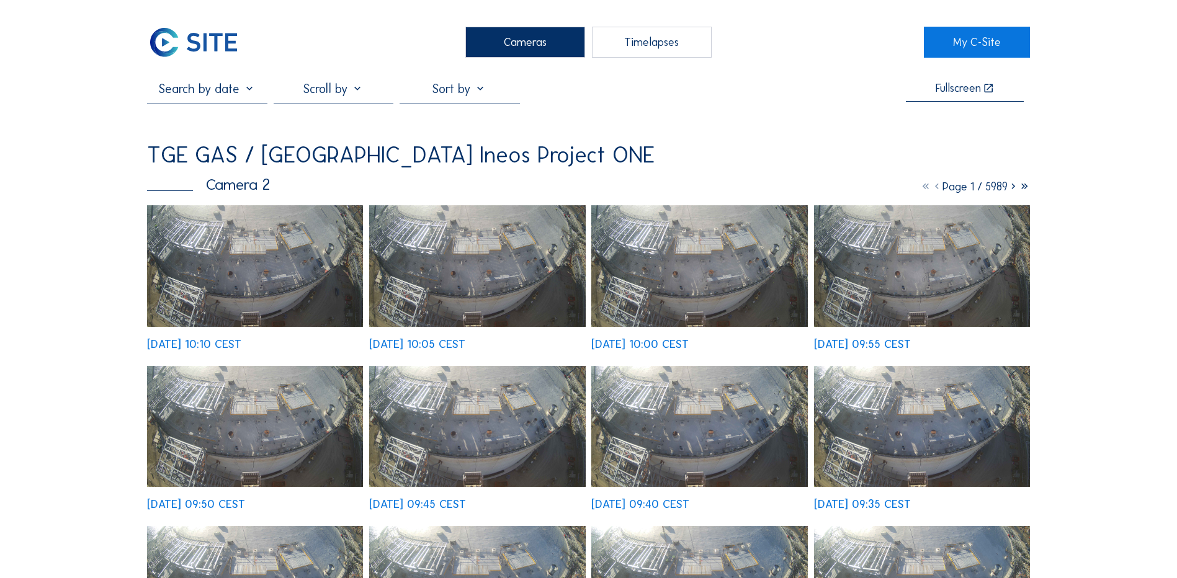
click at [522, 40] on div "Cameras" at bounding box center [525, 42] width 120 height 31
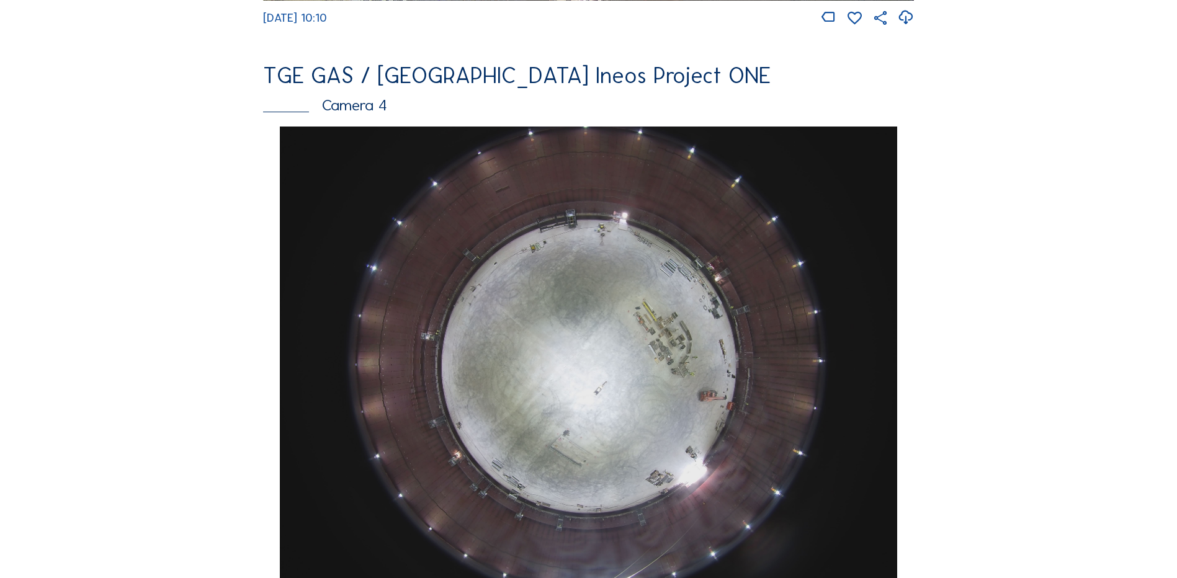
scroll to position [1055, 0]
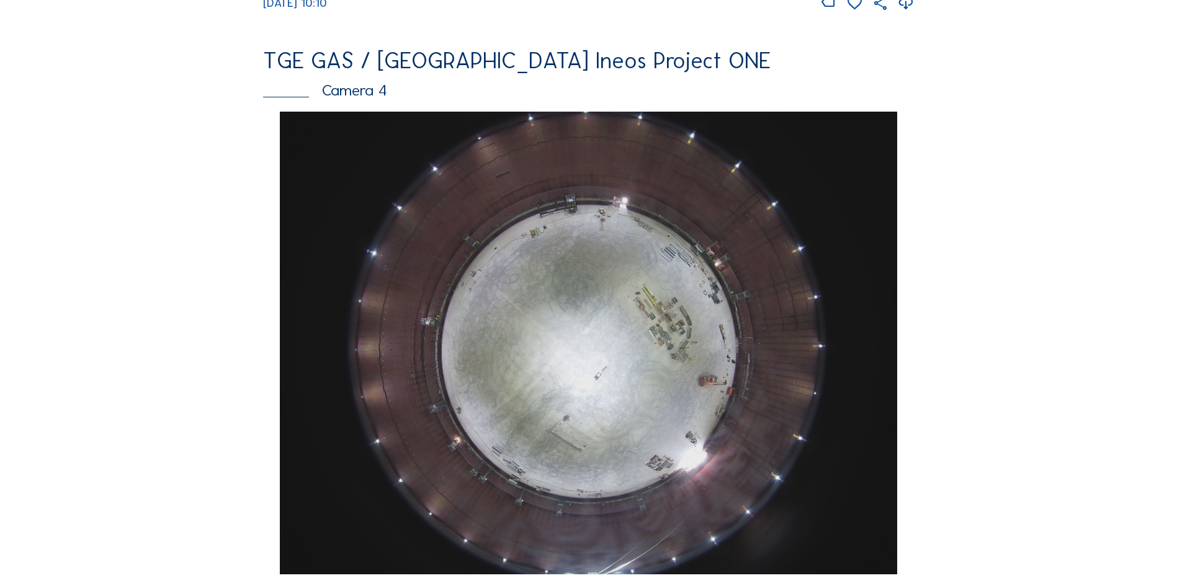
click at [587, 297] on img at bounding box center [588, 343] width 617 height 463
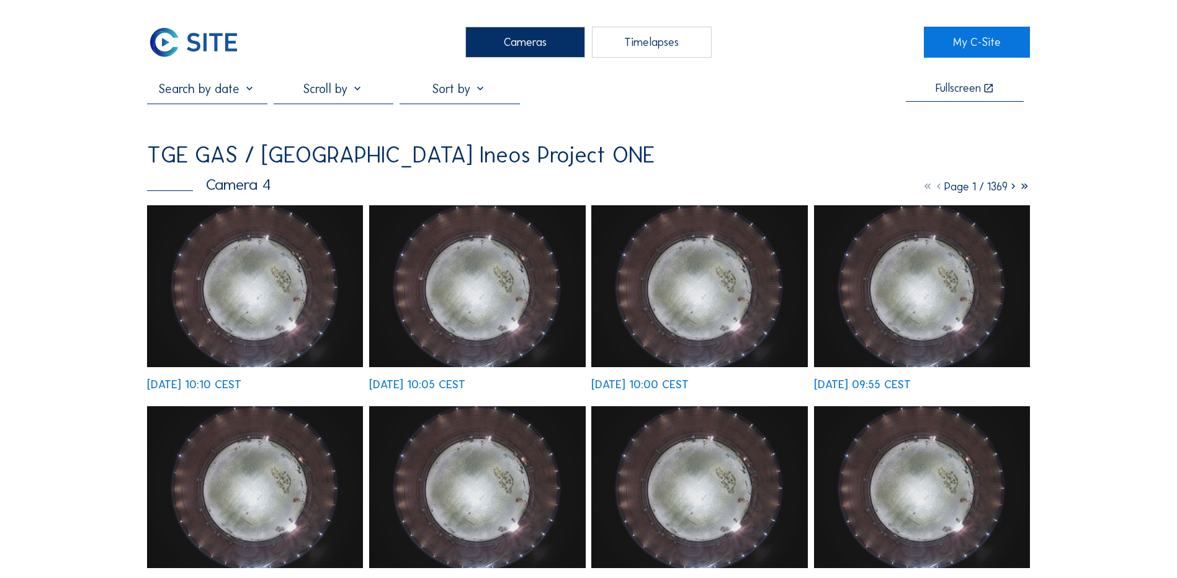
click at [300, 274] on img at bounding box center [255, 286] width 216 height 162
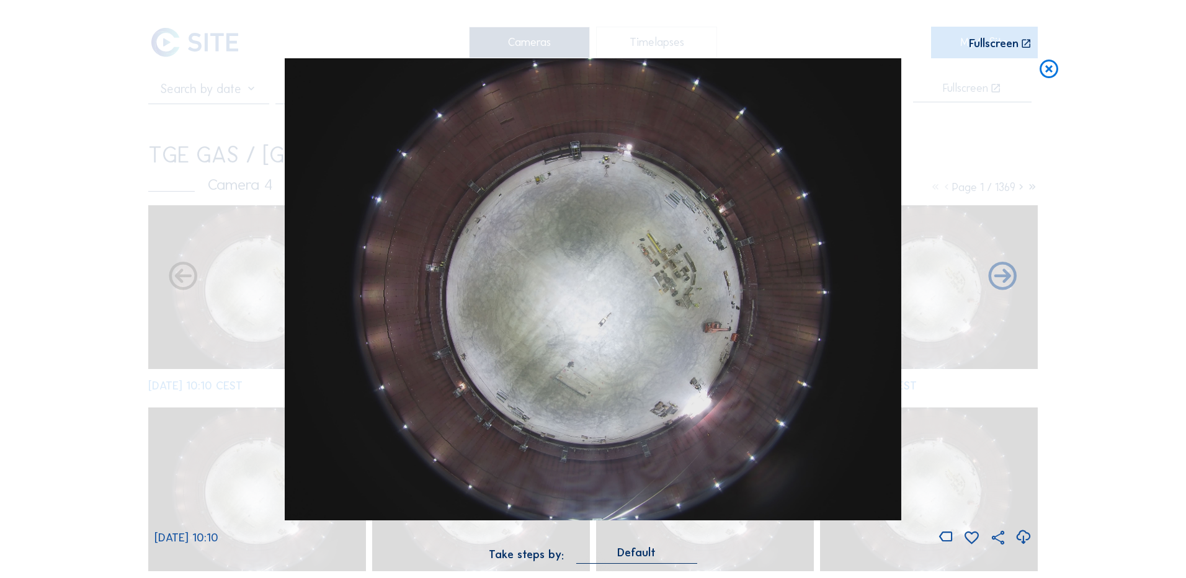
click at [1022, 537] on icon at bounding box center [1023, 537] width 17 height 20
drag, startPoint x: 131, startPoint y: 284, endPoint x: 257, endPoint y: 244, distance: 132.5
click at [131, 284] on div "Scroll to travel through time | Press 'Alt' Button + Scroll to Zoom | Click and…" at bounding box center [593, 289] width 1186 height 578
click at [1046, 70] on icon at bounding box center [1049, 69] width 22 height 23
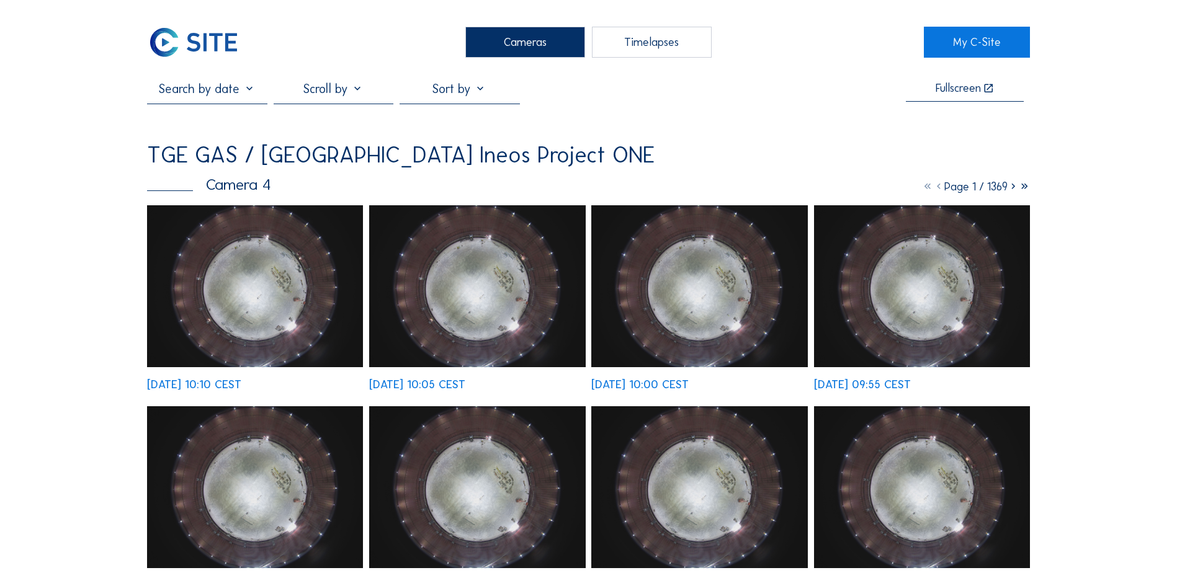
click at [536, 43] on div "Cameras" at bounding box center [525, 42] width 120 height 31
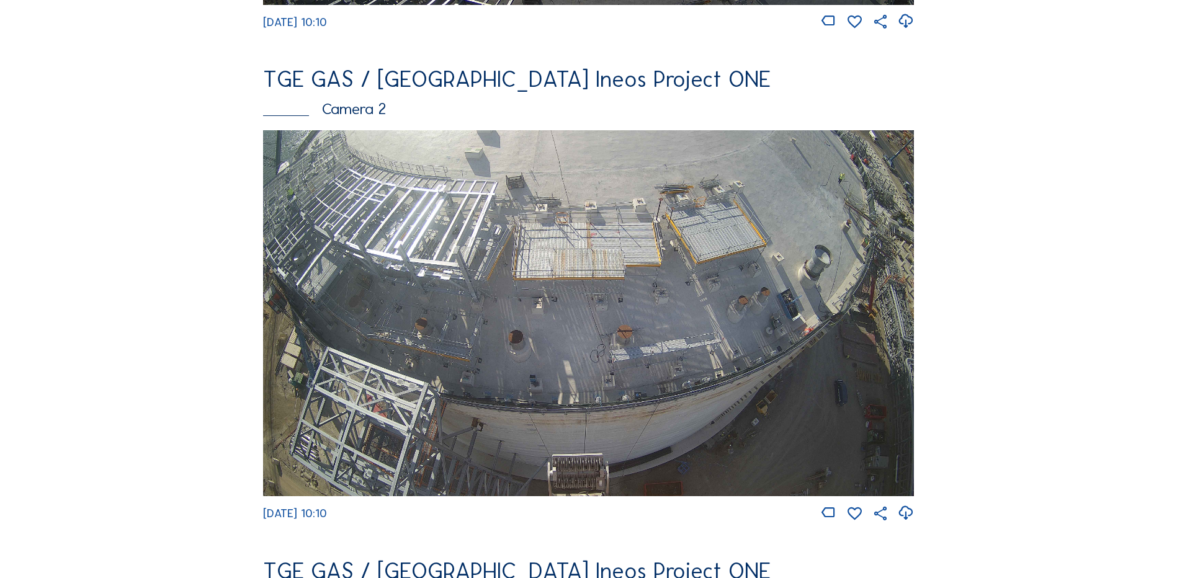
scroll to position [558, 0]
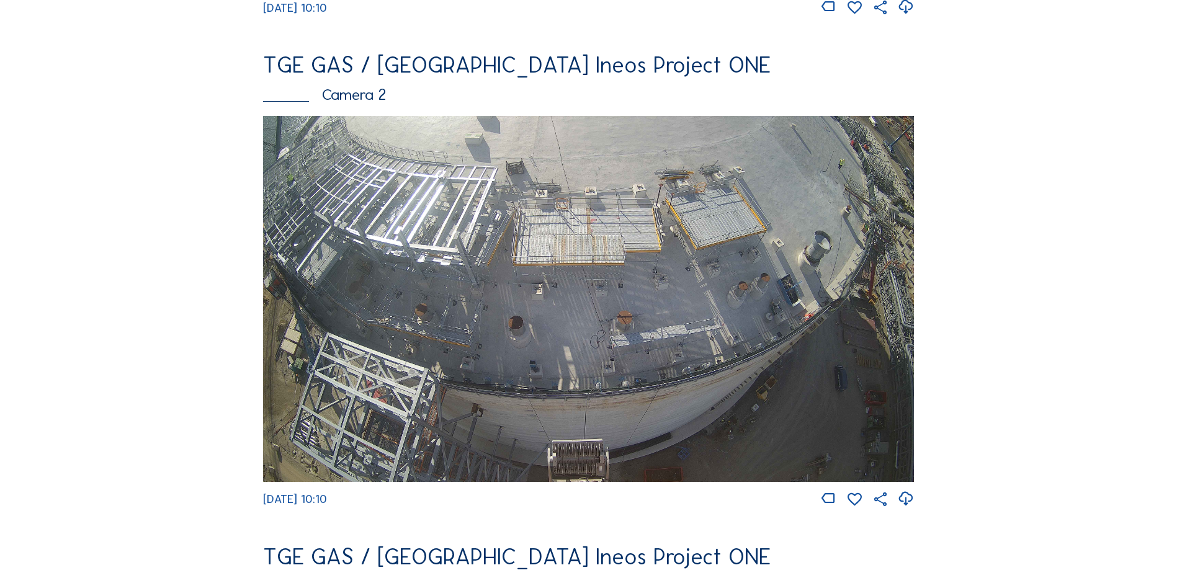
click at [512, 283] on img at bounding box center [588, 299] width 651 height 366
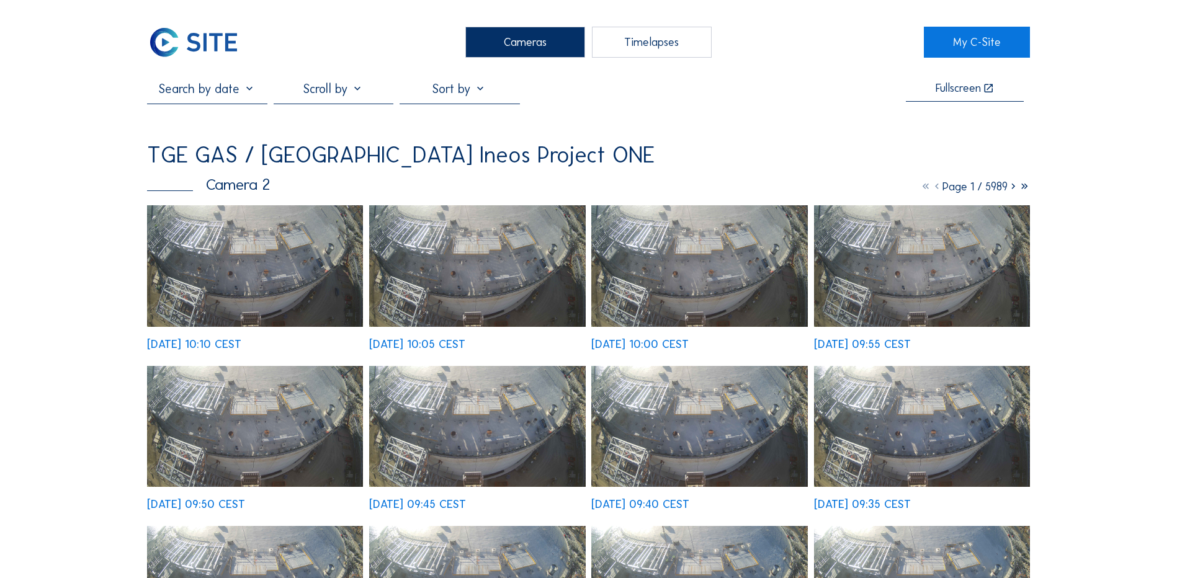
click at [510, 32] on div "Cameras" at bounding box center [525, 42] width 120 height 31
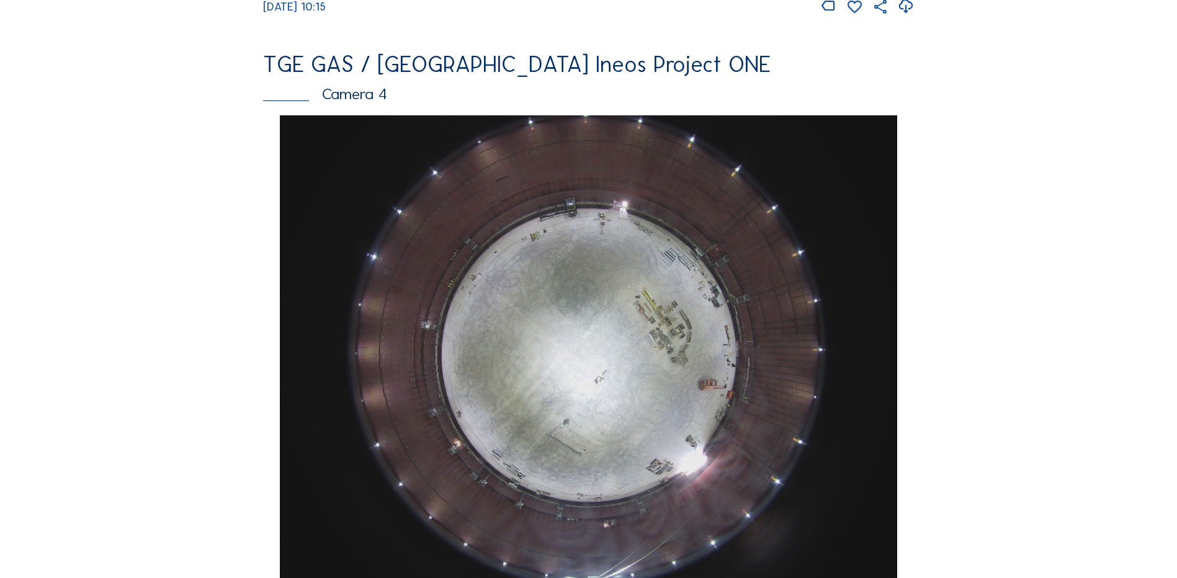
scroll to position [1055, 0]
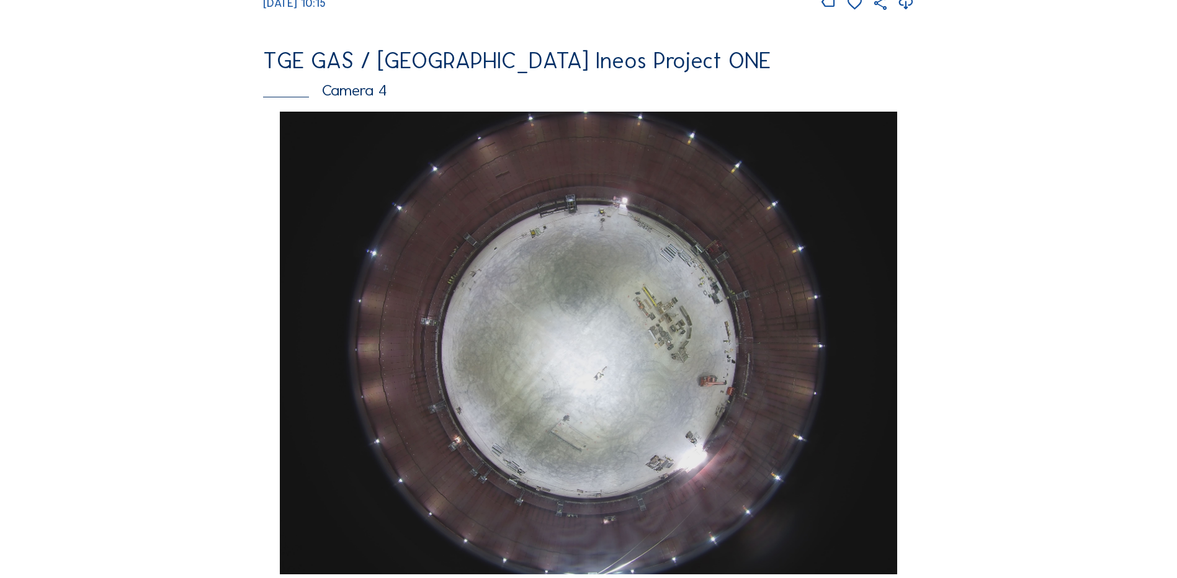
click at [575, 318] on img at bounding box center [588, 343] width 617 height 463
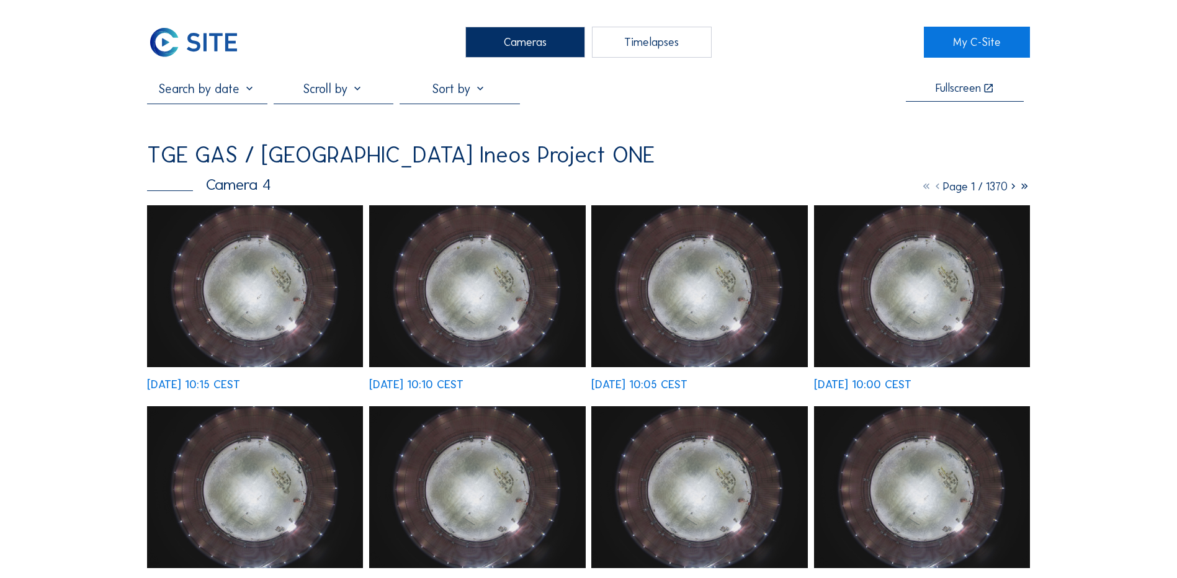
click at [540, 45] on div "Cameras" at bounding box center [525, 42] width 120 height 31
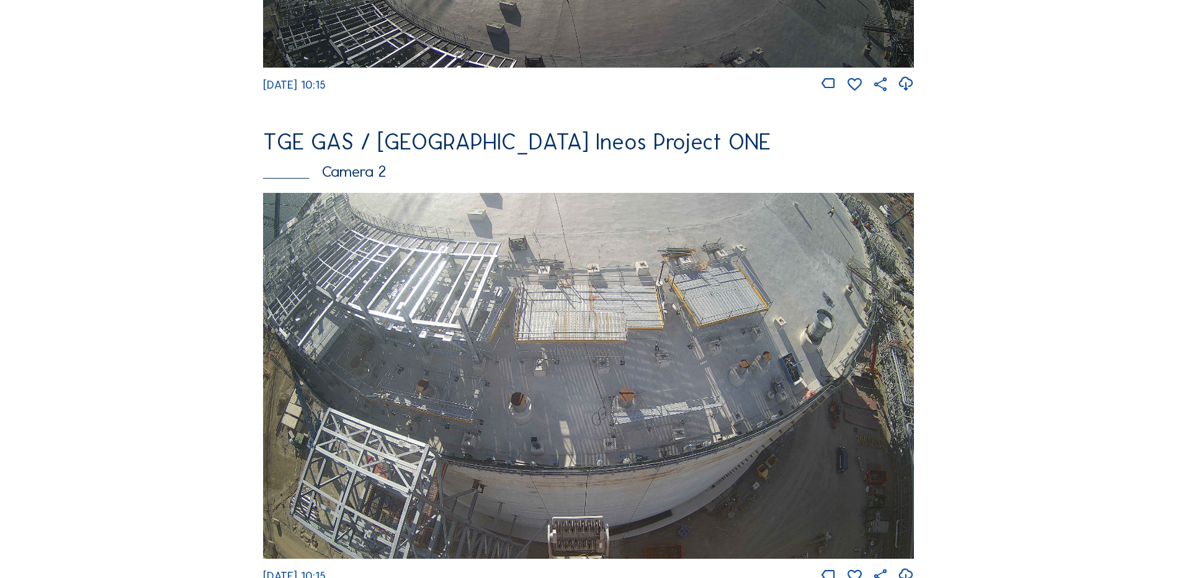
scroll to position [496, 0]
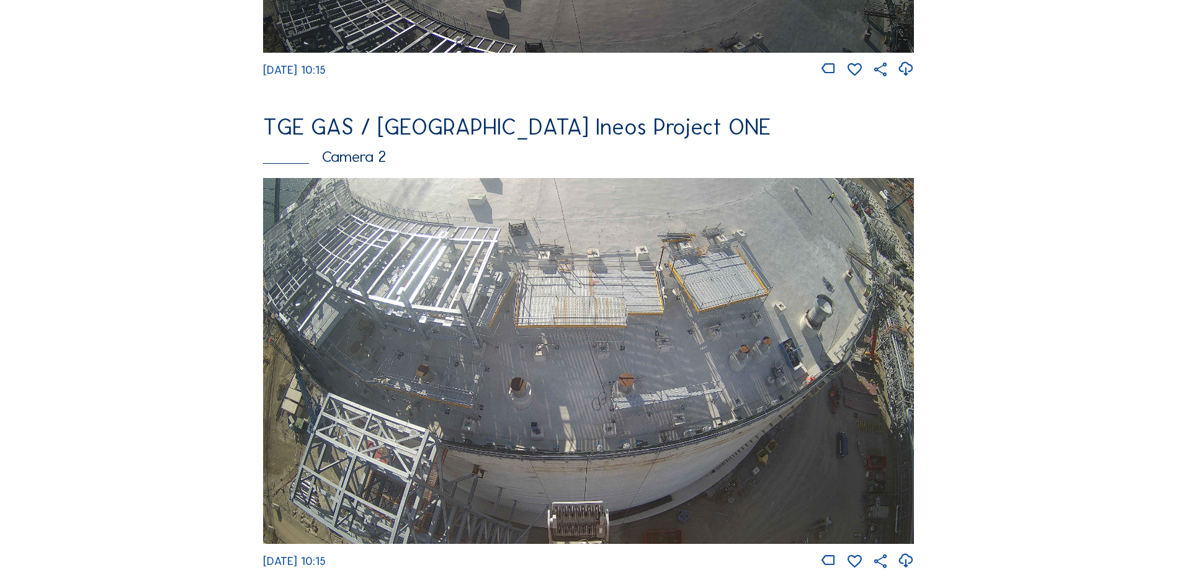
click at [530, 305] on img at bounding box center [588, 361] width 651 height 366
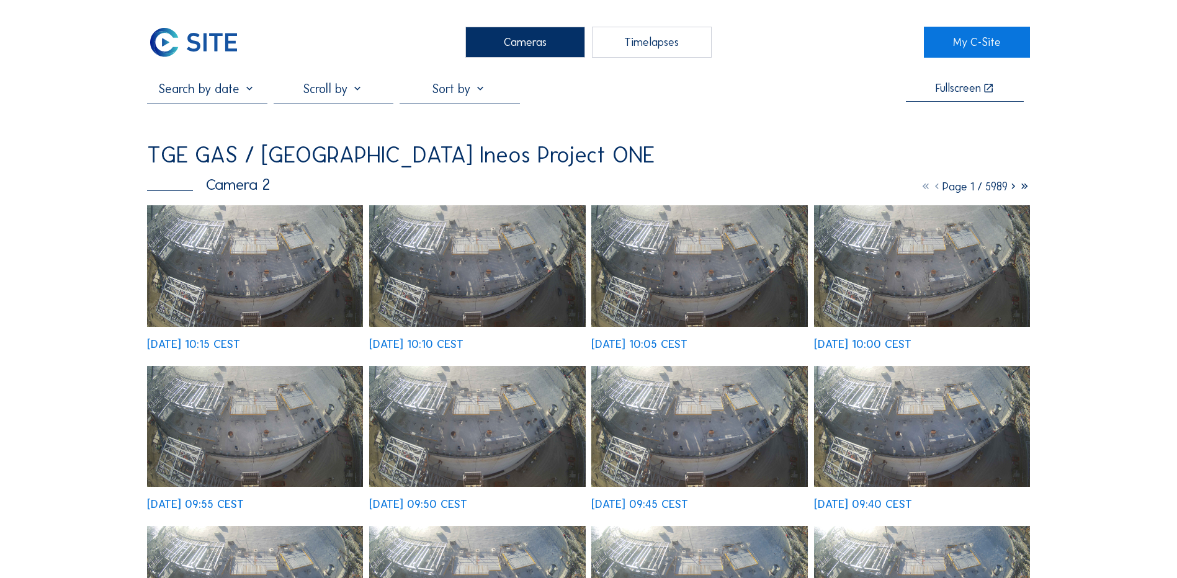
click at [273, 249] on img at bounding box center [255, 266] width 216 height 122
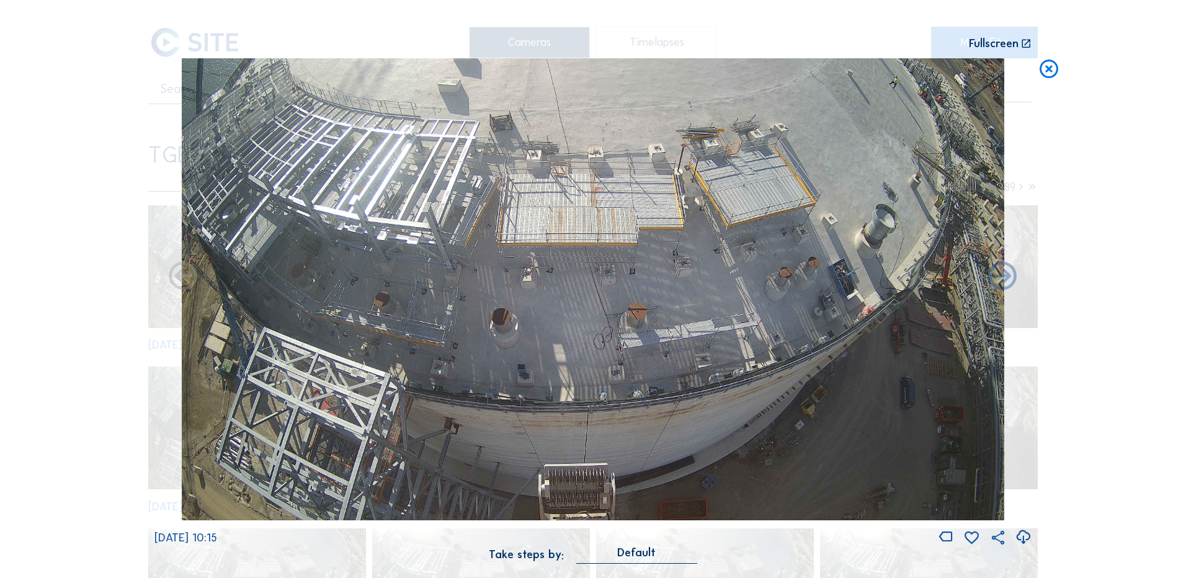
click at [1024, 534] on icon at bounding box center [1023, 537] width 17 height 20
click at [65, 326] on div "Scroll to travel through time | Press 'Alt' Button + Scroll to Zoom | Click and…" at bounding box center [593, 289] width 1186 height 578
click at [1045, 69] on icon at bounding box center [1049, 69] width 22 height 23
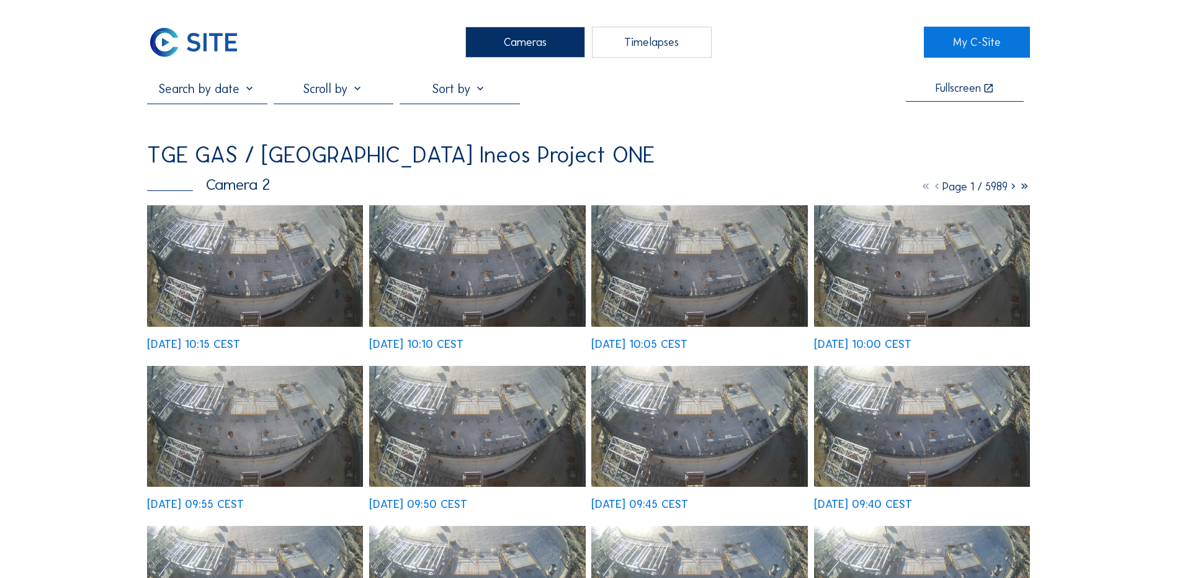
click at [521, 37] on div "Cameras" at bounding box center [525, 42] width 120 height 31
